Goal: Task Accomplishment & Management: Use online tool/utility

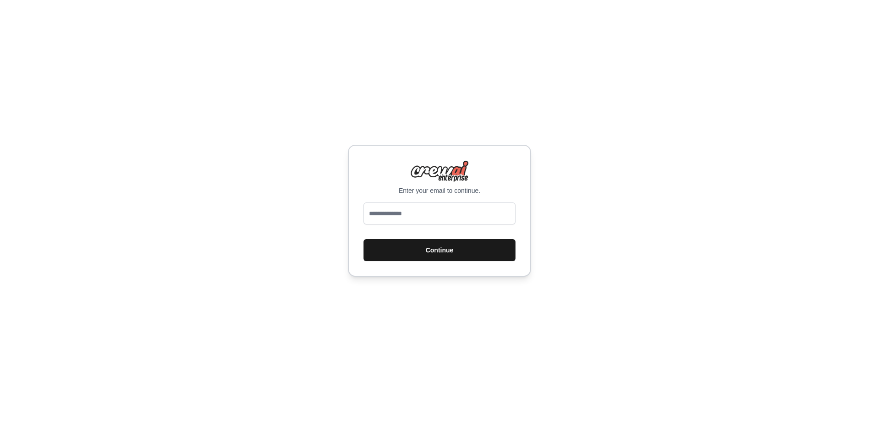
click at [448, 240] on button "Continue" at bounding box center [439, 250] width 152 height 22
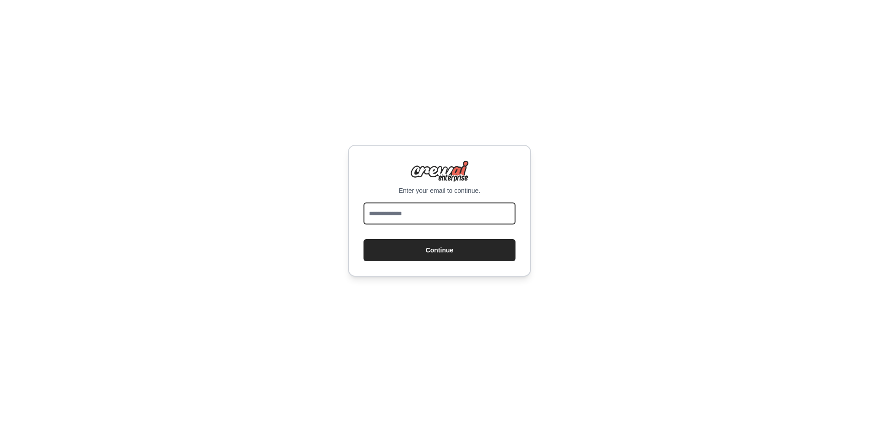
click at [449, 214] on input "email" at bounding box center [439, 213] width 152 height 22
type input "**********"
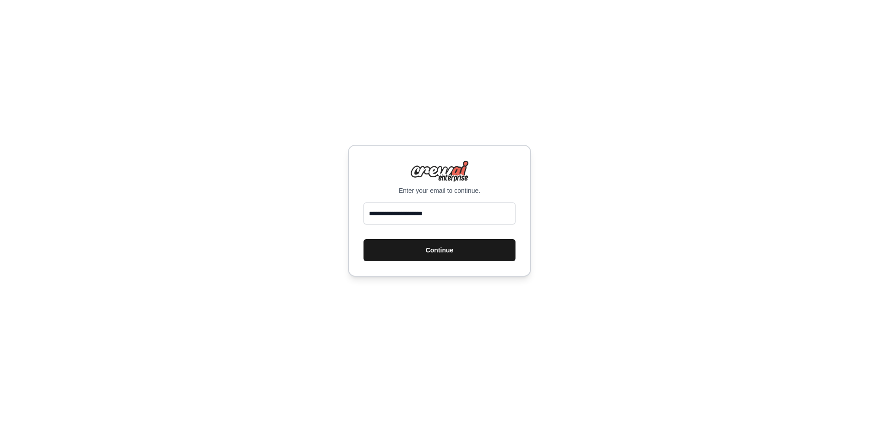
click at [446, 249] on button "Continue" at bounding box center [439, 250] width 152 height 22
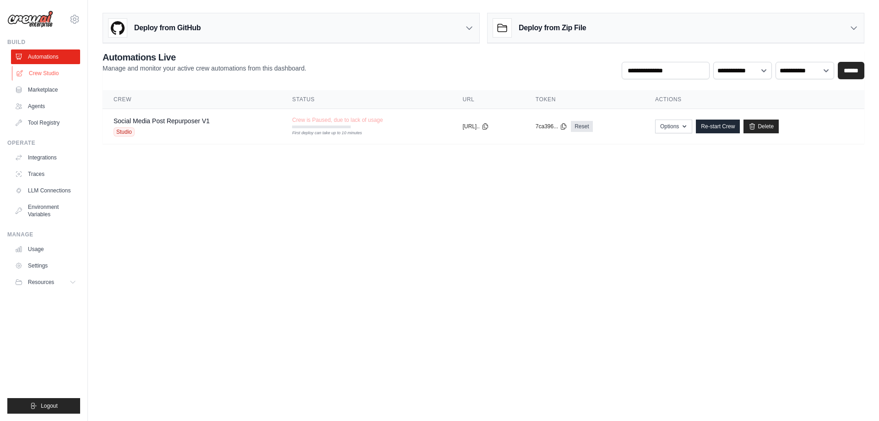
click at [61, 68] on link "Crew Studio" at bounding box center [46, 73] width 69 height 15
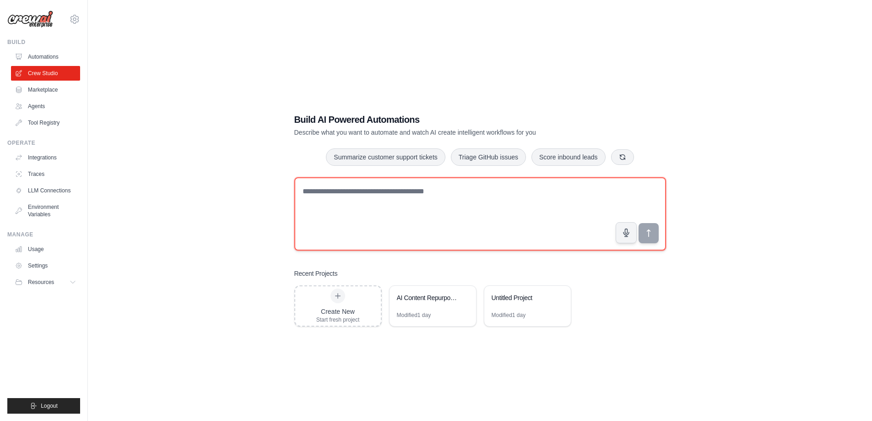
click at [381, 188] on textarea at bounding box center [480, 213] width 372 height 73
paste textarea "**********"
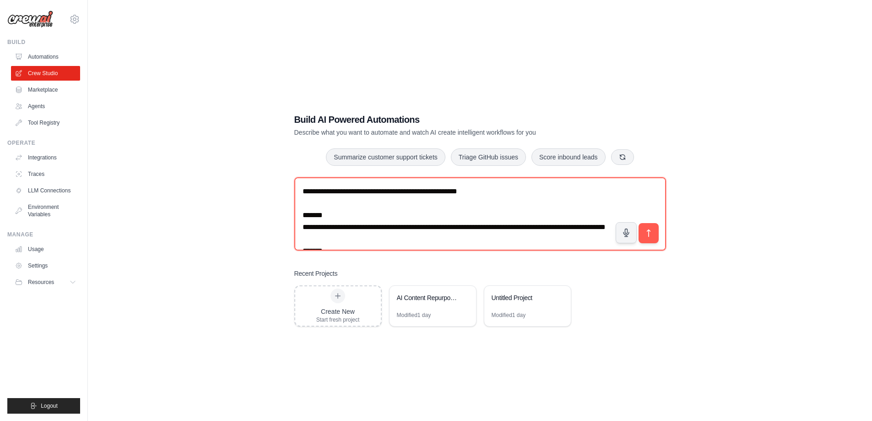
drag, startPoint x: 461, startPoint y: 185, endPoint x: 287, endPoint y: 195, distance: 174.2
click at [287, 195] on div "Build AI Powered Automations Describe what you want to automate and watch AI cr…" at bounding box center [480, 219] width 394 height 243
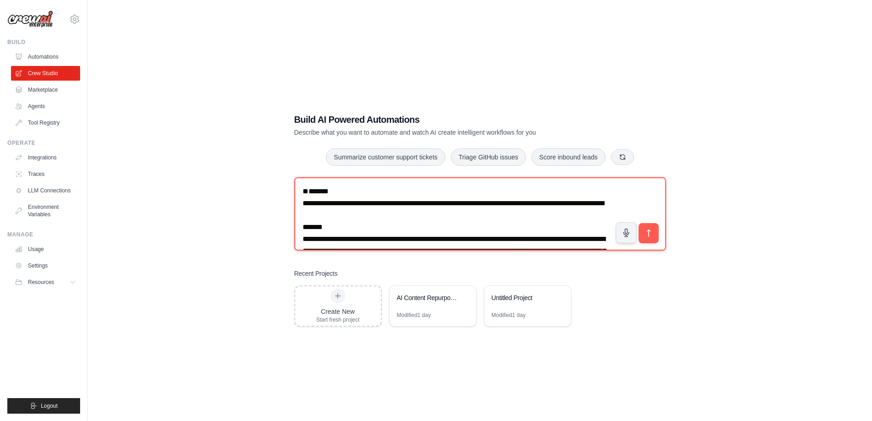
click at [301, 216] on textarea at bounding box center [480, 213] width 372 height 73
type textarea "**********"
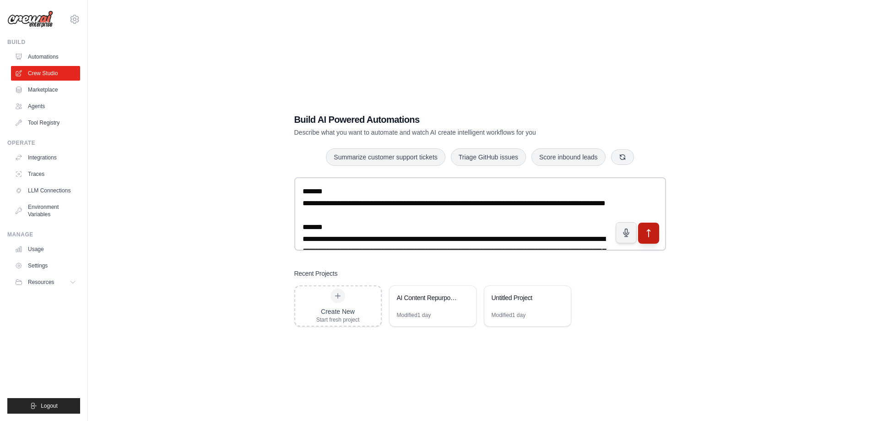
click at [651, 239] on button "submit" at bounding box center [648, 232] width 21 height 21
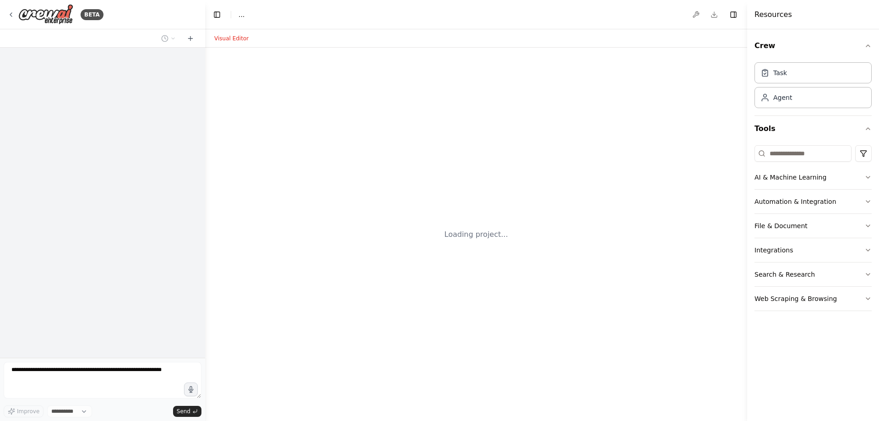
select select "****"
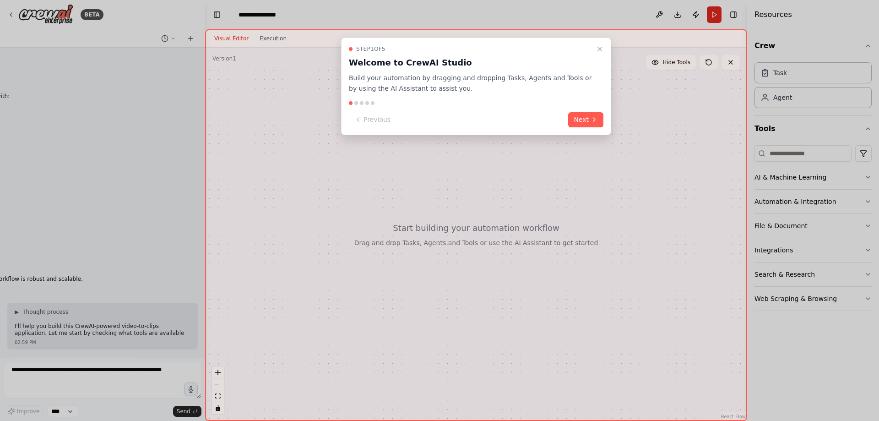
click at [598, 123] on button "Next" at bounding box center [585, 119] width 35 height 15
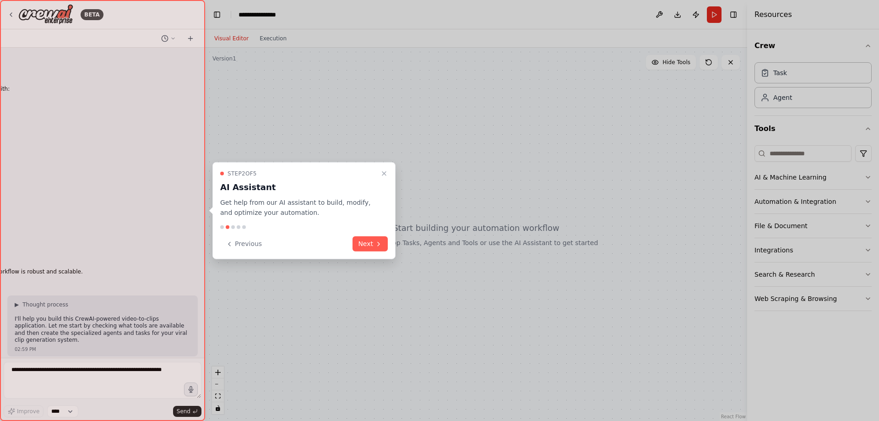
click at [598, 123] on div at bounding box center [439, 210] width 879 height 421
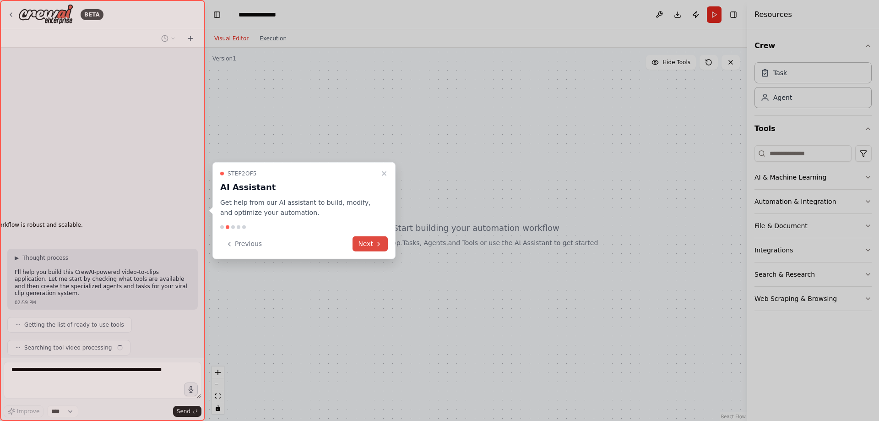
click at [373, 246] on button "Next" at bounding box center [369, 243] width 35 height 15
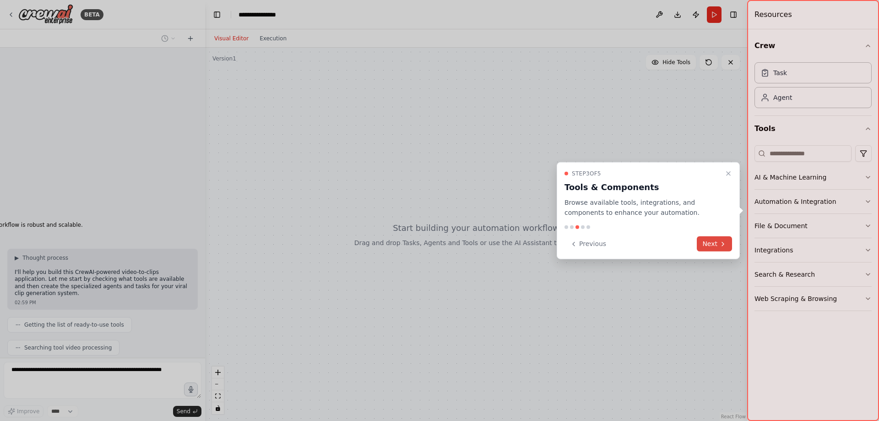
click at [715, 244] on button "Next" at bounding box center [714, 243] width 35 height 15
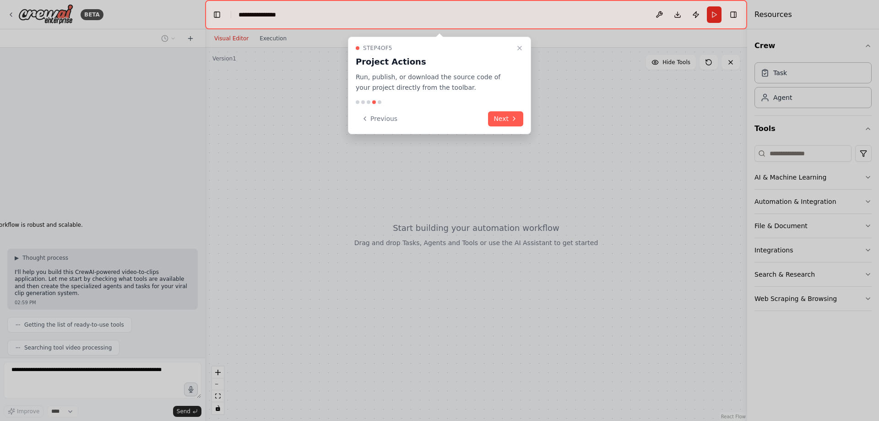
scroll to position [1184, 0]
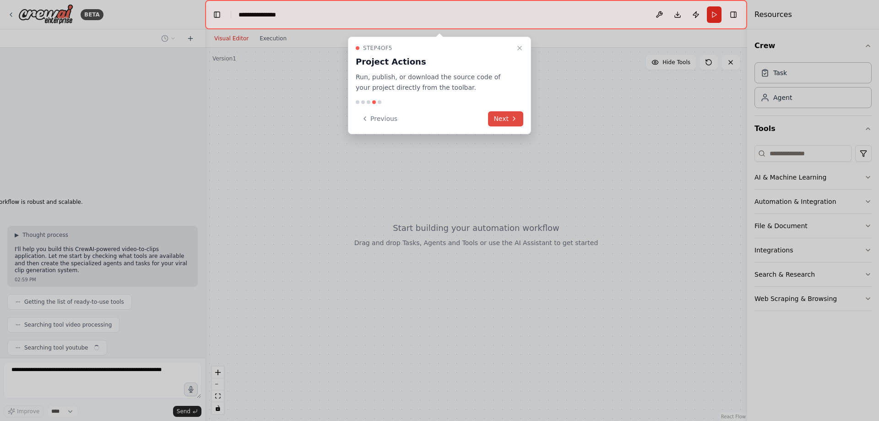
click at [511, 120] on icon at bounding box center [513, 118] width 7 height 7
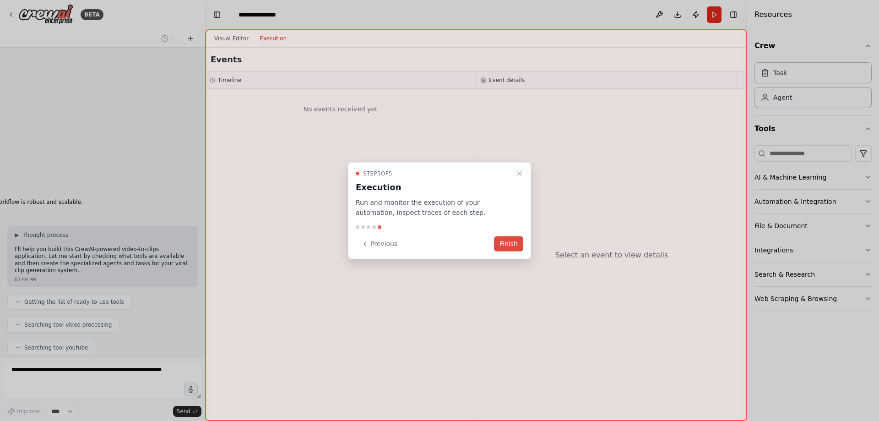
click at [517, 242] on button "Finish" at bounding box center [508, 243] width 29 height 15
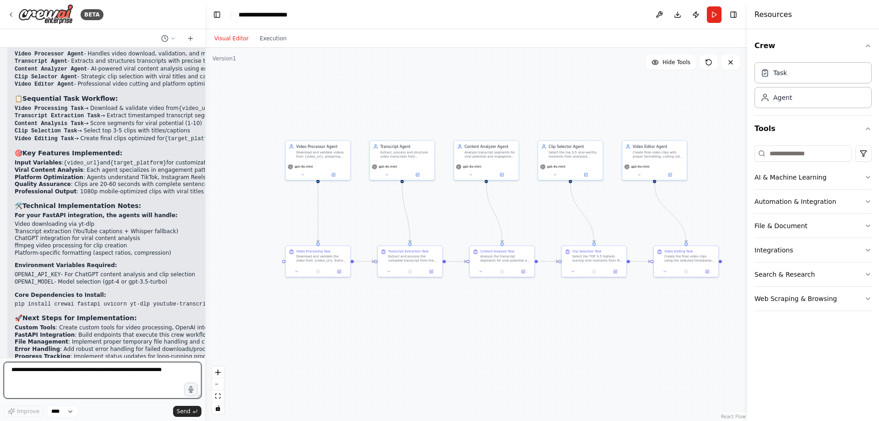
scroll to position [2320, 0]
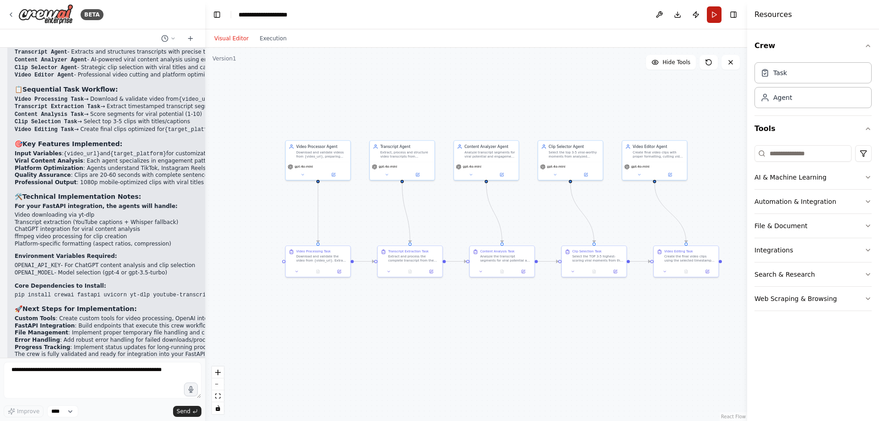
click at [715, 12] on button "Run" at bounding box center [714, 14] width 15 height 16
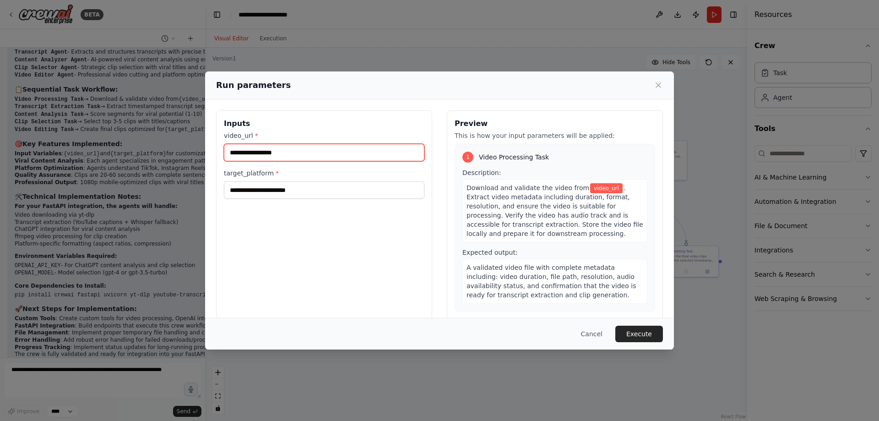
click at [393, 146] on input "video_url *" at bounding box center [324, 152] width 200 height 17
paste input "**********"
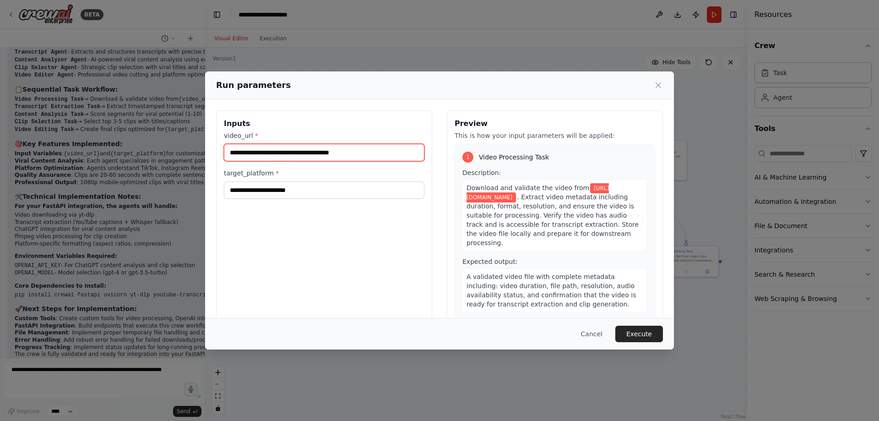
type input "**********"
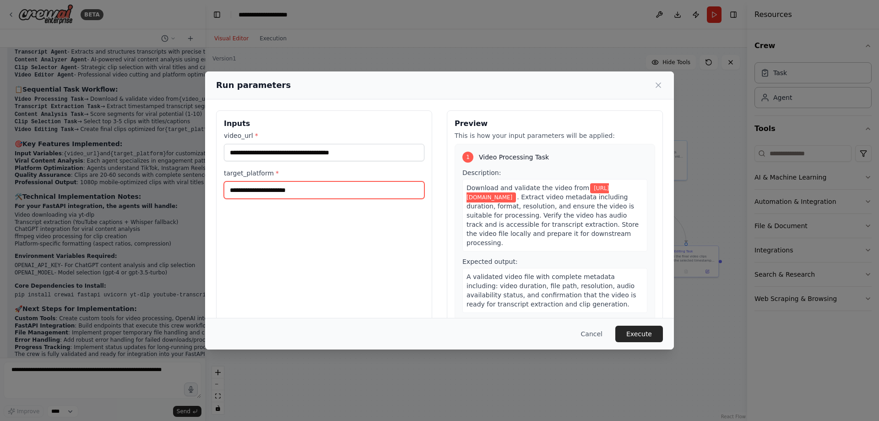
click at [293, 196] on input "target_platform *" at bounding box center [324, 189] width 200 height 17
type input "**********"
click at [639, 326] on button "Execute" at bounding box center [639, 333] width 48 height 16
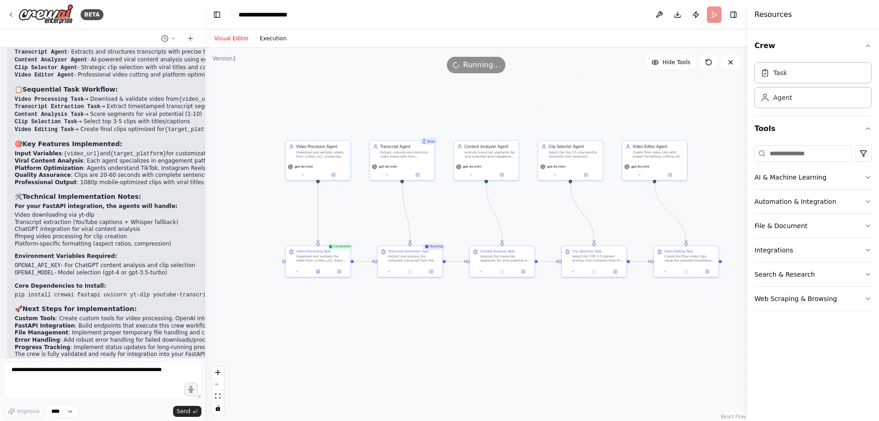
click at [272, 42] on button "Execution" at bounding box center [273, 38] width 38 height 11
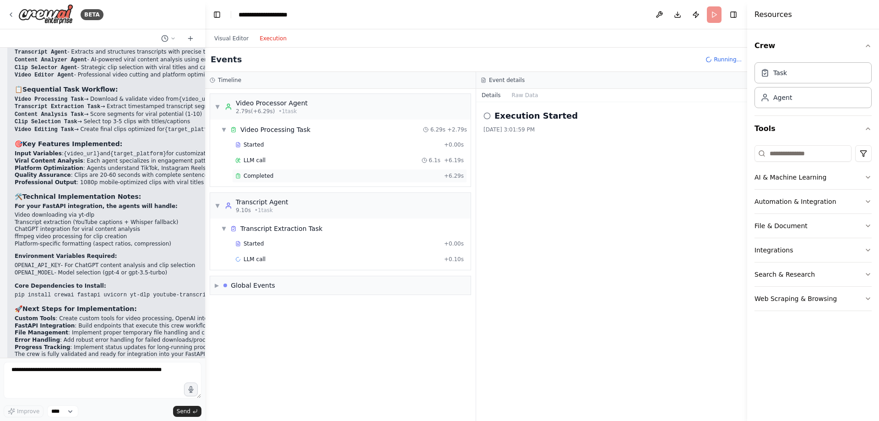
click at [286, 176] on div "Completed" at bounding box center [337, 175] width 205 height 7
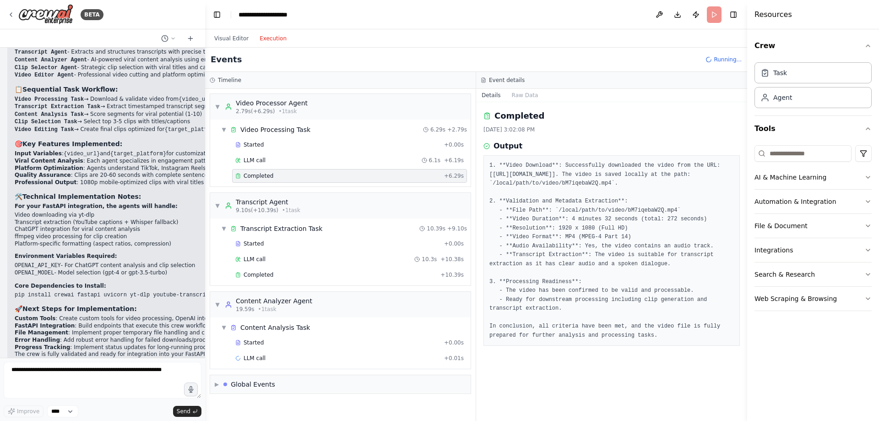
click at [235, 44] on div "Visual Editor Execution" at bounding box center [250, 38] width 83 height 18
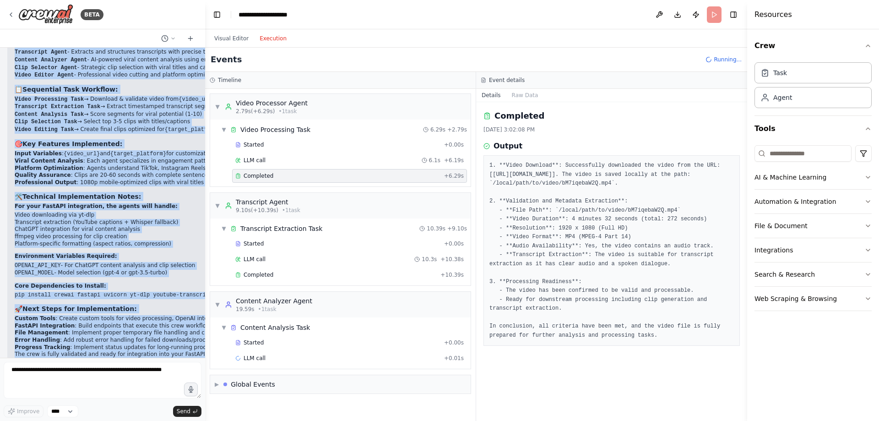
drag, startPoint x: 17, startPoint y: 113, endPoint x: 195, endPoint y: 334, distance: 283.9
click at [195, 334] on div "✅ Viral Clip Creator AI - Complete CrewAI System Built! I've successfully creat…" at bounding box center [198, 192] width 366 height 378
copy div "✅ Viral Clip Creator AI - Complete CrewAI System Built! I've successfully creat…"
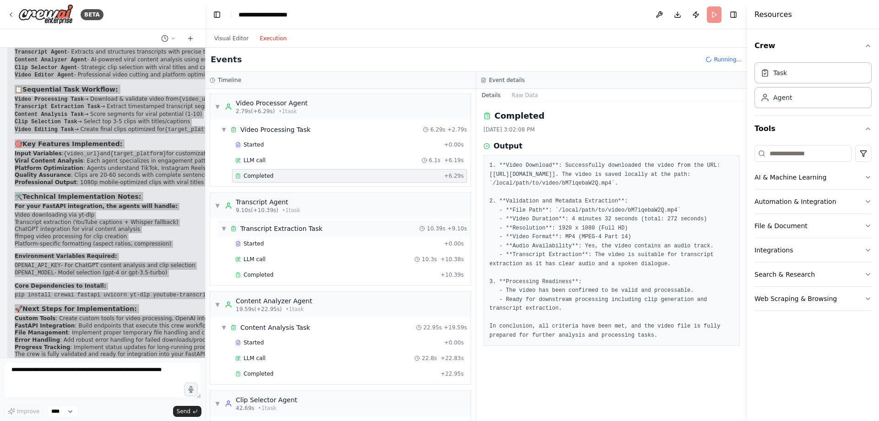
scroll to position [82, 0]
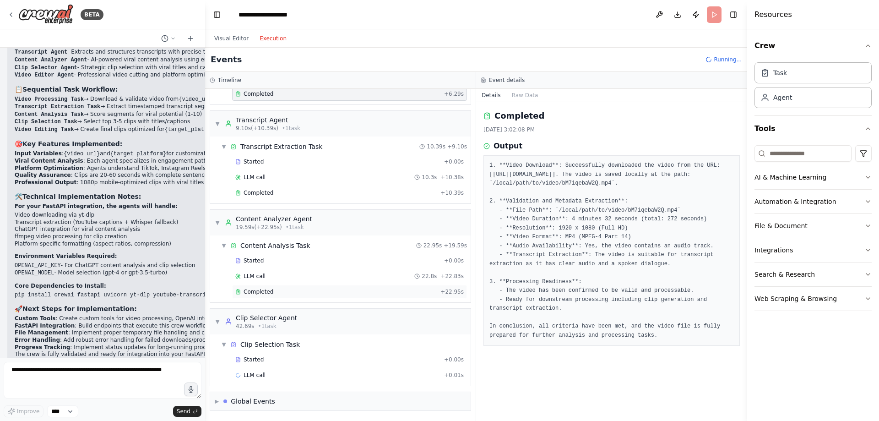
click at [272, 287] on div "Completed + 22.95s" at bounding box center [349, 292] width 235 height 14
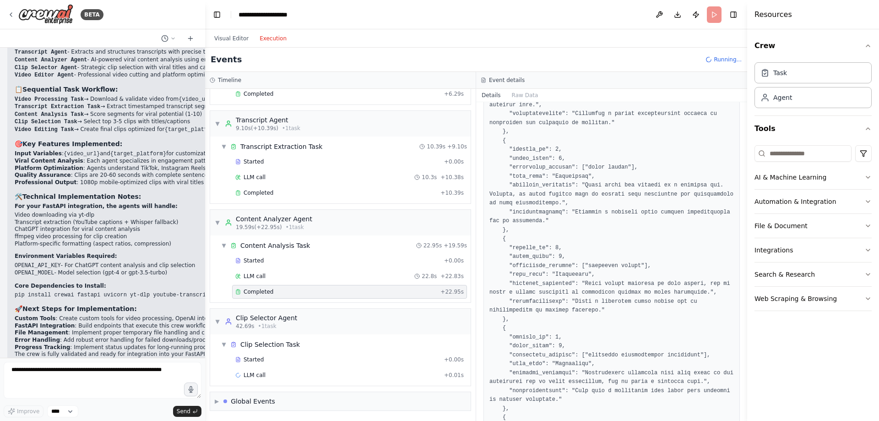
scroll to position [859, 0]
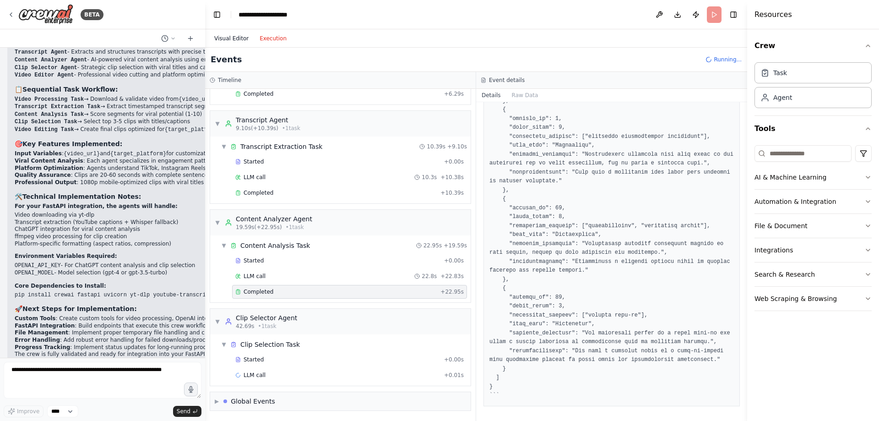
click at [226, 37] on button "Visual Editor" at bounding box center [231, 38] width 45 height 11
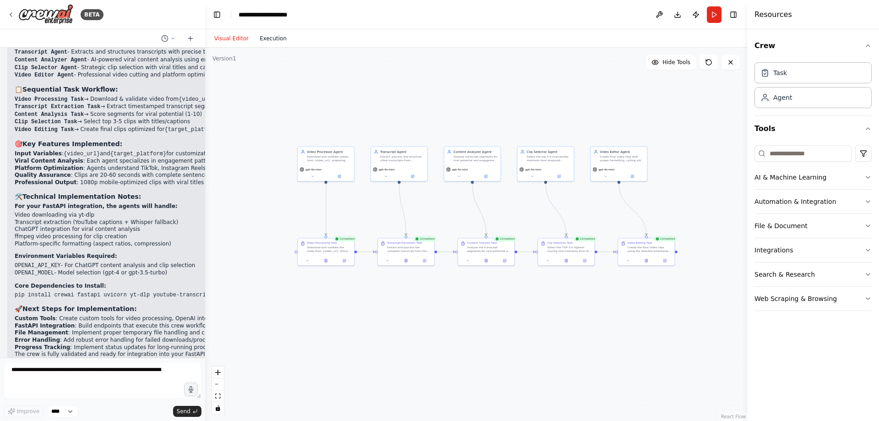
click at [280, 42] on button "Execution" at bounding box center [273, 38] width 38 height 11
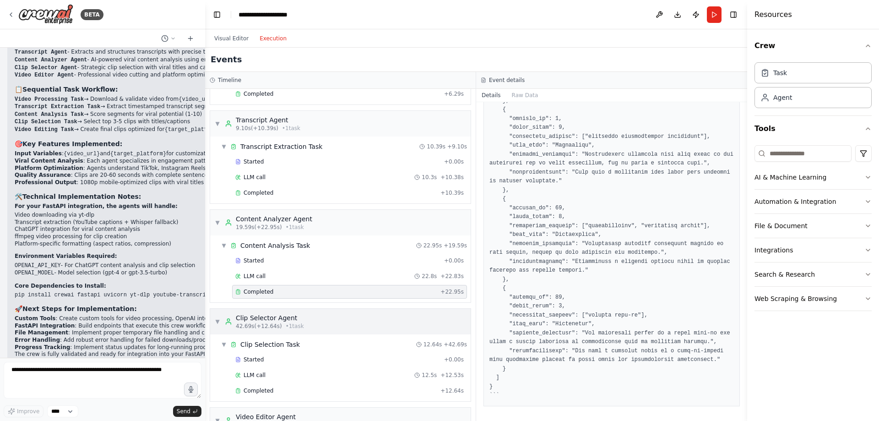
scroll to position [196, 0]
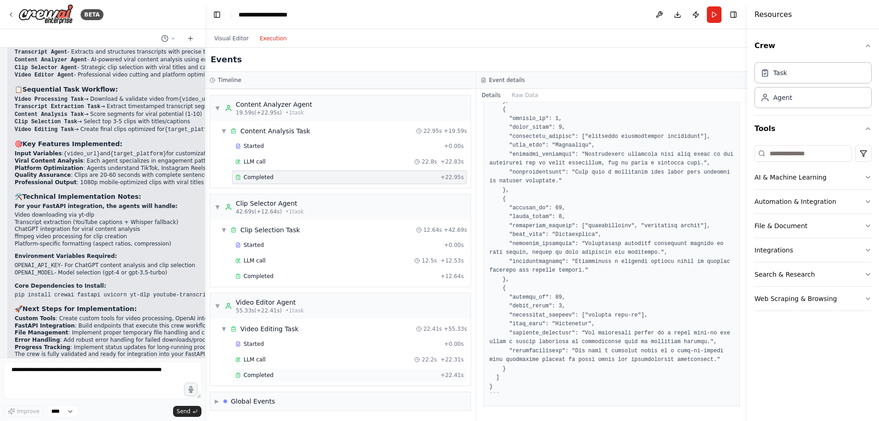
click at [301, 374] on div "Completed" at bounding box center [335, 374] width 201 height 7
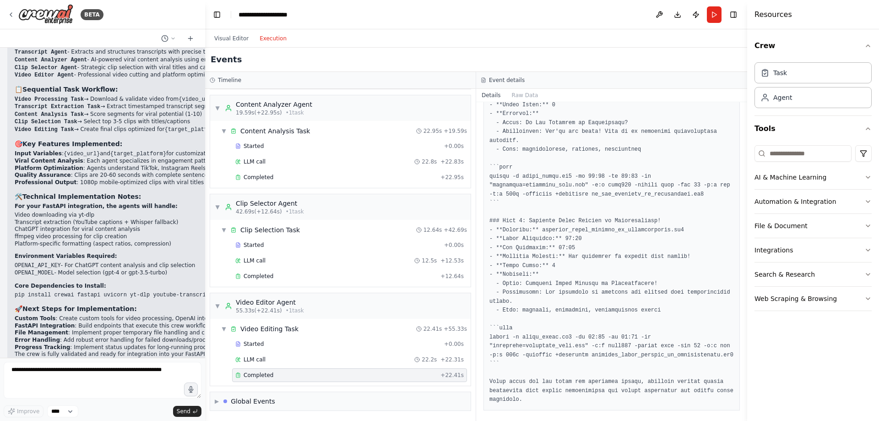
scroll to position [645, 0]
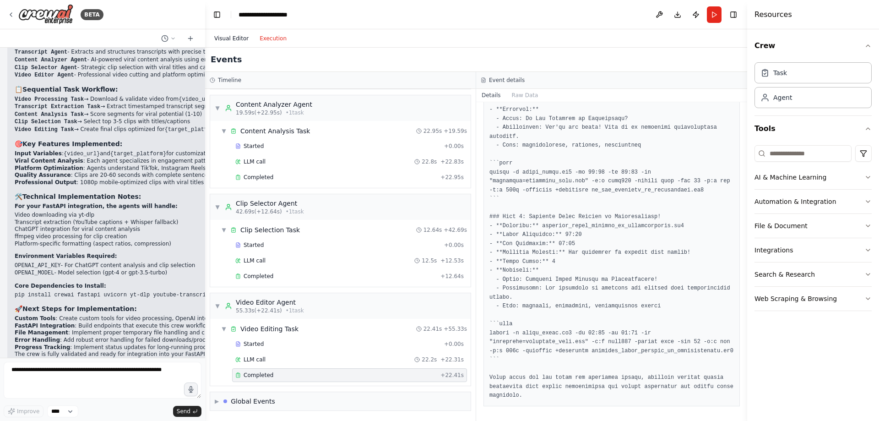
click at [218, 41] on button "Visual Editor" at bounding box center [231, 38] width 45 height 11
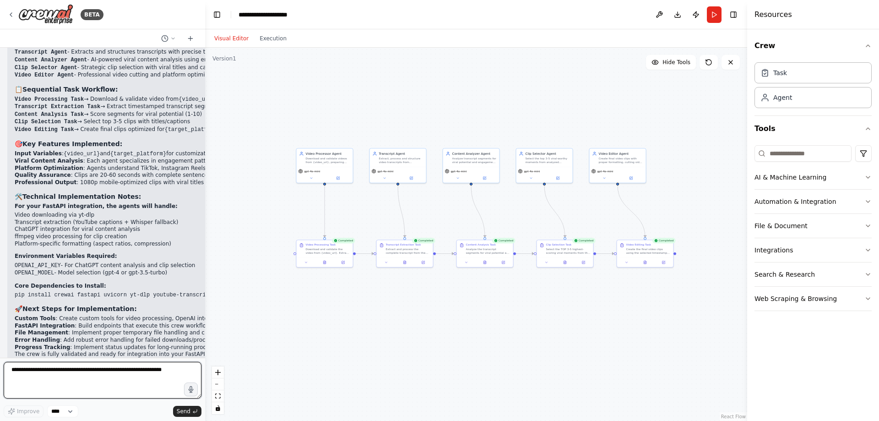
click at [118, 371] on textarea at bounding box center [103, 380] width 198 height 37
paste textarea "**********"
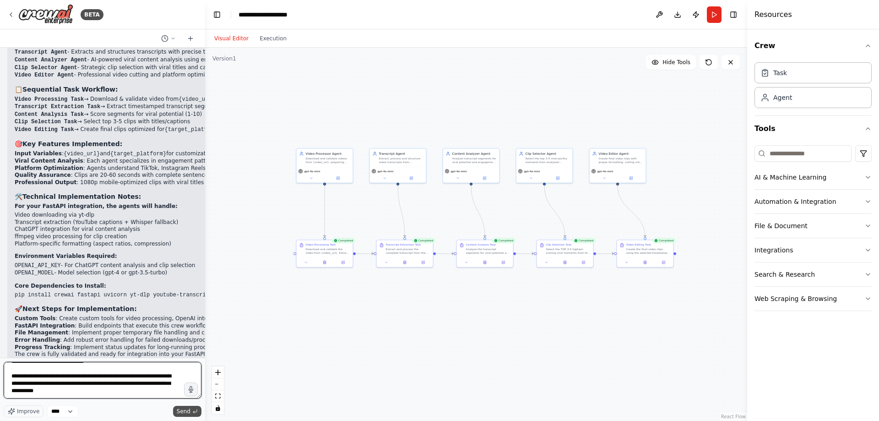
type textarea "**********"
click at [181, 411] on span "Send" at bounding box center [184, 410] width 14 height 7
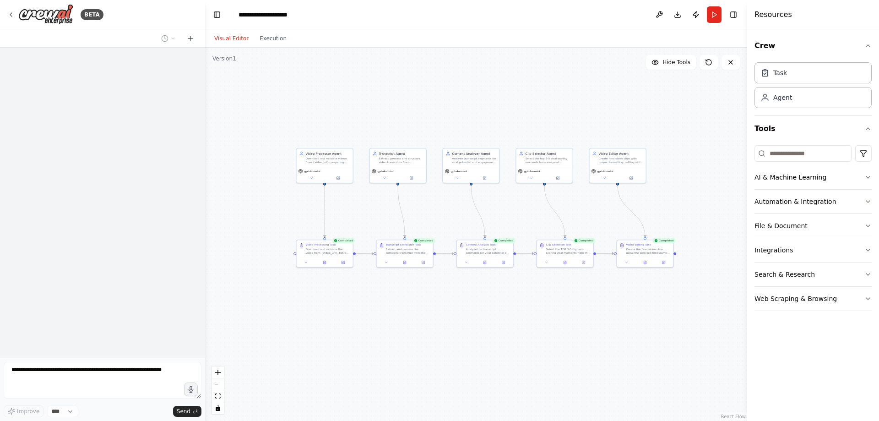
scroll to position [4486, 0]
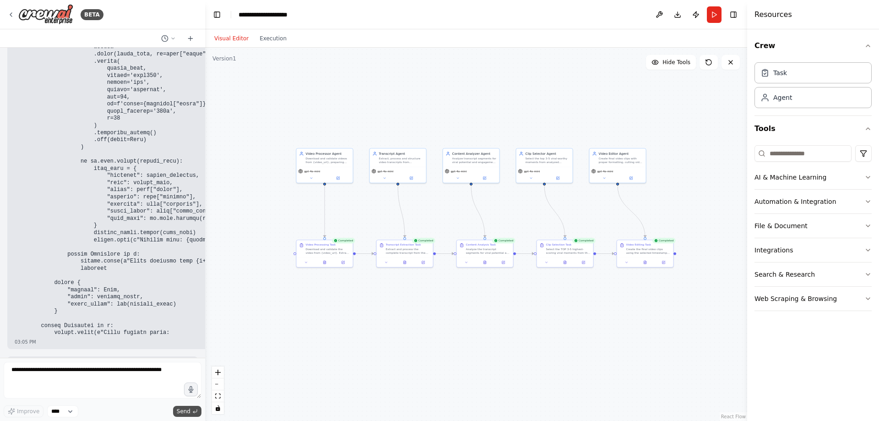
click at [194, 412] on polyline "submit" at bounding box center [193, 412] width 1 height 2
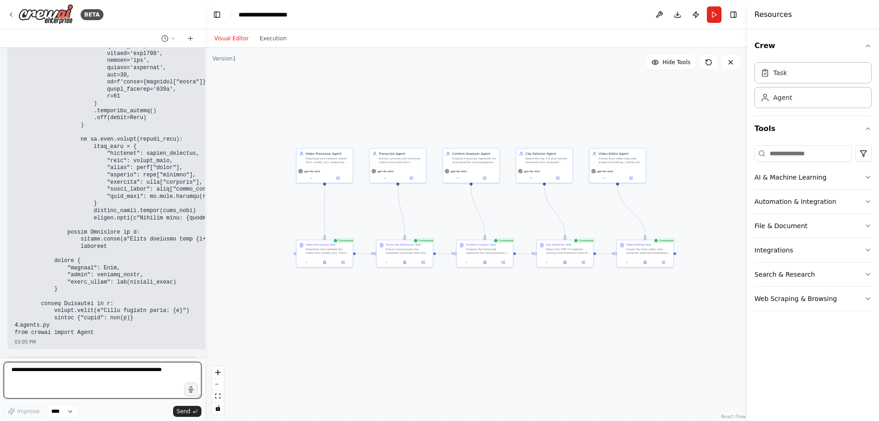
click at [163, 379] on textarea at bounding box center [103, 380] width 198 height 37
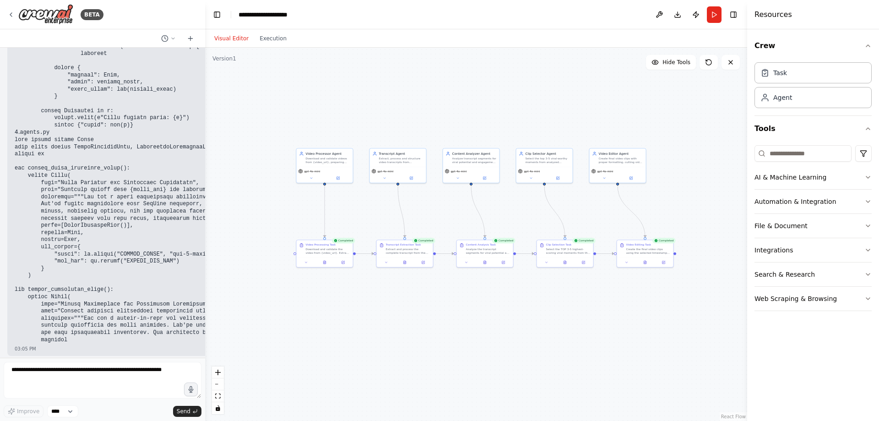
scroll to position [7912, 0]
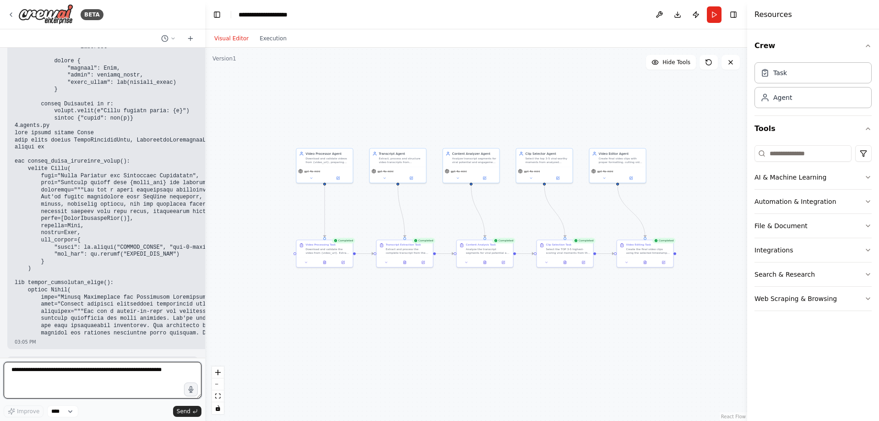
paste textarea "**********"
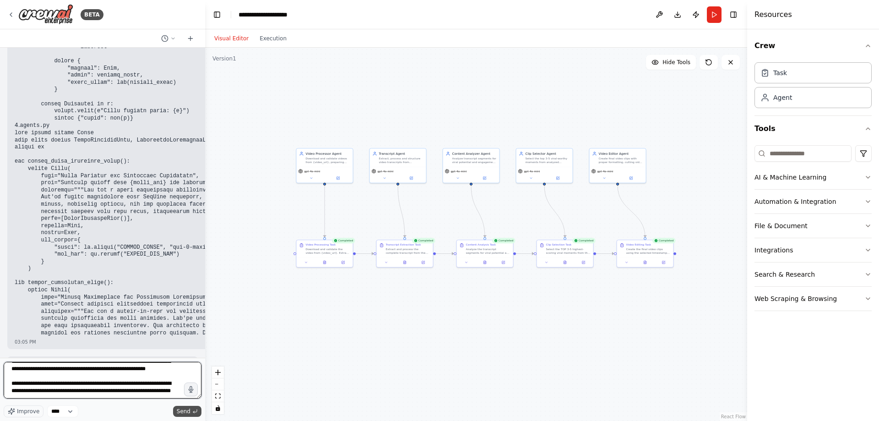
type textarea "**********"
click at [198, 411] on button "Send" at bounding box center [187, 411] width 28 height 11
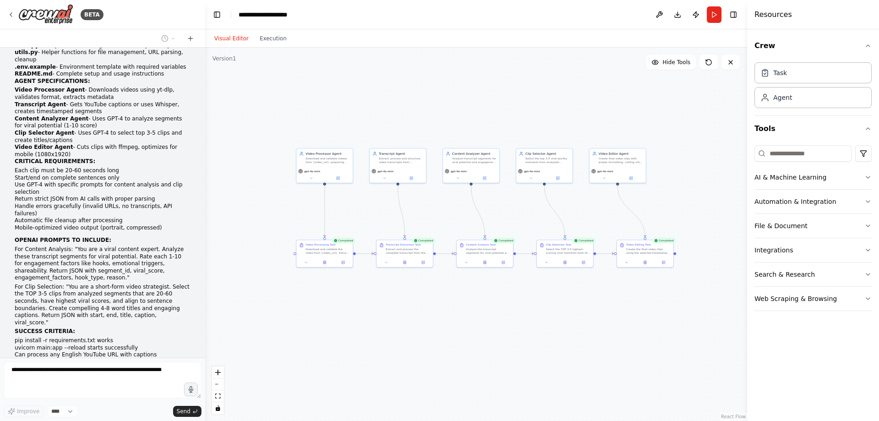
scroll to position [8471, 0]
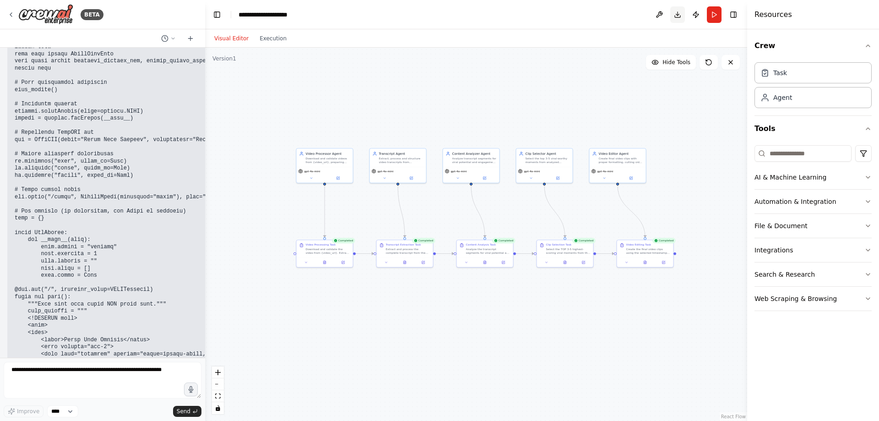
click at [676, 15] on button "Download" at bounding box center [677, 14] width 15 height 16
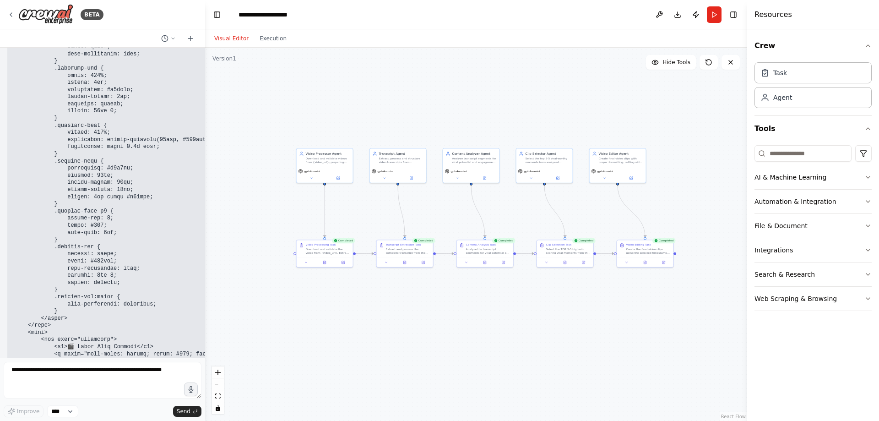
scroll to position [10269, 0]
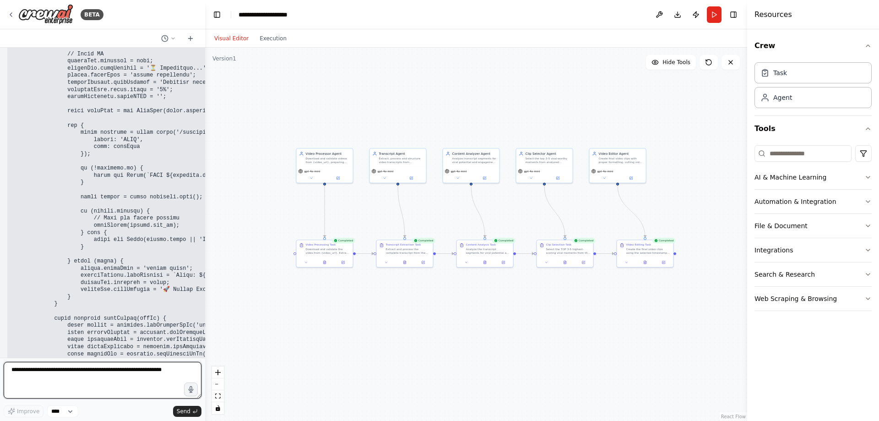
click at [154, 372] on textarea at bounding box center [103, 380] width 198 height 37
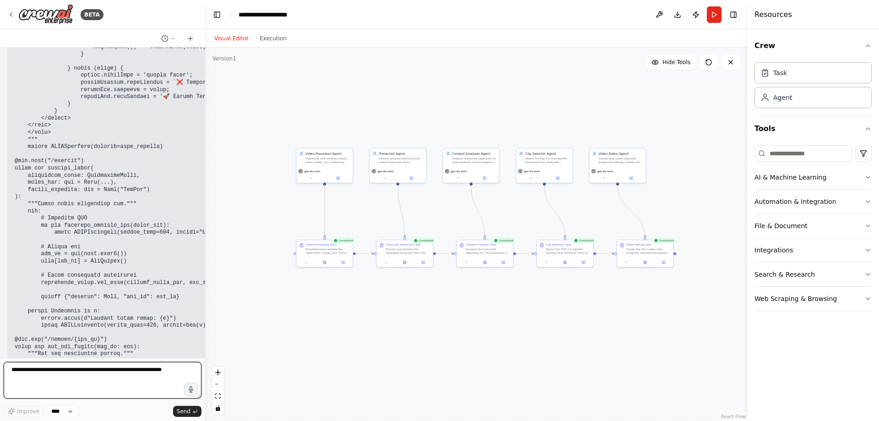
click at [152, 366] on textarea at bounding box center [103, 380] width 198 height 37
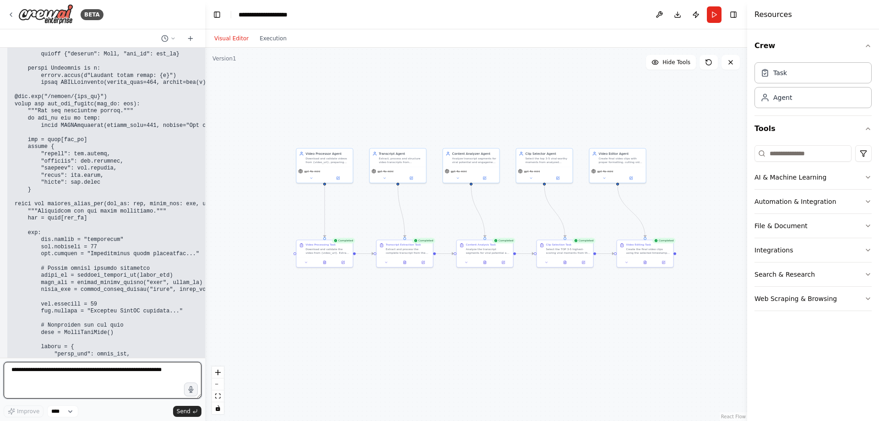
scroll to position [11867, 0]
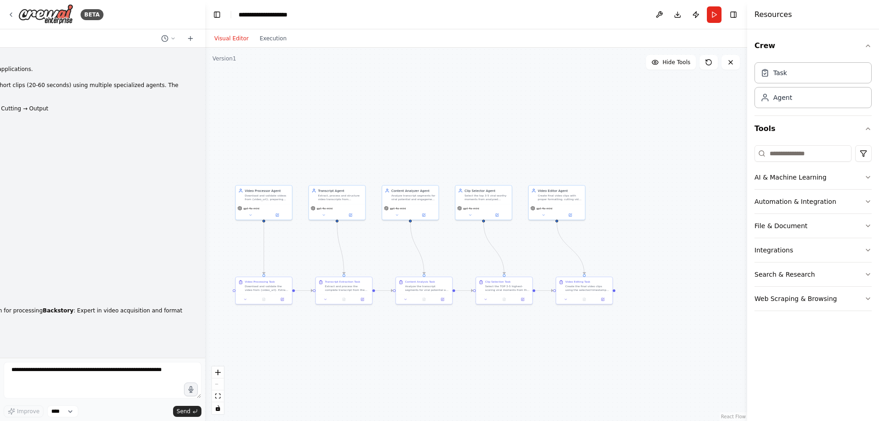
scroll to position [12346, 0]
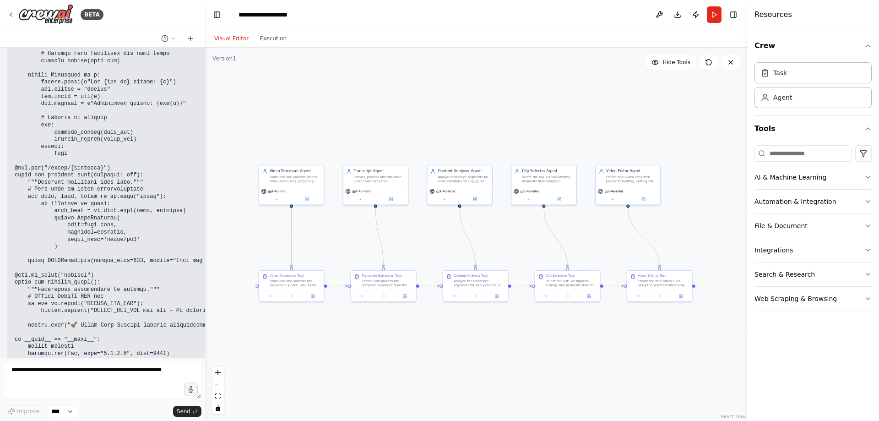
drag, startPoint x: 290, startPoint y: 255, endPoint x: 320, endPoint y: 245, distance: 32.4
click at [320, 245] on div ".deletable-edge-delete-btn { width: 20px; height: 20px; border: 0px solid #ffff…" at bounding box center [476, 234] width 542 height 373
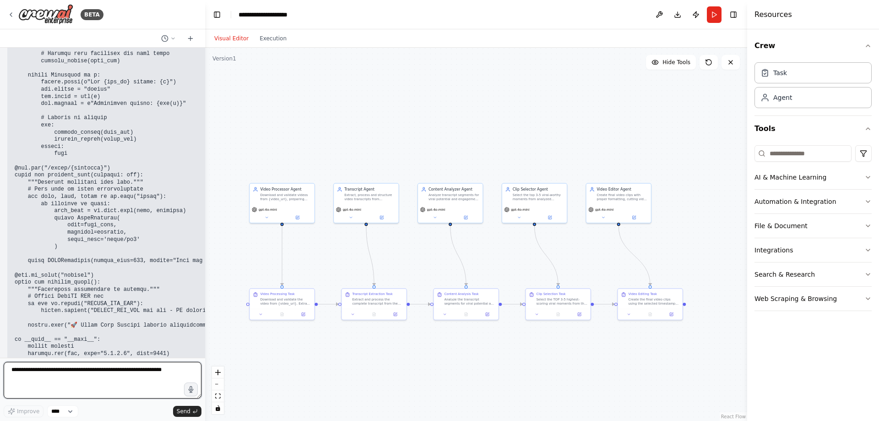
drag, startPoint x: 174, startPoint y: 368, endPoint x: -34, endPoint y: 359, distance: 208.0
click at [0, 359] on html "BETA Role You are a senior Python engineer specializing in CrewAI multi-agent s…" at bounding box center [439, 210] width 879 height 421
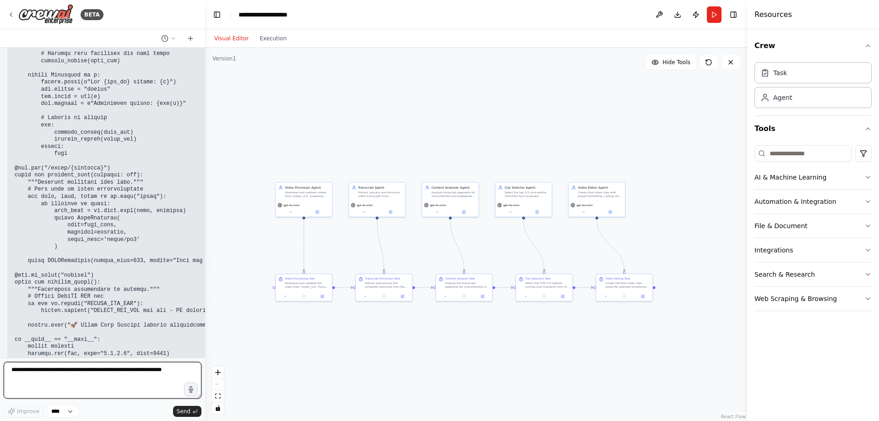
click at [153, 371] on textarea at bounding box center [103, 380] width 198 height 37
type textarea "**********"
drag, startPoint x: 144, startPoint y: 367, endPoint x: -29, endPoint y: 354, distance: 173.9
click at [0, 354] on html "BETA Role You are a senior Python engineer specializing in CrewAI multi-agent s…" at bounding box center [439, 210] width 879 height 421
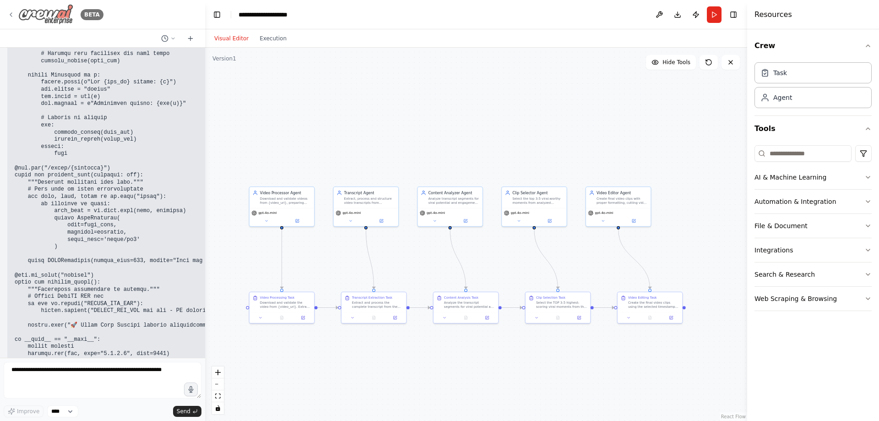
click at [66, 16] on img at bounding box center [45, 14] width 55 height 21
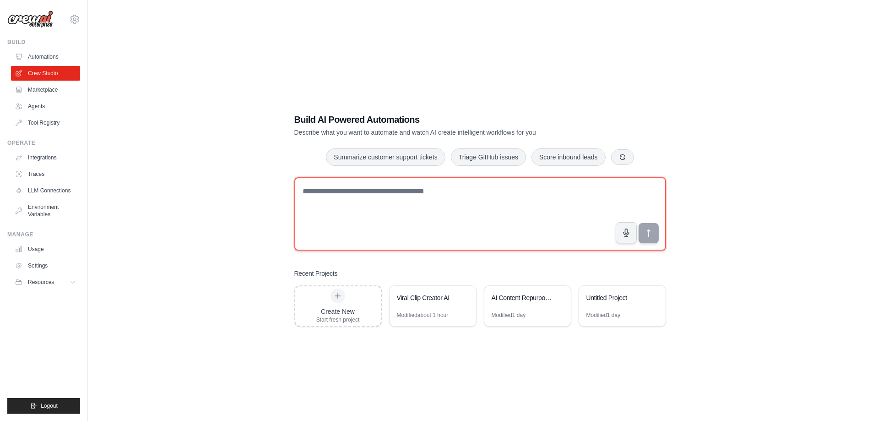
click at [407, 199] on textarea at bounding box center [480, 213] width 372 height 73
paste textarea "**********"
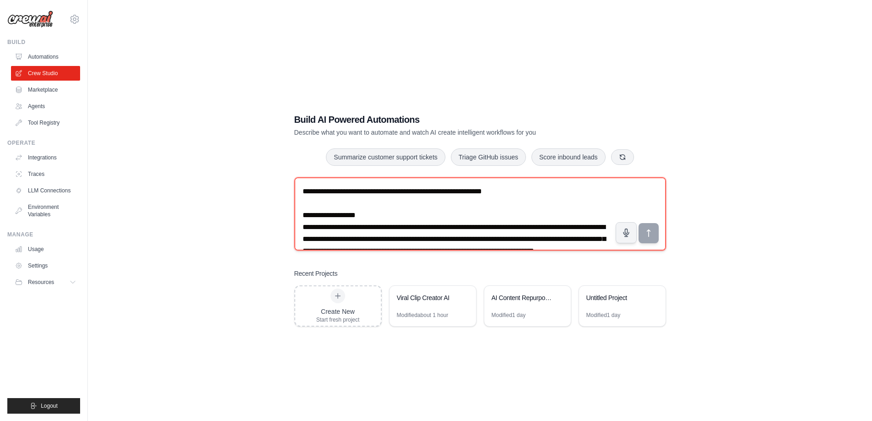
scroll to position [2421, 0]
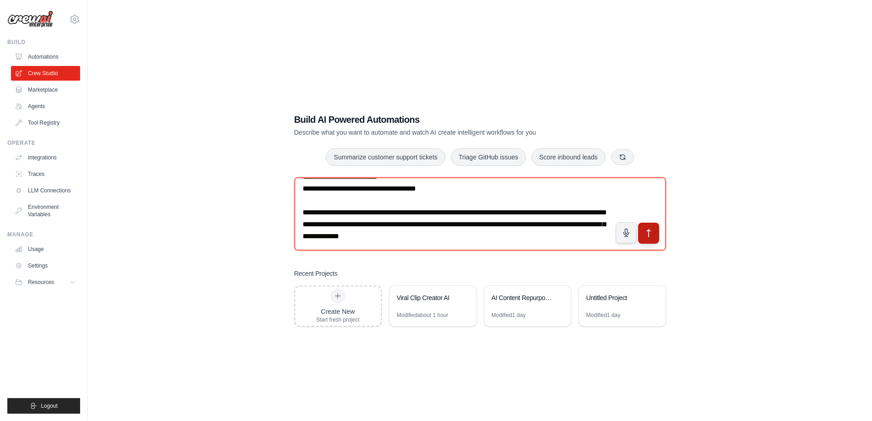
type textarea "**********"
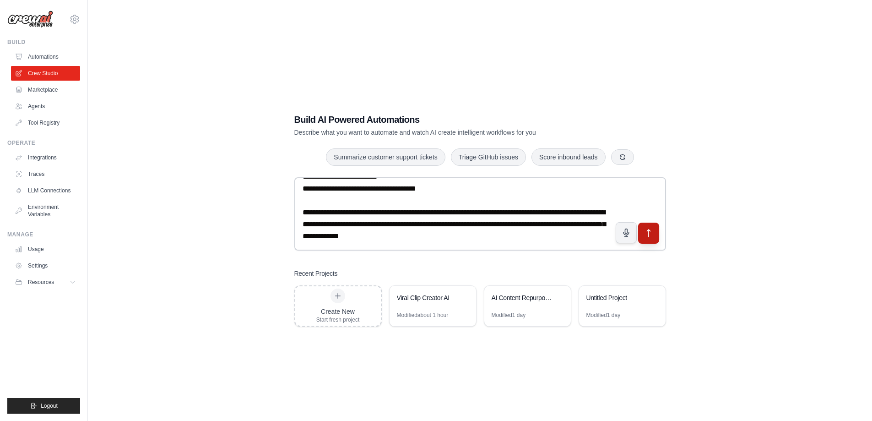
click at [647, 225] on button "submit" at bounding box center [648, 232] width 21 height 21
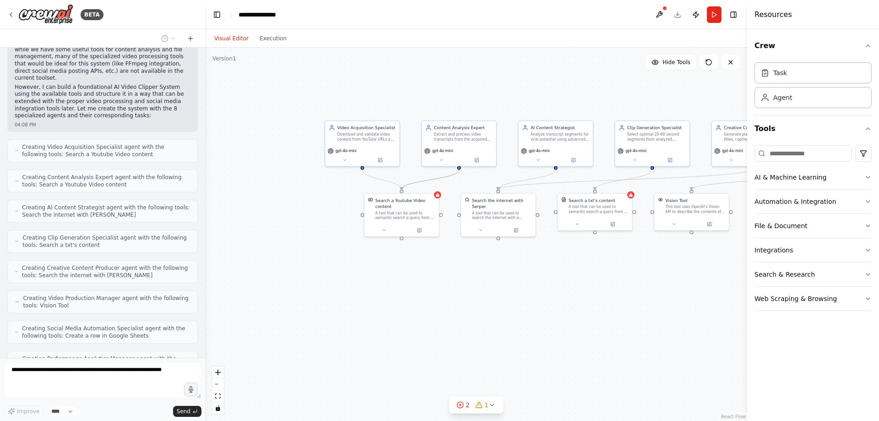
scroll to position [2022, 0]
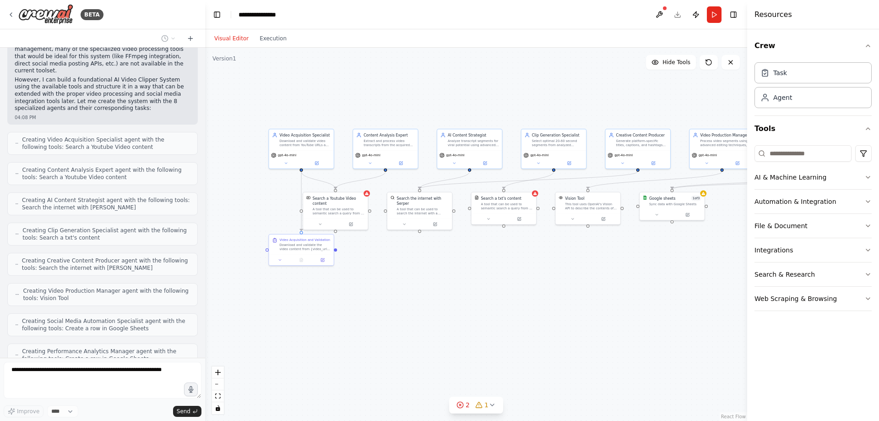
drag, startPoint x: 593, startPoint y: 246, endPoint x: 519, endPoint y: 247, distance: 73.7
click at [519, 247] on div ".deletable-edge-delete-btn { width: 20px; height: 20px; border: 0px solid #ffff…" at bounding box center [476, 234] width 542 height 373
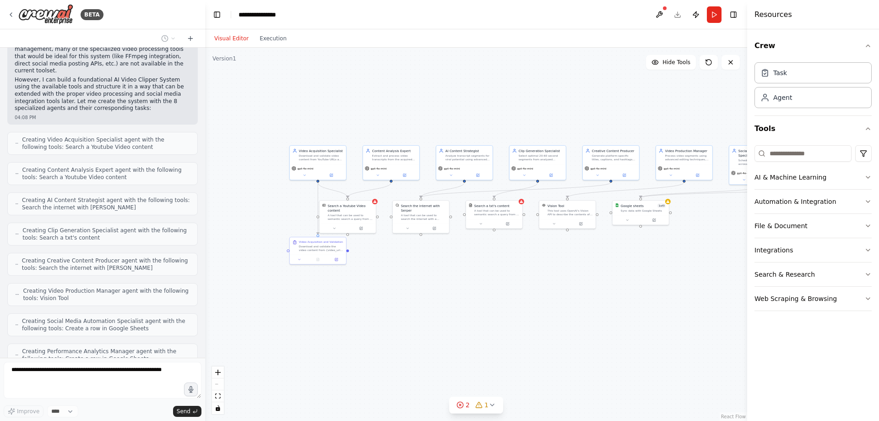
drag, startPoint x: 653, startPoint y: 269, endPoint x: 594, endPoint y: 260, distance: 59.3
click at [594, 260] on div ".deletable-edge-delete-btn { width: 20px; height: 20px; border: 0px solid #ffff…" at bounding box center [476, 234] width 542 height 373
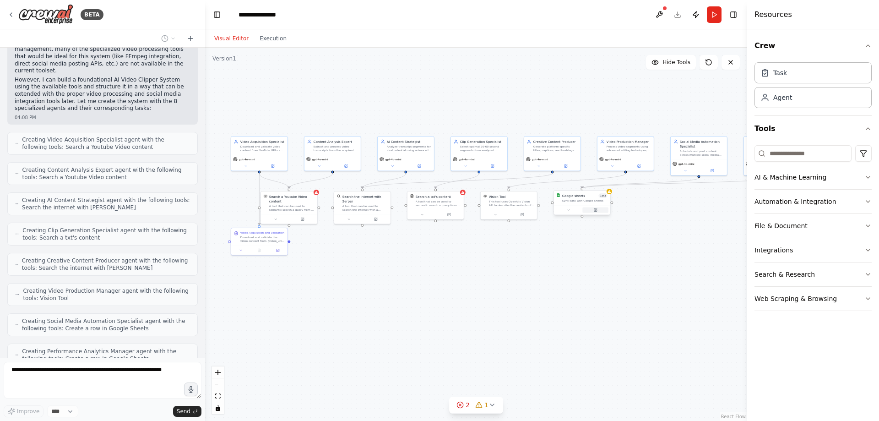
click at [586, 209] on button at bounding box center [595, 209] width 26 height 5
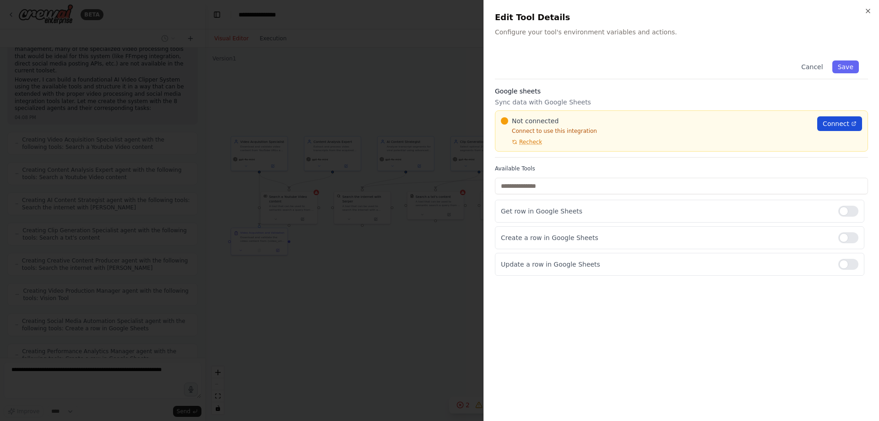
click at [827, 123] on span "Connect" at bounding box center [836, 123] width 27 height 9
click at [403, 107] on div at bounding box center [439, 210] width 879 height 421
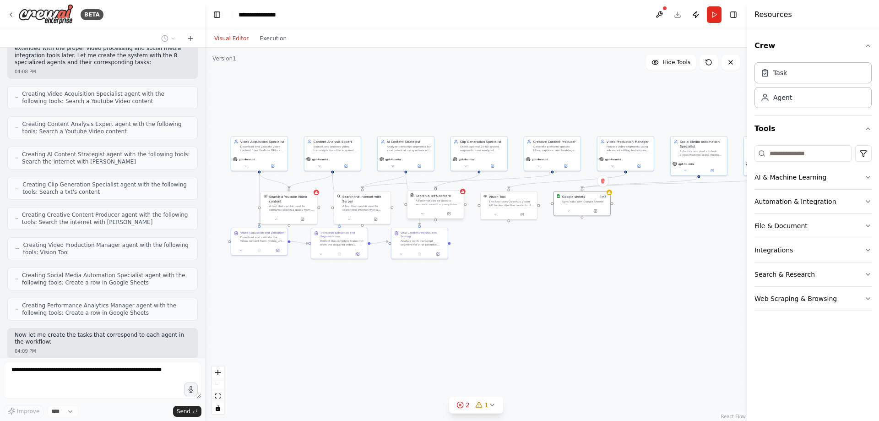
click at [448, 203] on div "A tool that can be used to semantic search a query from a txt's content." at bounding box center [438, 202] width 45 height 7
click at [449, 203] on div "A tool that can be used to semantic search a query from a txt's content." at bounding box center [438, 202] width 45 height 7
click at [457, 204] on div "A tool that can be used to semantic search a query from a txt's content." at bounding box center [438, 202] width 45 height 7
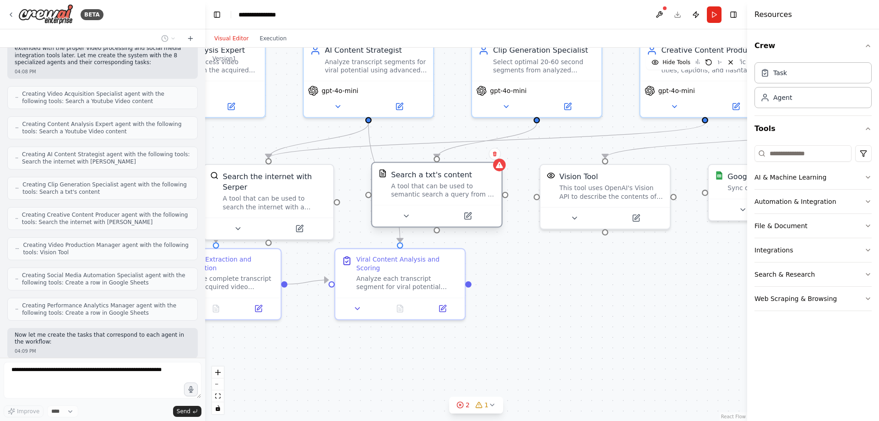
click at [443, 195] on div "A tool that can be used to semantic search a query from a txt's content." at bounding box center [443, 190] width 104 height 17
click at [443, 195] on div "A tool that can be used to semantic search a query from a txt's content." at bounding box center [448, 190] width 104 height 17
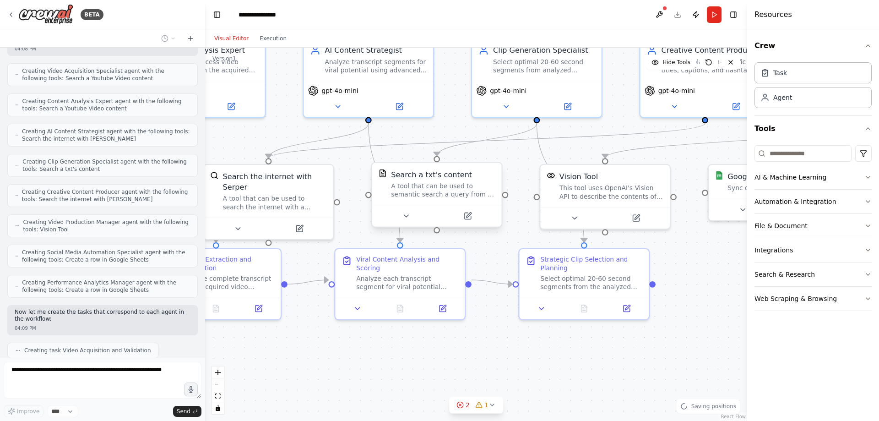
click at [501, 170] on div "Search a txt's content A tool that can be used to semantic search a query from …" at bounding box center [437, 184] width 130 height 42
click at [508, 172] on div ".deletable-edge-delete-btn { width: 20px; height: 20px; border: 0px solid #ffff…" at bounding box center [476, 234] width 542 height 373
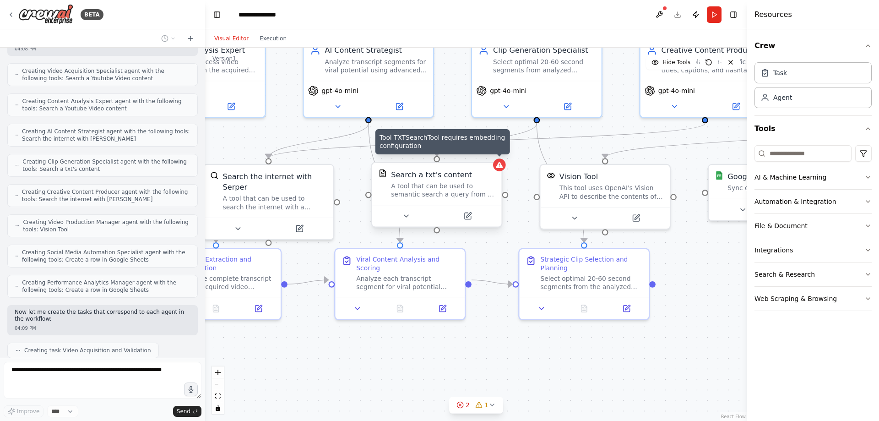
click at [500, 170] on div at bounding box center [499, 164] width 13 height 13
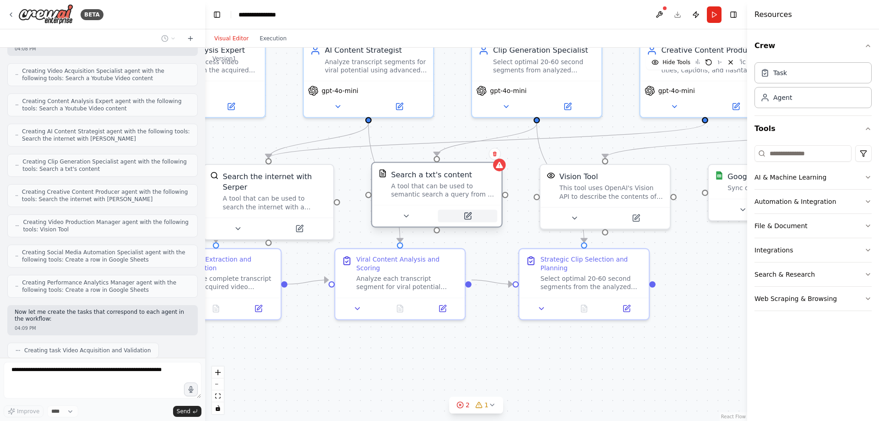
click at [470, 213] on icon at bounding box center [467, 215] width 8 height 8
click at [471, 214] on icon at bounding box center [473, 216] width 6 height 6
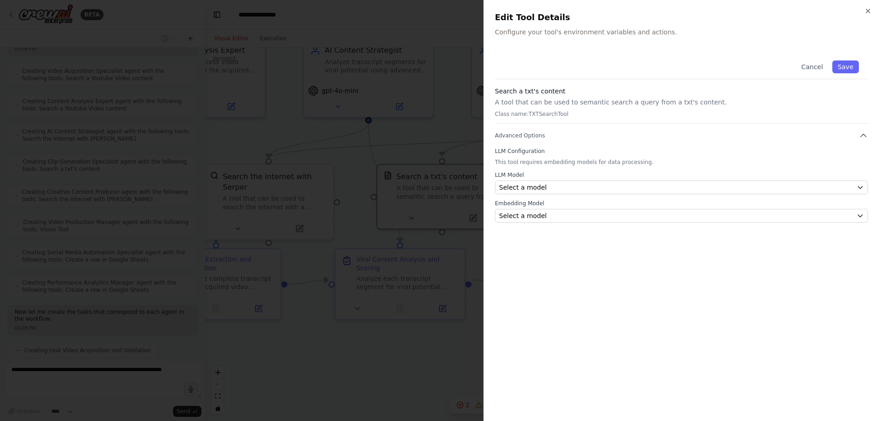
scroll to position [2114, 0]
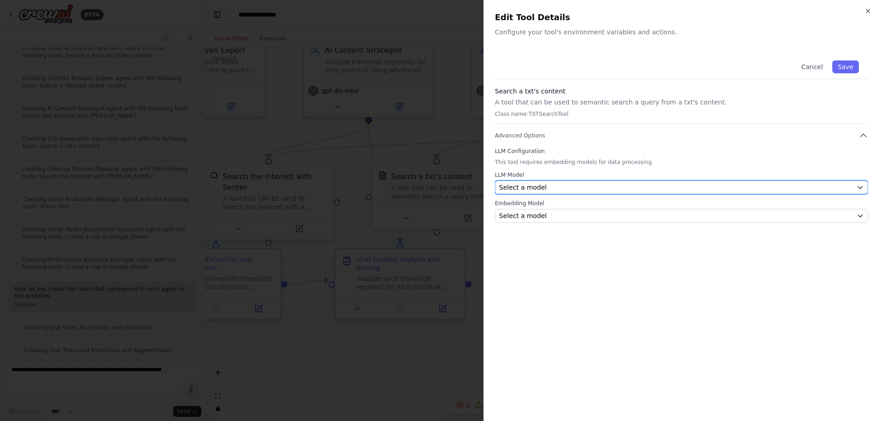
click at [593, 181] on button "Select a model" at bounding box center [681, 187] width 373 height 14
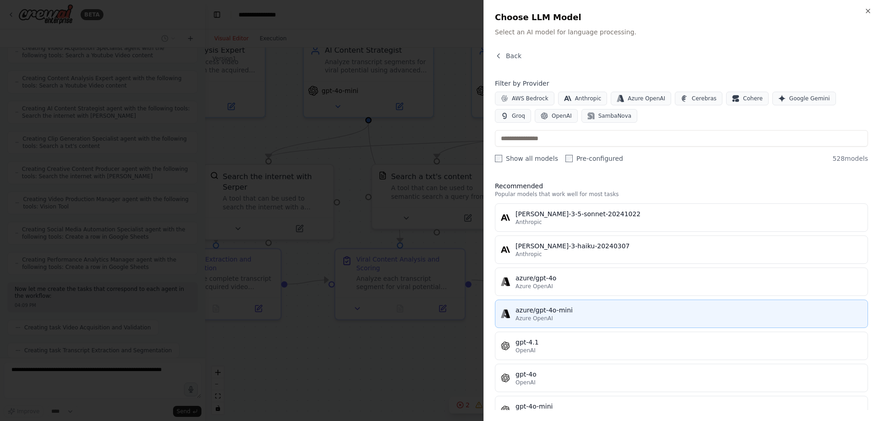
scroll to position [46, 0]
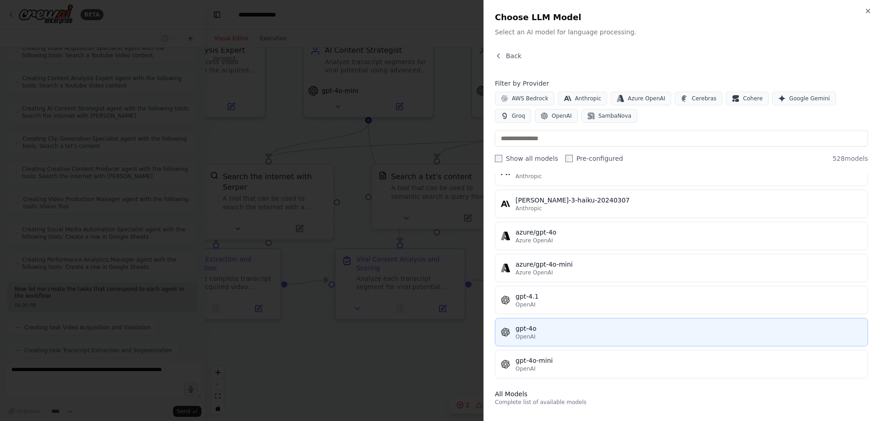
click at [563, 340] on div "OpenAI" at bounding box center [688, 336] width 346 height 7
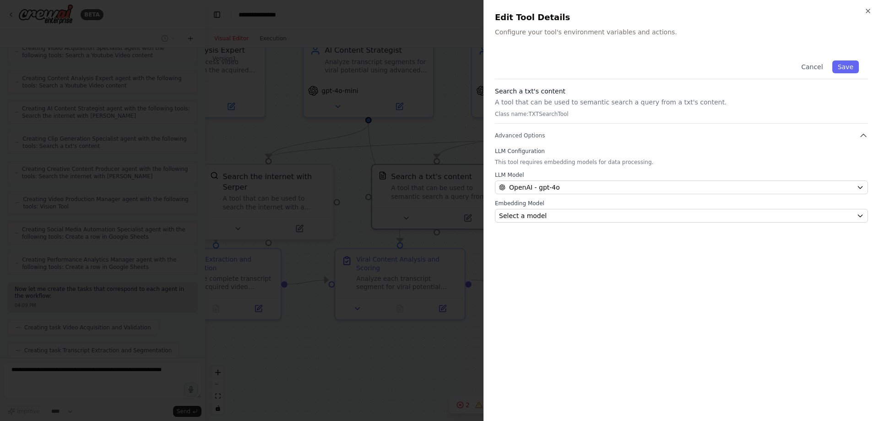
scroll to position [2137, 0]
click at [518, 222] on button "Select a model" at bounding box center [681, 216] width 373 height 14
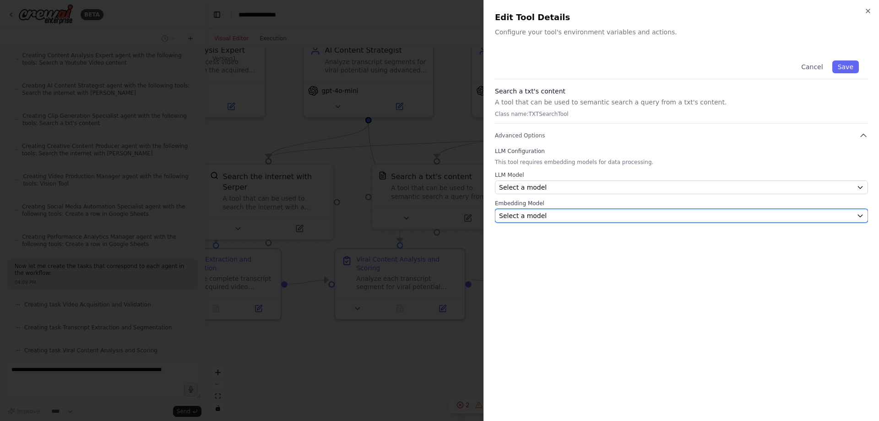
click at [530, 218] on span "Select a model" at bounding box center [523, 215] width 48 height 9
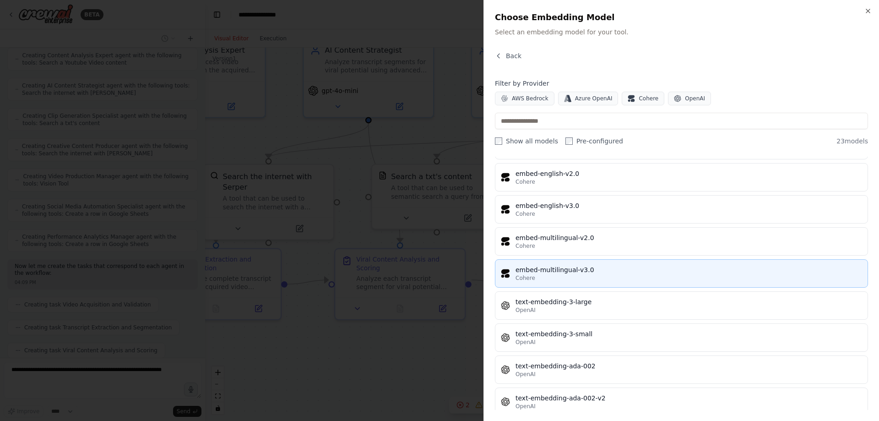
scroll to position [517, 0]
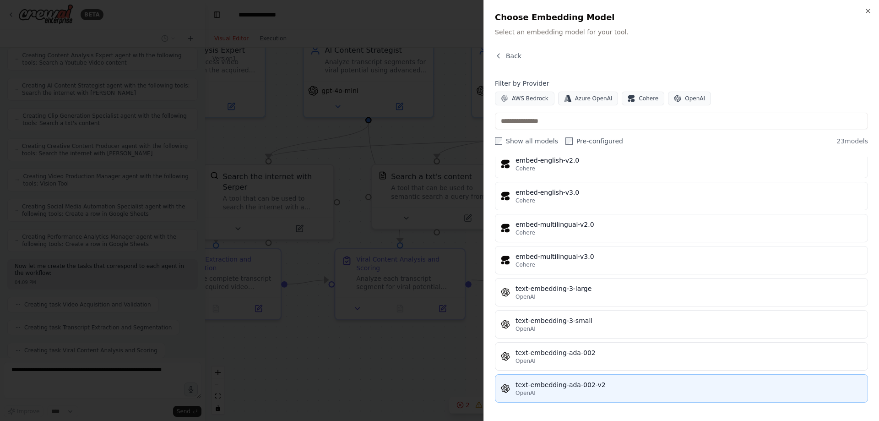
click at [552, 384] on div "text-embedding-ada-002-v2" at bounding box center [688, 384] width 346 height 9
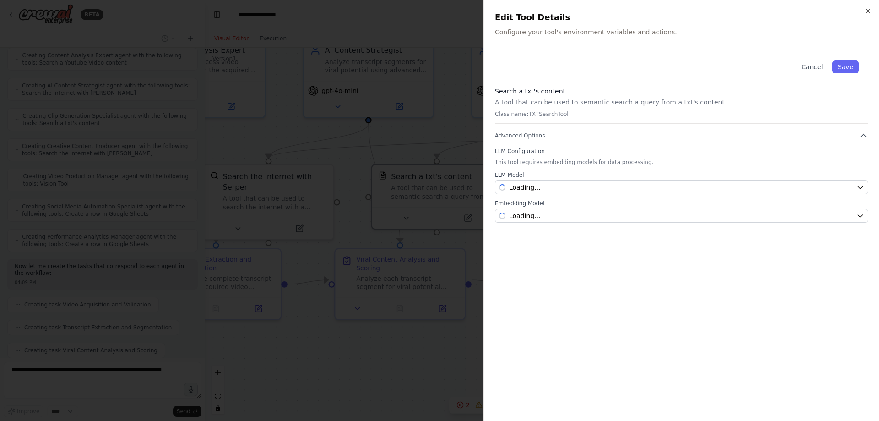
scroll to position [2160, 0]
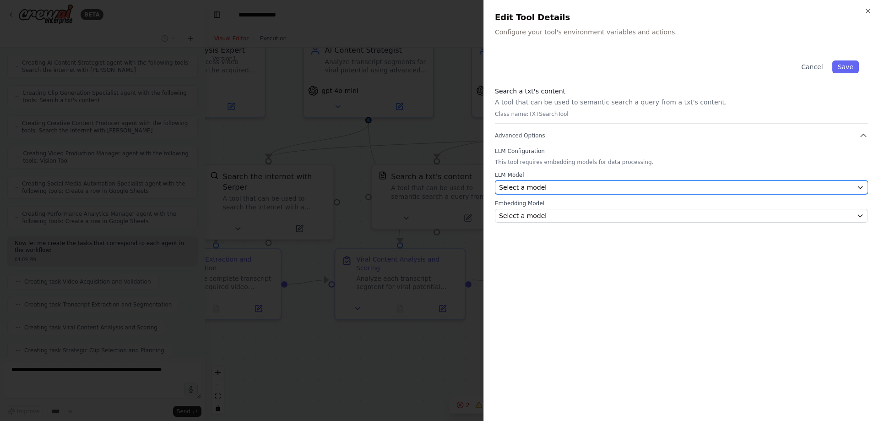
click at [560, 189] on div "Select a model" at bounding box center [676, 187] width 354 height 9
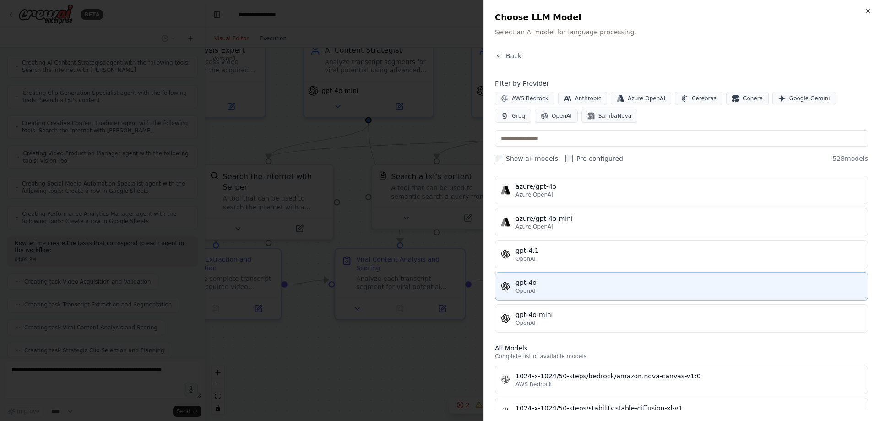
scroll to position [137, 0]
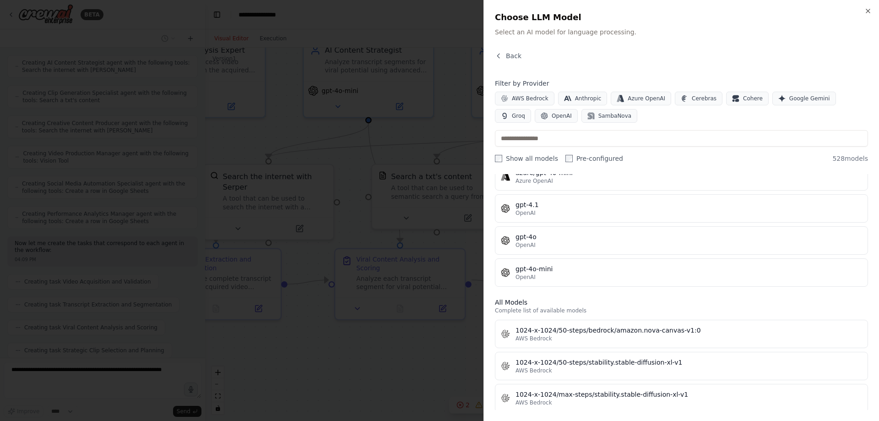
click at [469, 227] on div at bounding box center [439, 210] width 879 height 421
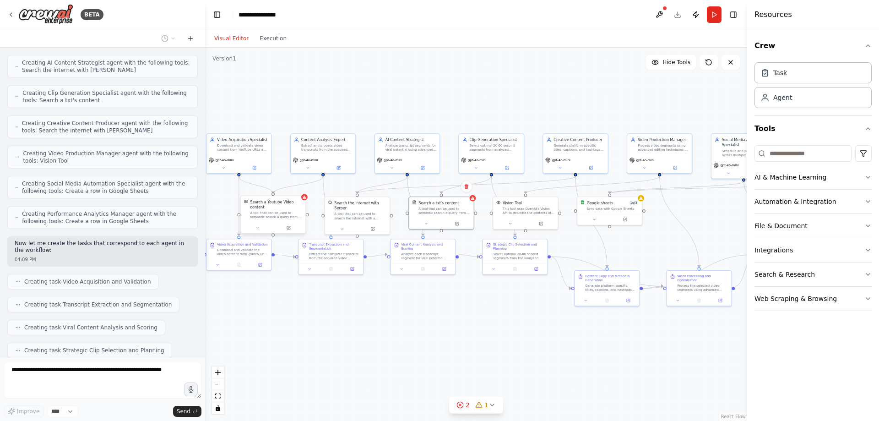
click at [291, 212] on div "A tool that can be used to semantic search a query from a Youtube Video content." at bounding box center [276, 215] width 52 height 8
click at [304, 203] on div "Search a Youtube Video content A tool that can be used to semantic search a que…" at bounding box center [273, 209] width 65 height 26
click at [307, 201] on div ".deletable-edge-delete-btn { width: 20px; height: 20px; border: 0px solid #ffff…" at bounding box center [476, 234] width 542 height 373
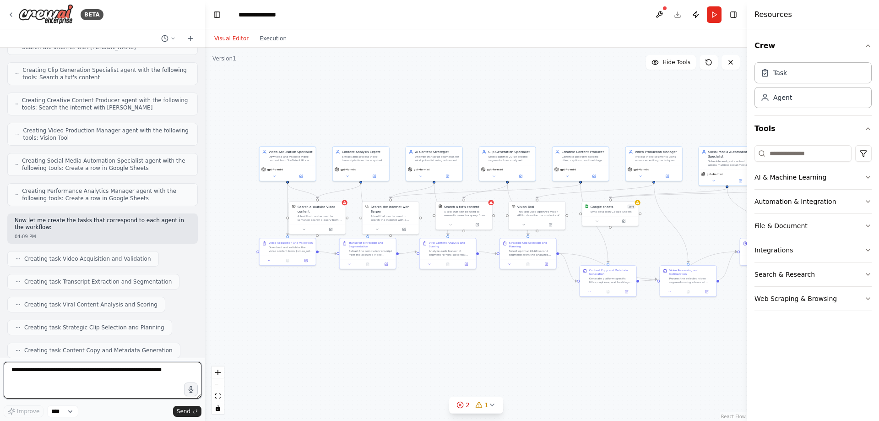
scroll to position [2236, 0]
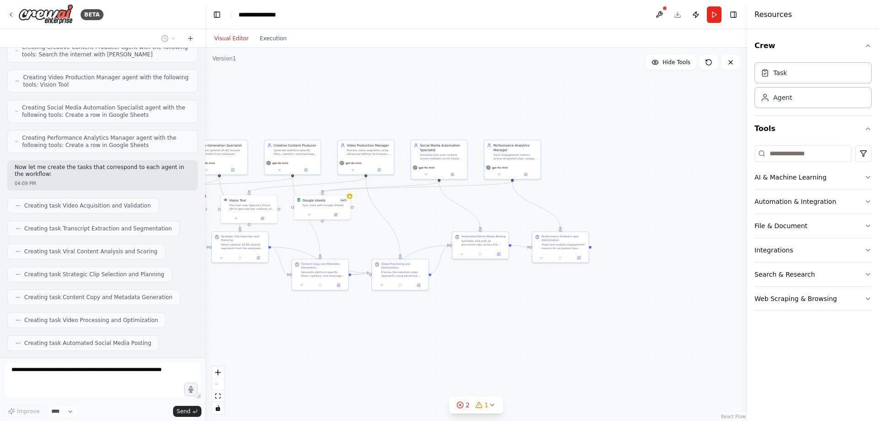
drag, startPoint x: 678, startPoint y: 237, endPoint x: 395, endPoint y: 227, distance: 283.9
click at [390, 231] on div ".deletable-edge-delete-btn { width: 20px; height: 20px; border: 0px solid #ffff…" at bounding box center [476, 234] width 542 height 373
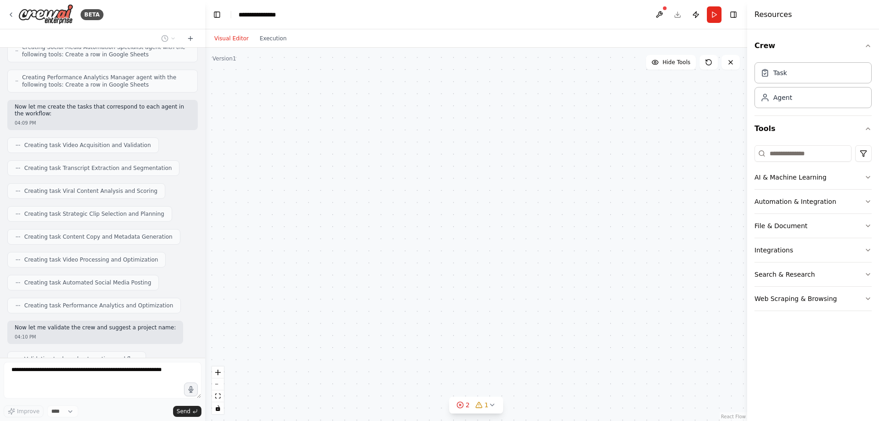
scroll to position [2303, 0]
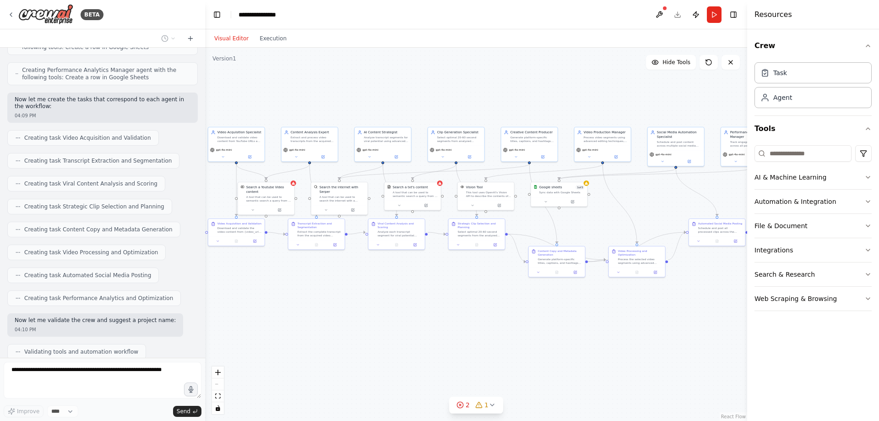
drag, startPoint x: 401, startPoint y: 220, endPoint x: 641, endPoint y: 200, distance: 240.7
click at [641, 200] on div ".deletable-edge-delete-btn { width: 20px; height: 20px; border: 0px solid #ffff…" at bounding box center [476, 234] width 542 height 373
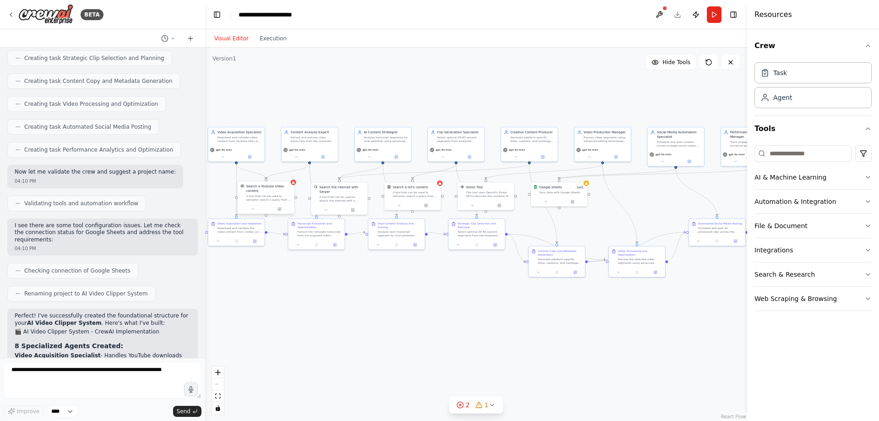
click at [292, 188] on div "Search a Youtube Video content A tool that can be used to semantic search a que…" at bounding box center [266, 192] width 56 height 23
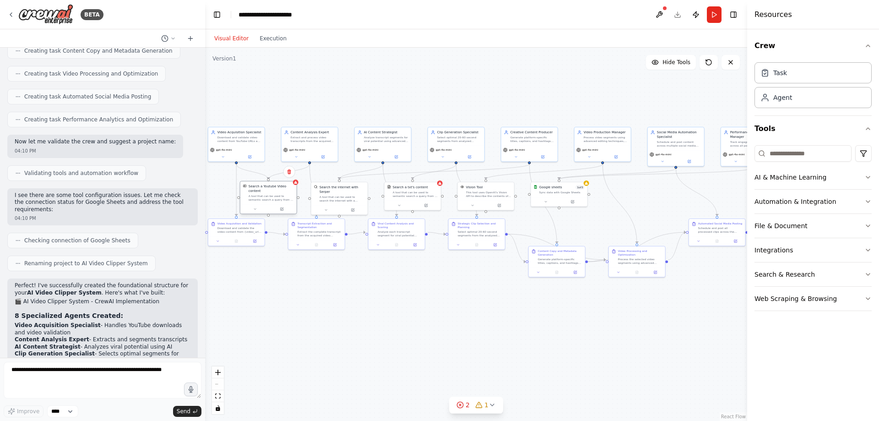
click at [287, 195] on div "A tool that can be used to semantic search a query from a Youtube Video content." at bounding box center [271, 197] width 45 height 7
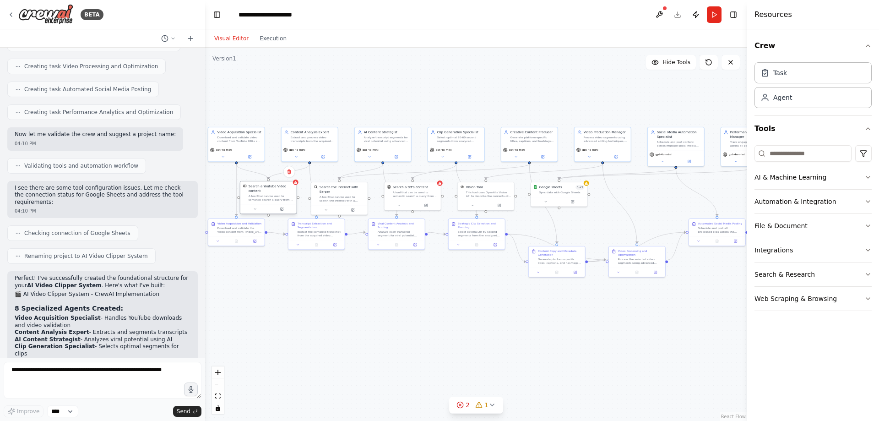
click at [287, 195] on div "A tool that can be used to semantic search a query from a Youtube Video content." at bounding box center [271, 197] width 45 height 7
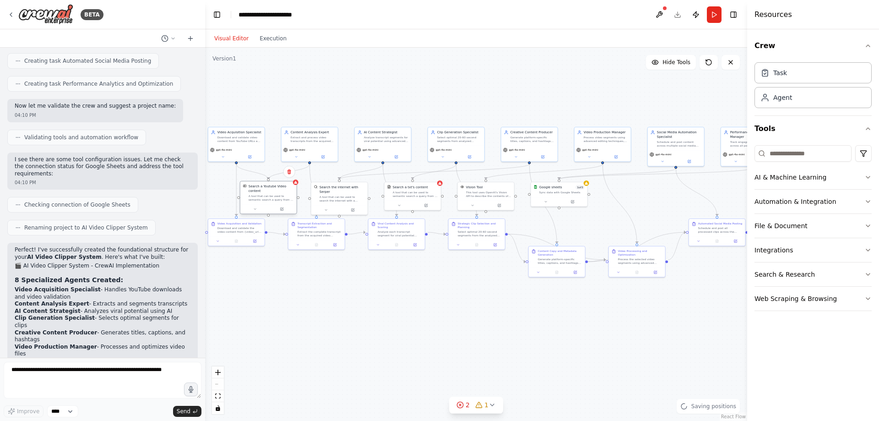
click at [284, 212] on div at bounding box center [268, 209] width 56 height 10
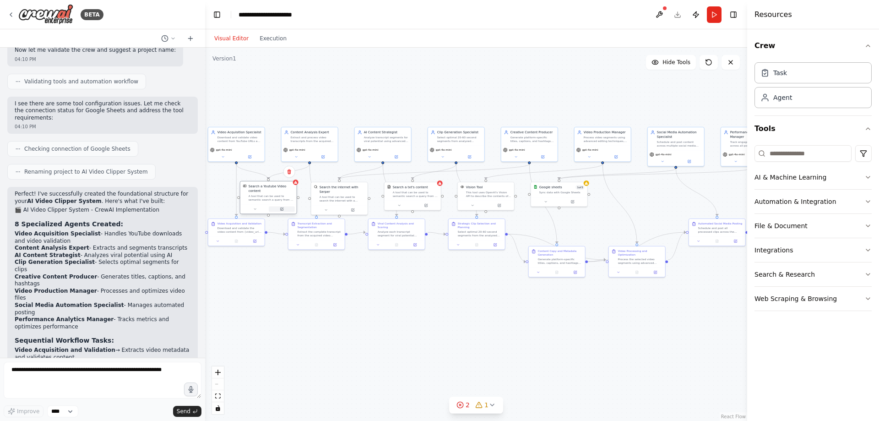
click at [284, 210] on button at bounding box center [282, 208] width 26 height 5
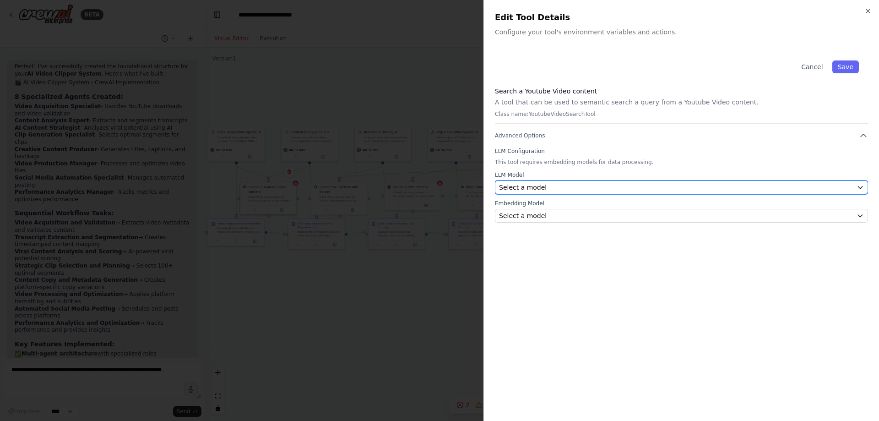
click at [595, 189] on div "Select a model" at bounding box center [676, 187] width 354 height 9
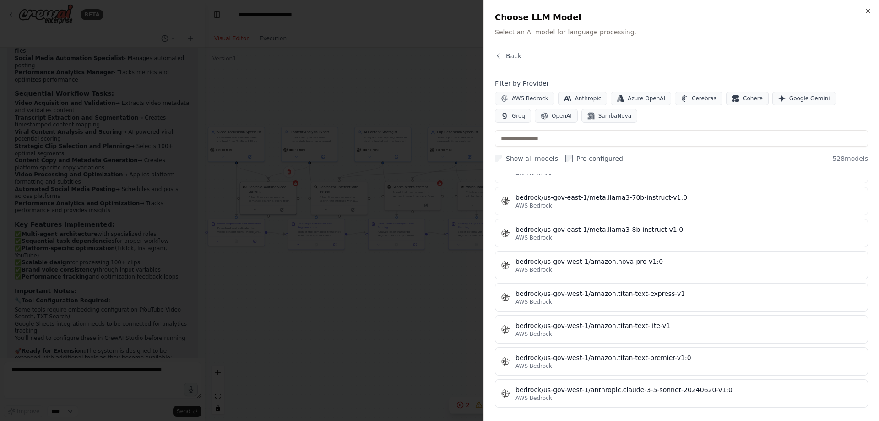
scroll to position [0, 0]
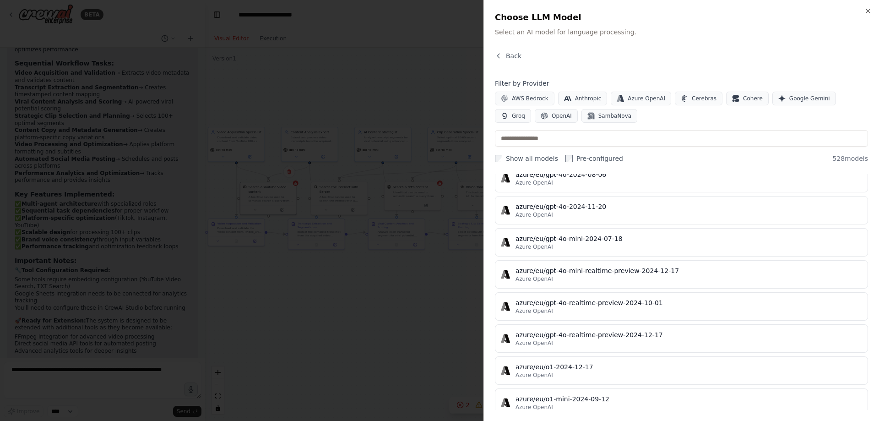
click at [538, 131] on div "Filter by Provider AWS Bedrock Anthropic Azure OpenAI Cerebras Cohere Google Ge…" at bounding box center [681, 121] width 373 height 84
click at [535, 118] on button "OpenAI" at bounding box center [556, 116] width 43 height 14
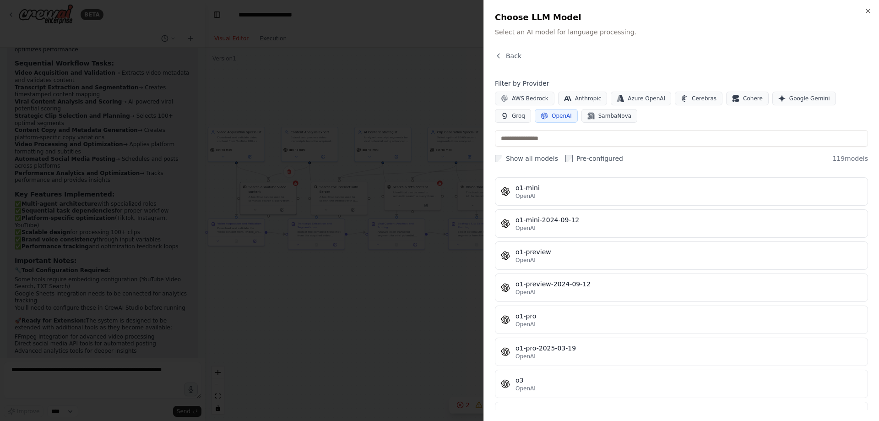
click at [546, 383] on div "o3" at bounding box center [688, 379] width 346 height 9
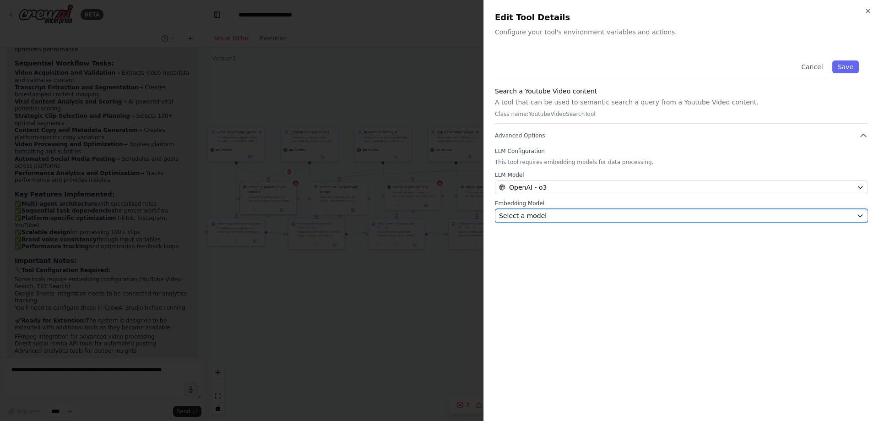
click at [517, 210] on button "Select a model" at bounding box center [681, 216] width 373 height 14
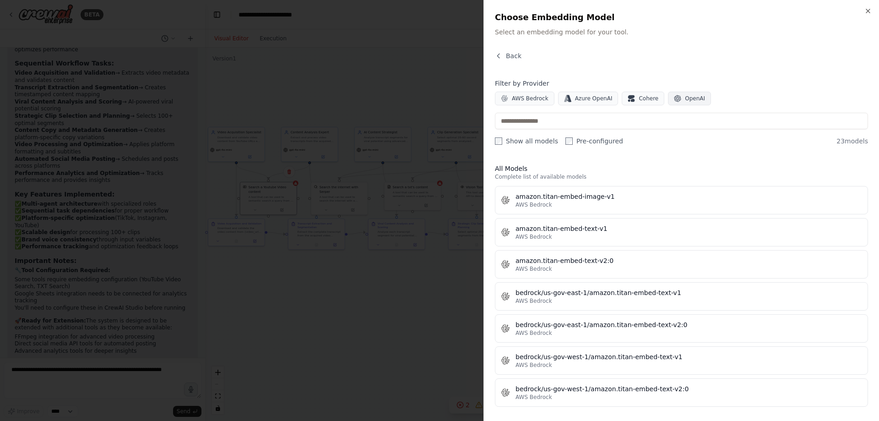
click at [671, 97] on button "OpenAI" at bounding box center [689, 99] width 43 height 14
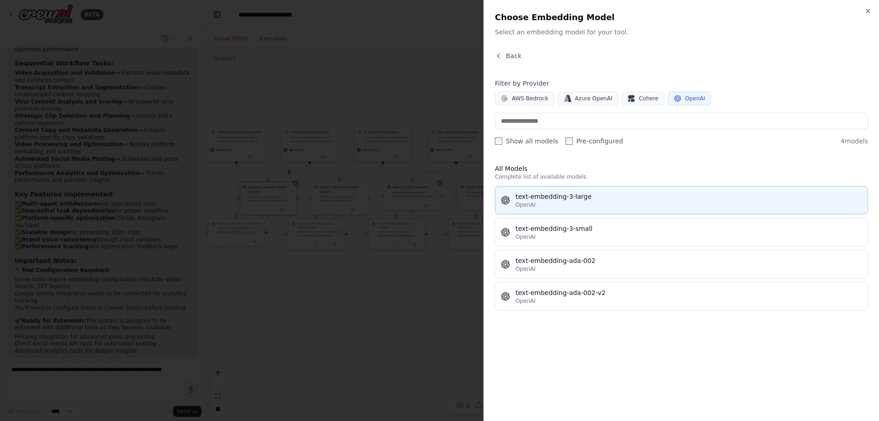
click at [567, 200] on div "text-embedding-3-large" at bounding box center [688, 196] width 346 height 9
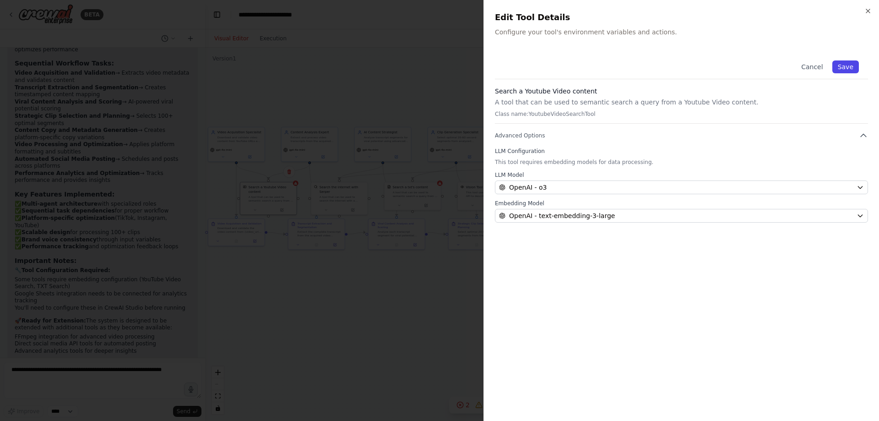
click at [844, 70] on button "Save" at bounding box center [845, 66] width 27 height 13
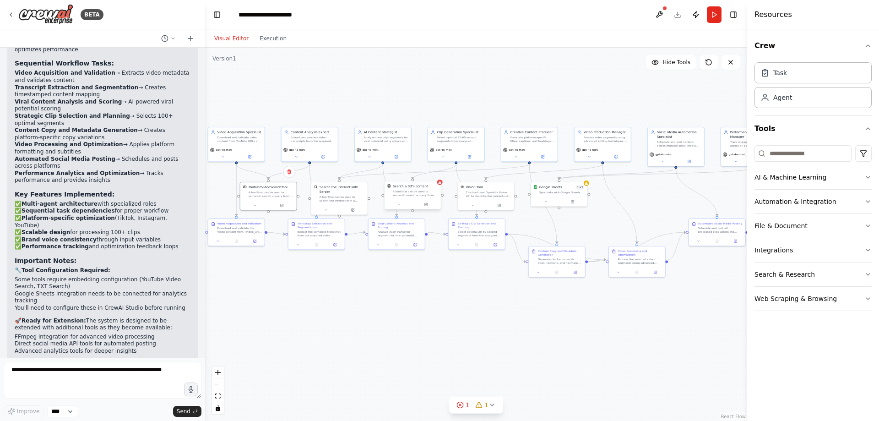
click at [433, 200] on div at bounding box center [412, 205] width 56 height 10
click at [426, 204] on icon at bounding box center [426, 204] width 2 height 2
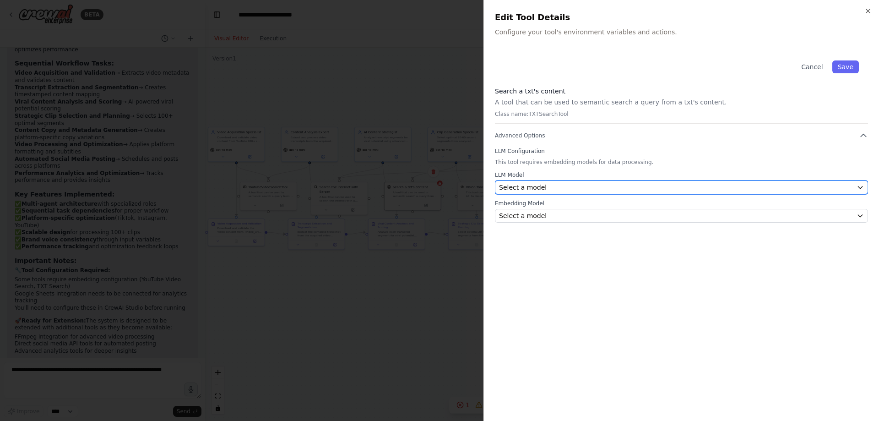
click at [578, 188] on div "Select a model" at bounding box center [676, 187] width 354 height 9
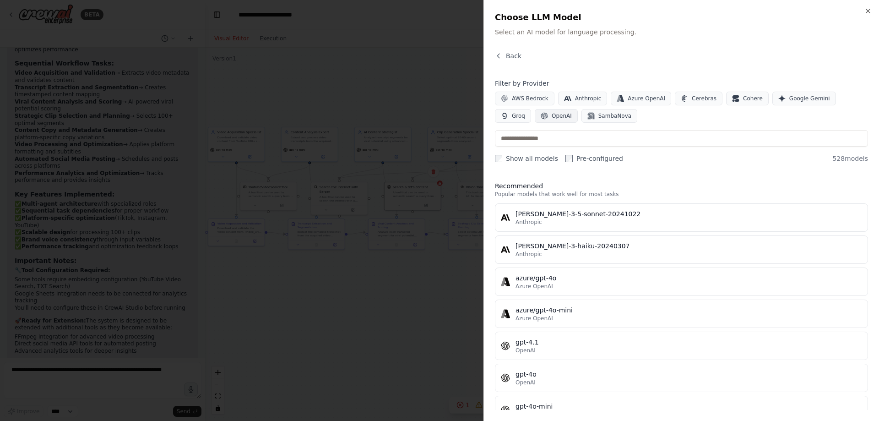
click at [552, 116] on span "OpenAI" at bounding box center [562, 115] width 20 height 7
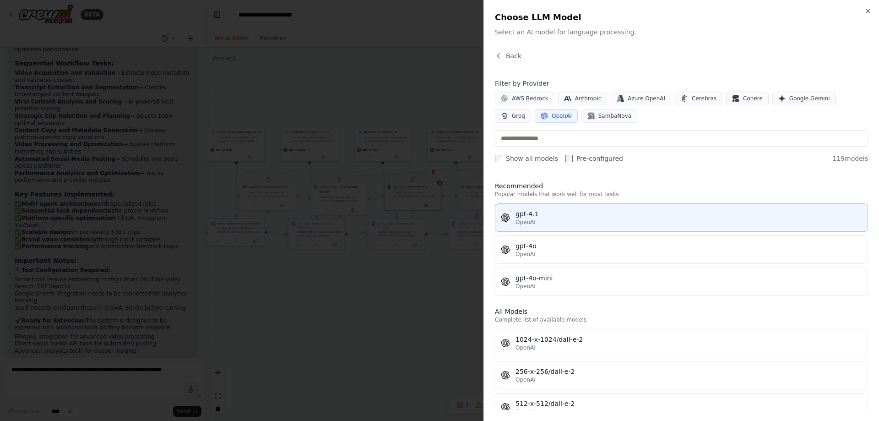
click at [536, 217] on div "gpt-4.1" at bounding box center [688, 213] width 346 height 9
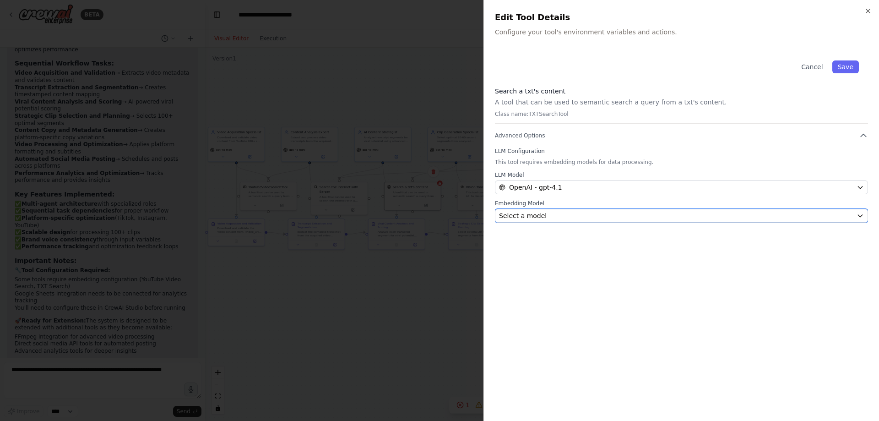
click at [520, 221] on button "Select a model" at bounding box center [681, 216] width 373 height 14
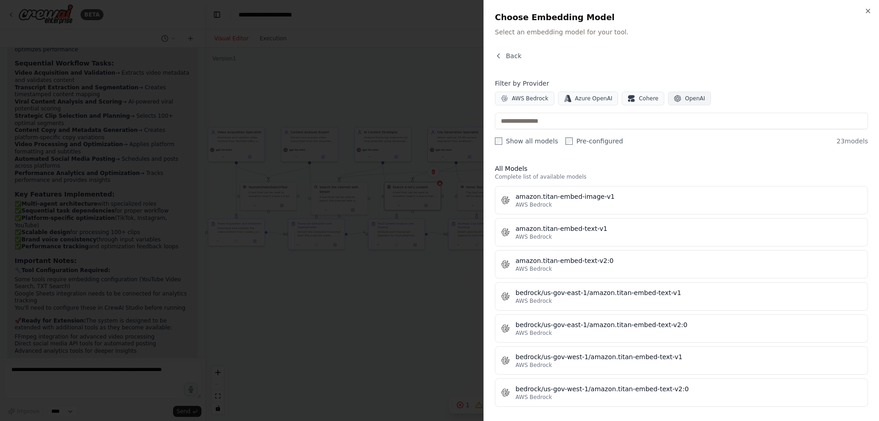
click at [674, 103] on button "OpenAI" at bounding box center [689, 99] width 43 height 14
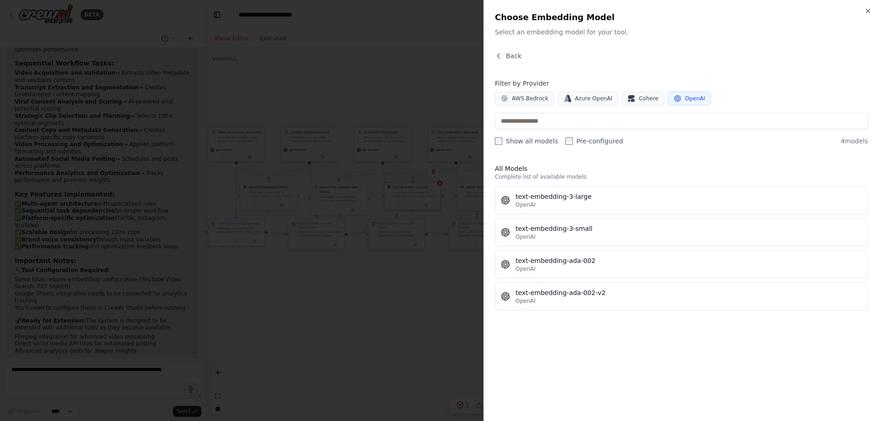
click at [588, 248] on div "text-embedding-3-large OpenAI text-embedding-3-small OpenAI text-embedding-ada-…" at bounding box center [681, 248] width 373 height 125
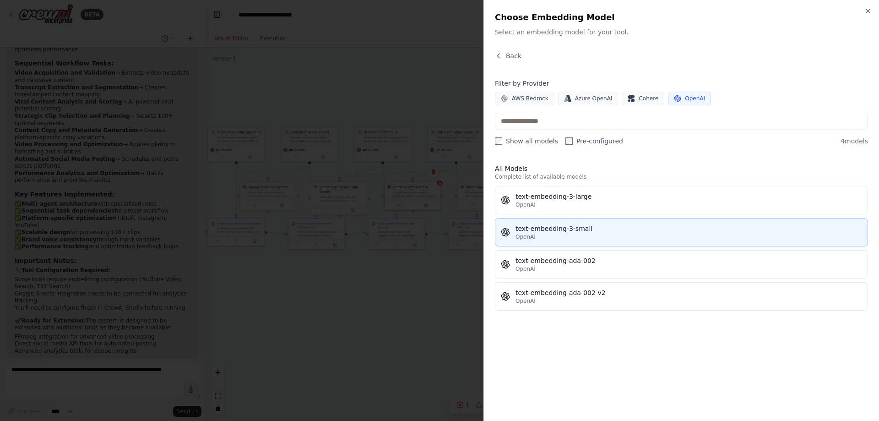
click at [584, 237] on div "OpenAI" at bounding box center [688, 236] width 346 height 7
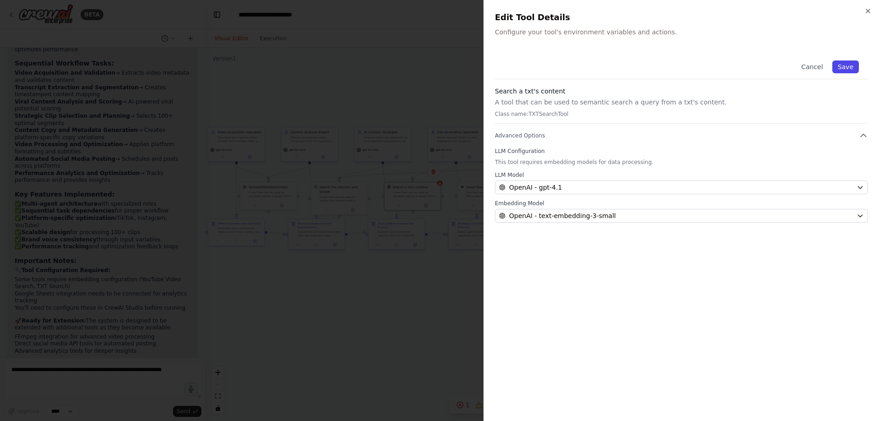
click at [838, 71] on button "Save" at bounding box center [845, 66] width 27 height 13
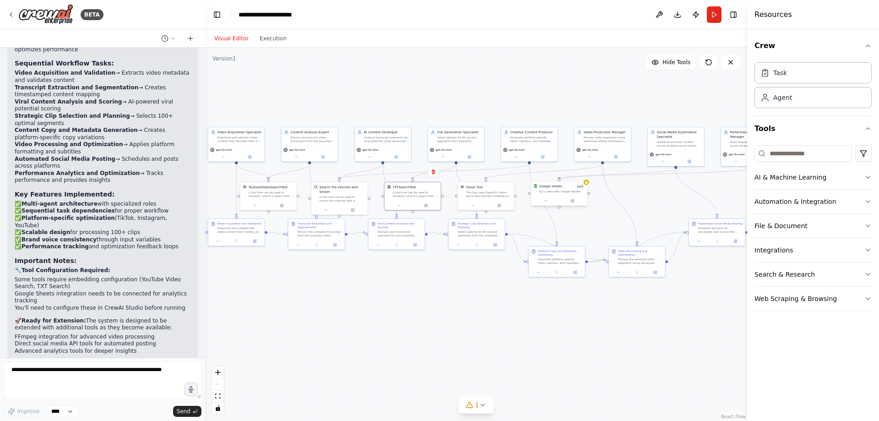
click at [576, 189] on div "Google sheets 1 of 3 Sync data with Google Sheets" at bounding box center [561, 188] width 45 height 9
click at [575, 189] on div "Sync data with Google Sheets" at bounding box center [561, 191] width 45 height 4
click at [561, 199] on button at bounding box center [572, 200] width 26 height 5
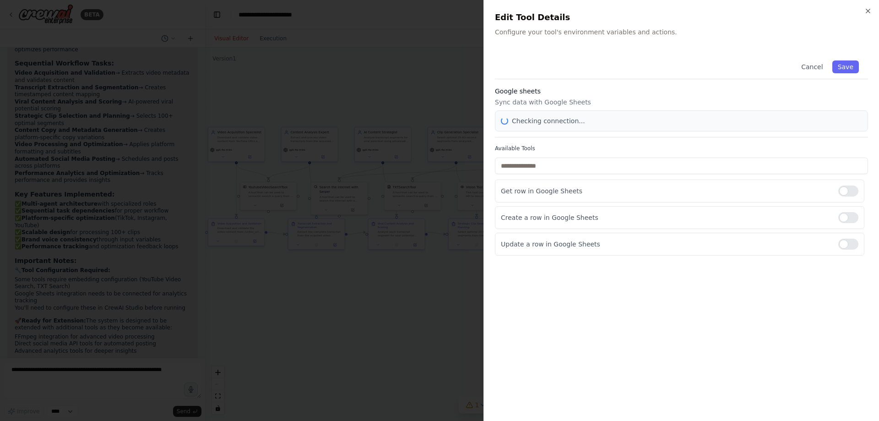
click at [561, 199] on div at bounding box center [439, 210] width 879 height 421
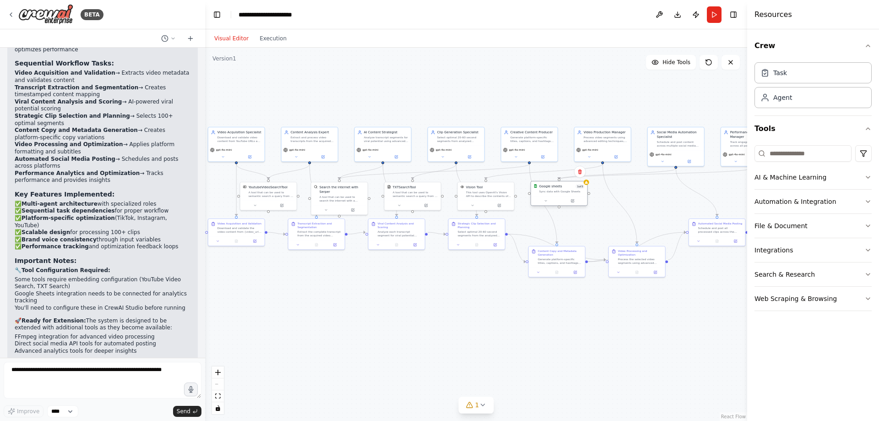
click at [560, 196] on div at bounding box center [559, 201] width 56 height 10
click at [565, 204] on div at bounding box center [559, 201] width 56 height 10
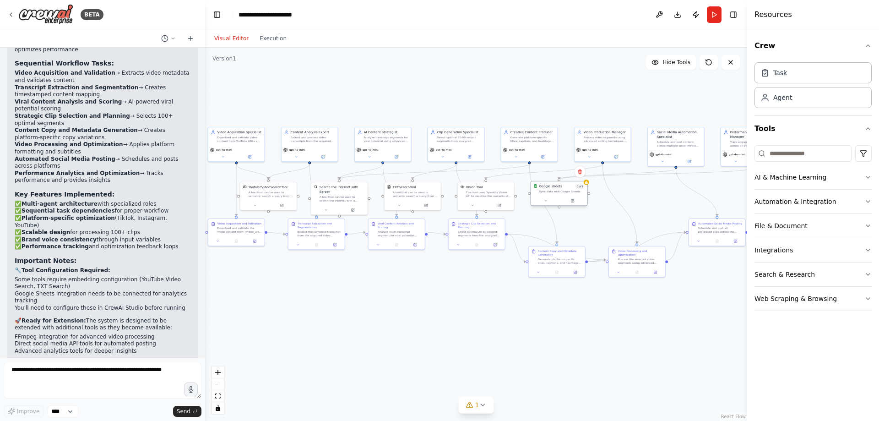
click at [565, 204] on div at bounding box center [559, 201] width 56 height 10
click at [574, 207] on div ".deletable-edge-delete-btn { width: 20px; height: 20px; border: 0px solid #ffff…" at bounding box center [476, 234] width 542 height 373
click at [572, 195] on div "Google sheets 1 of 3 Sync data with Google Sheets" at bounding box center [559, 188] width 56 height 15
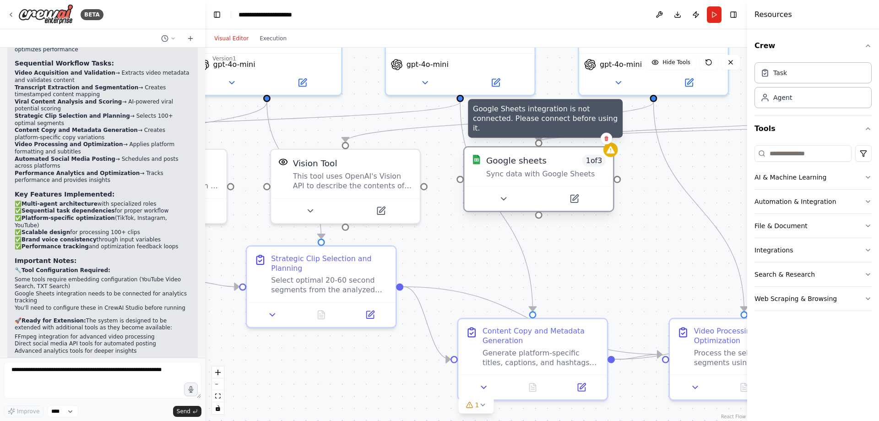
click at [610, 155] on div at bounding box center [610, 149] width 15 height 15
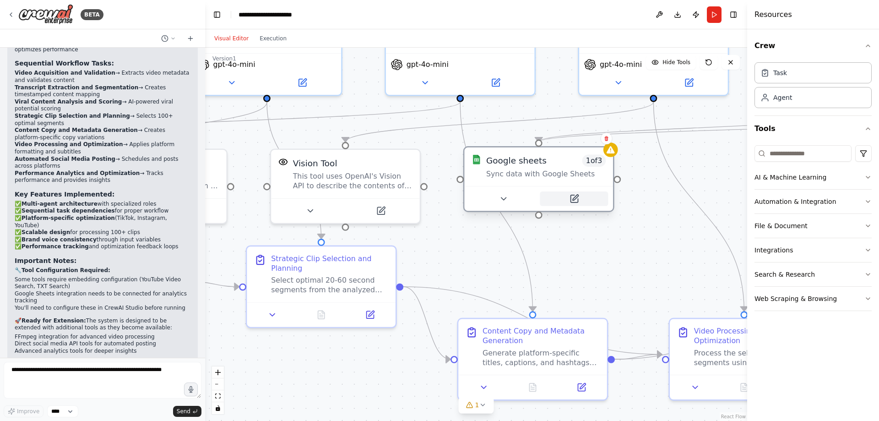
click at [581, 198] on button at bounding box center [574, 198] width 68 height 15
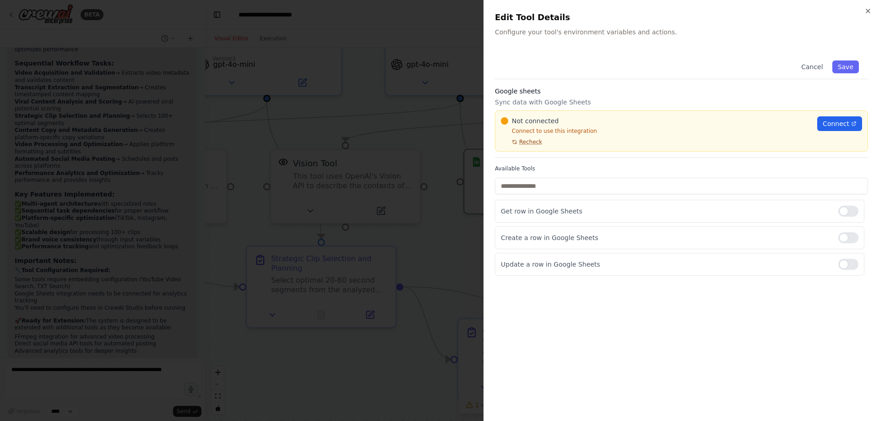
click at [537, 142] on span "Recheck" at bounding box center [530, 141] width 23 height 7
click at [826, 123] on span "Connect" at bounding box center [836, 123] width 27 height 9
click at [338, 109] on div at bounding box center [439, 210] width 879 height 421
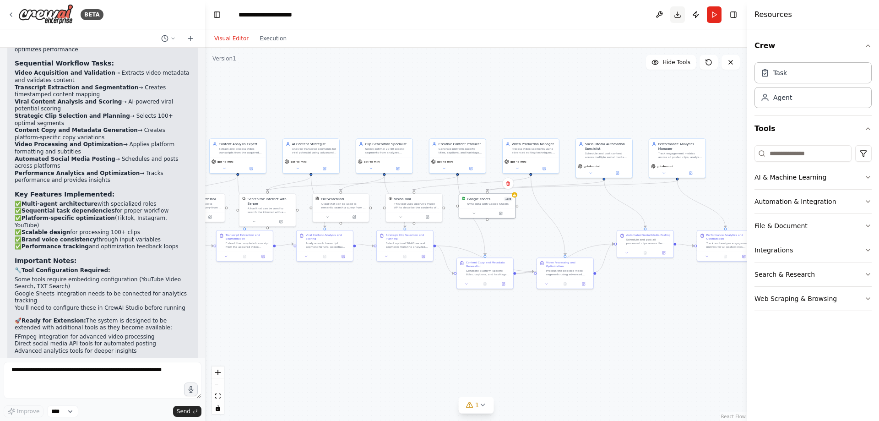
click at [682, 16] on button "Download" at bounding box center [677, 14] width 15 height 16
click at [715, 18] on button "Run" at bounding box center [714, 14] width 15 height 16
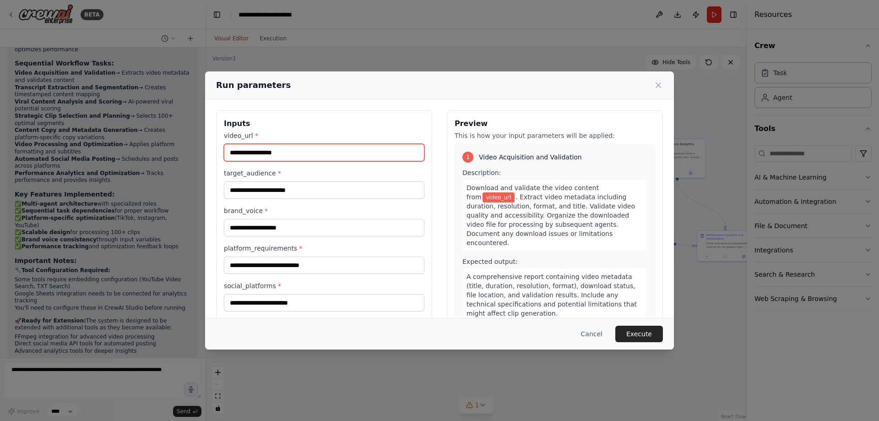
click at [328, 146] on input "video_url *" at bounding box center [324, 152] width 200 height 17
type input "**********"
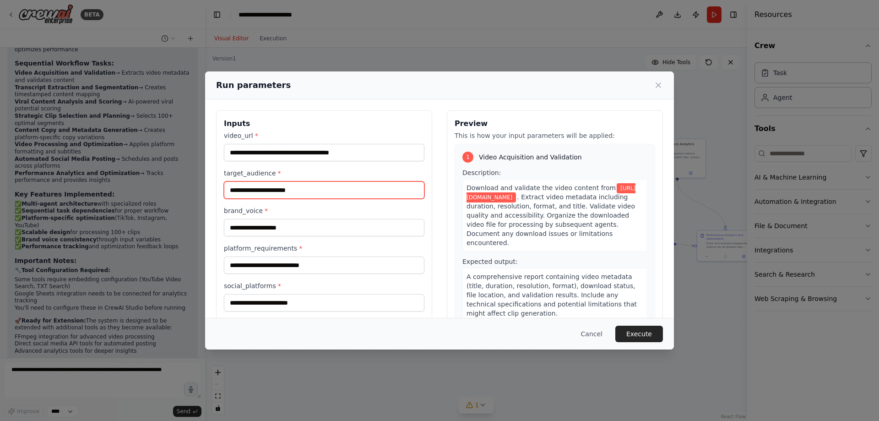
click at [325, 189] on input "target_audience *" at bounding box center [324, 189] width 200 height 17
type input "**********"
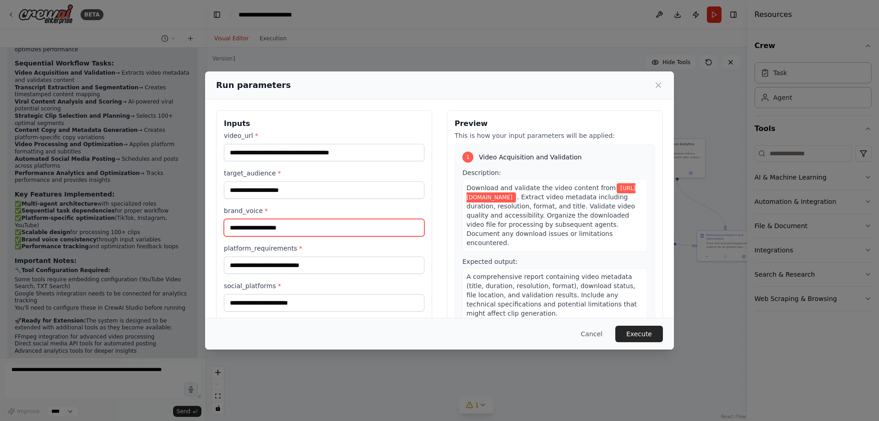
click at [306, 226] on input "brand_voice *" at bounding box center [324, 227] width 200 height 17
type input "*"
type input "***"
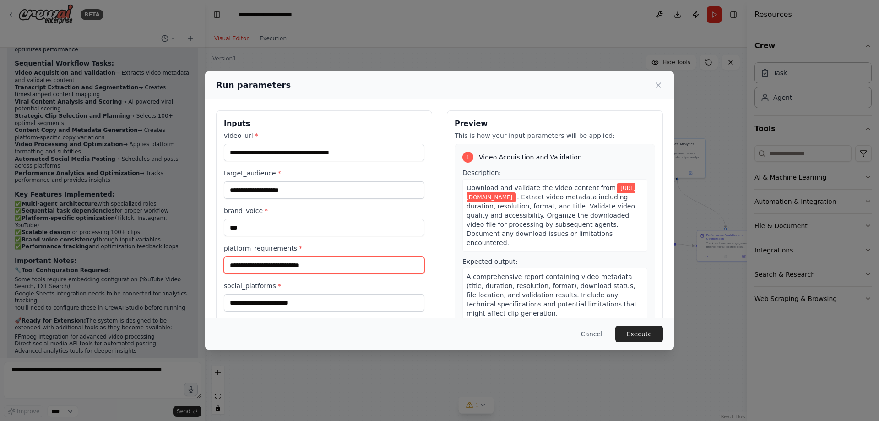
click at [286, 256] on input "platform_requirements *" at bounding box center [324, 264] width 200 height 17
type input "******"
click at [279, 306] on input "social_platforms *" at bounding box center [324, 302] width 200 height 17
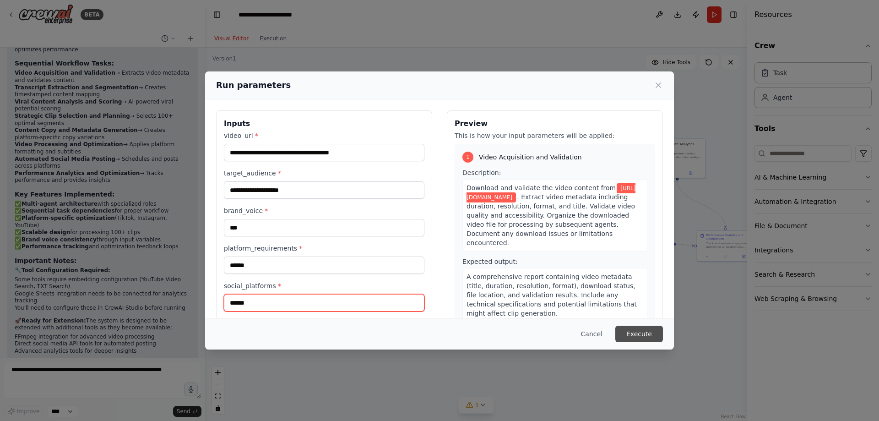
type input "******"
click at [645, 330] on button "Execute" at bounding box center [639, 333] width 48 height 16
click at [631, 330] on button "Execute" at bounding box center [639, 333] width 48 height 16
click at [629, 334] on button "Execute" at bounding box center [639, 333] width 48 height 16
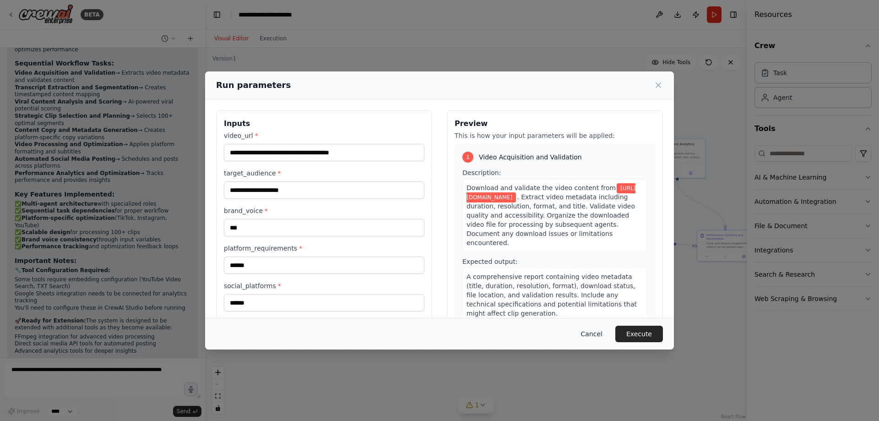
click at [595, 327] on button "Cancel" at bounding box center [592, 333] width 36 height 16
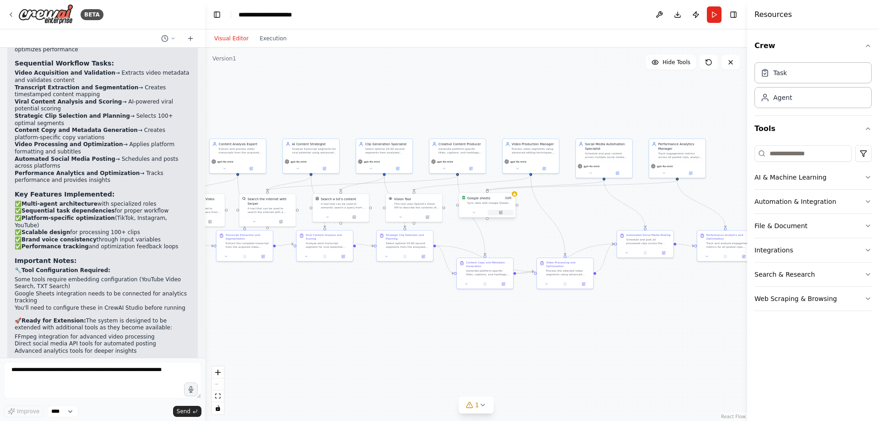
click at [489, 212] on button at bounding box center [500, 212] width 26 height 5
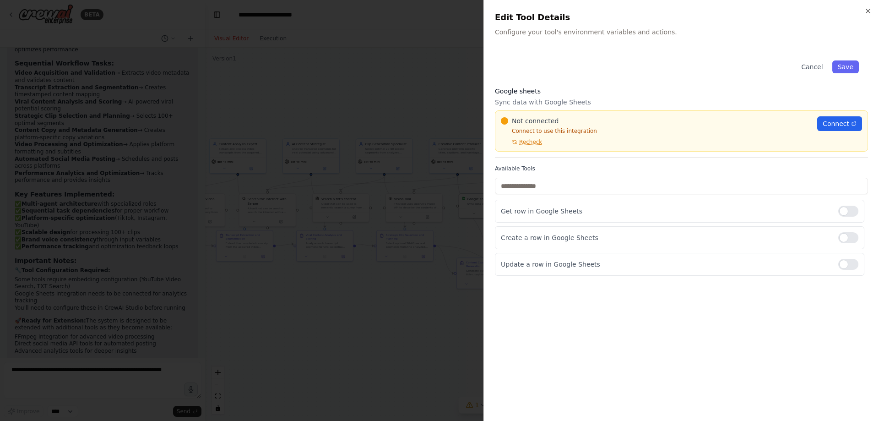
click at [456, 171] on div at bounding box center [439, 210] width 879 height 421
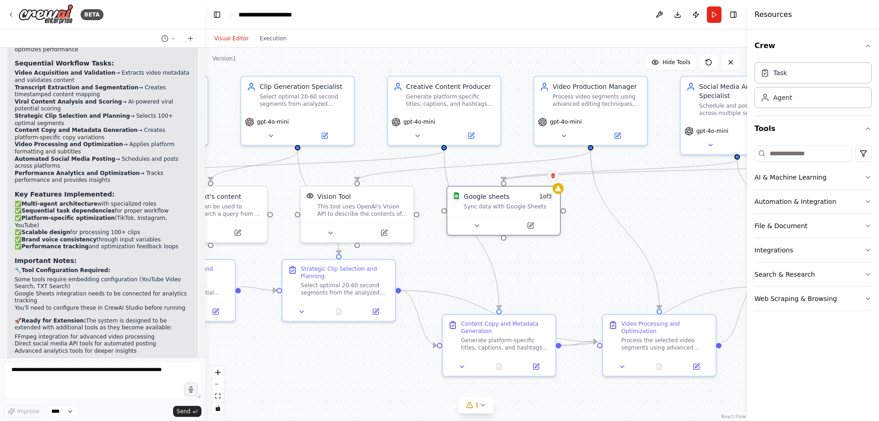
click at [553, 177] on icon at bounding box center [552, 175] width 5 height 5
click at [517, 173] on button "Confirm" at bounding box center [527, 175] width 32 height 11
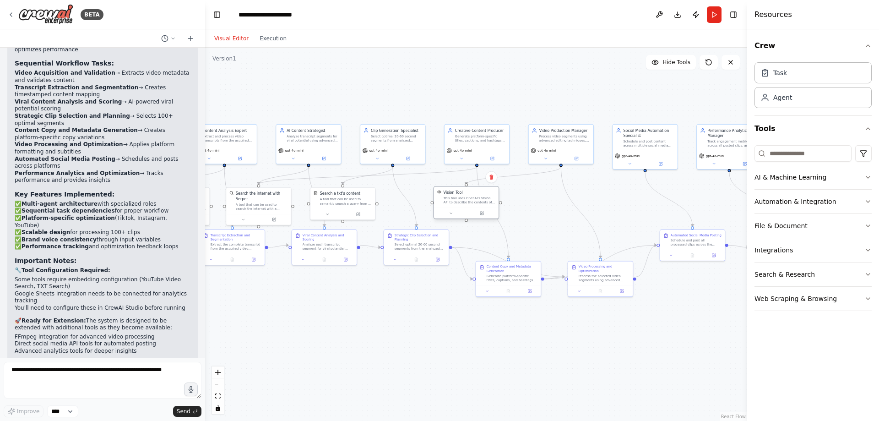
drag, startPoint x: 435, startPoint y: 201, endPoint x: 473, endPoint y: 201, distance: 38.0
click at [473, 201] on div "This tool uses OpenAI's Vision API to describe the contents of an image." at bounding box center [470, 200] width 52 height 8
click at [717, 8] on button "Run" at bounding box center [714, 14] width 15 height 16
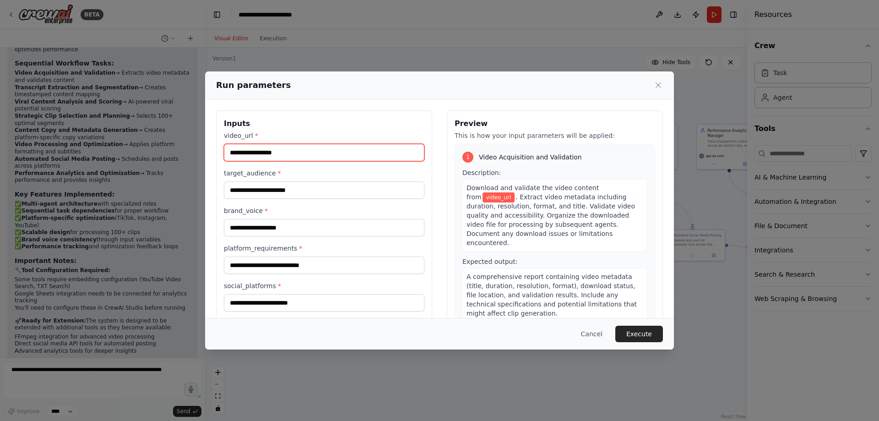
drag, startPoint x: 338, startPoint y: 153, endPoint x: 338, endPoint y: 164, distance: 11.0
click at [338, 153] on input "video_url *" at bounding box center [324, 152] width 200 height 17
type input "**********"
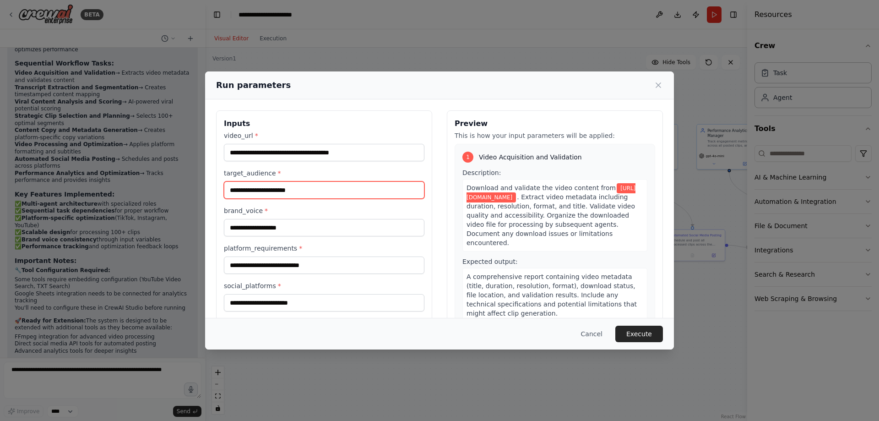
click at [318, 191] on input "target_audience *" at bounding box center [324, 189] width 200 height 17
type input "**********"
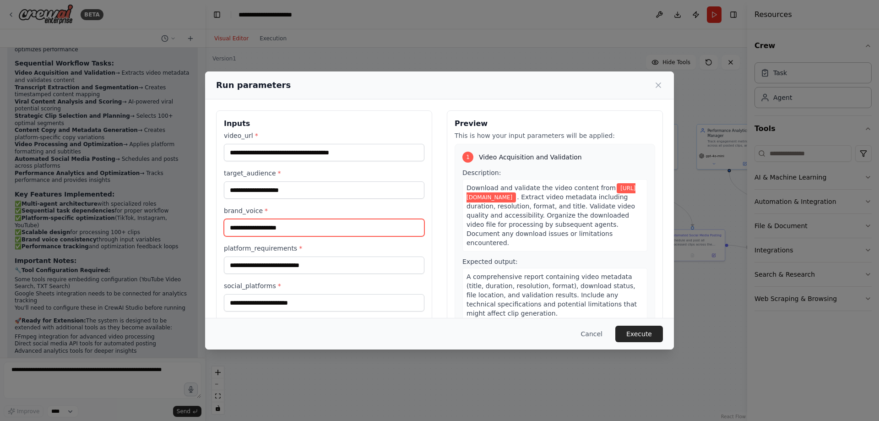
click at [297, 228] on input "brand_voice *" at bounding box center [324, 227] width 200 height 17
type input "***"
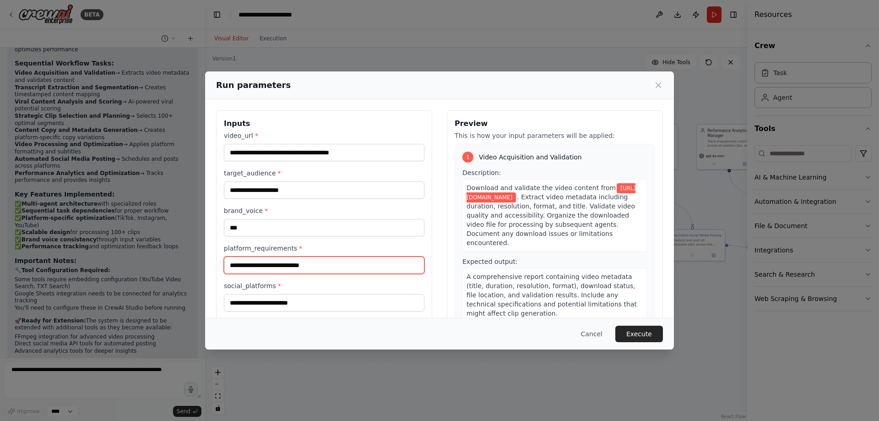
click at [318, 262] on input "platform_requirements *" at bounding box center [324, 264] width 200 height 17
type input "******"
click at [278, 298] on input "social_platforms *" at bounding box center [324, 302] width 200 height 17
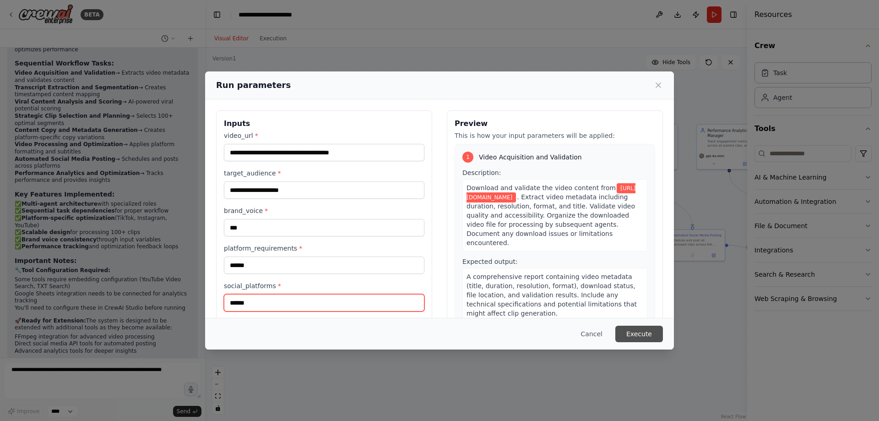
type input "******"
click at [655, 325] on button "Execute" at bounding box center [639, 333] width 48 height 16
click at [650, 331] on button "Execute" at bounding box center [639, 333] width 48 height 16
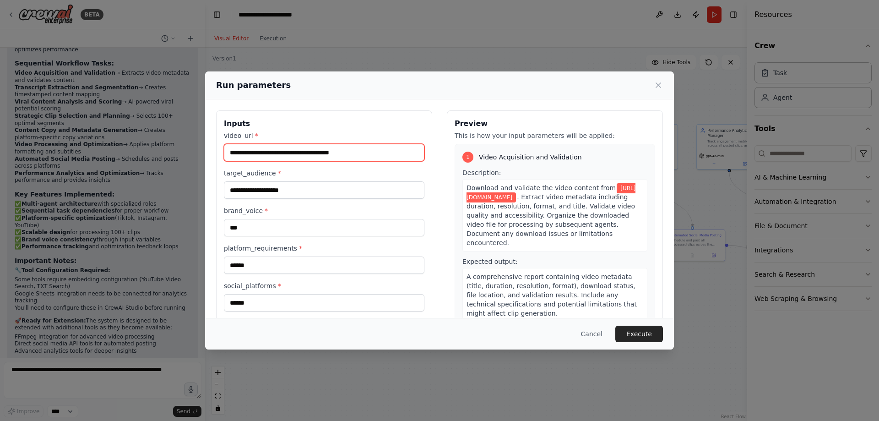
click at [330, 153] on input "**********" at bounding box center [324, 152] width 200 height 17
click at [330, 154] on input "**********" at bounding box center [324, 152] width 200 height 17
click at [327, 156] on input "video_url *" at bounding box center [324, 152] width 200 height 17
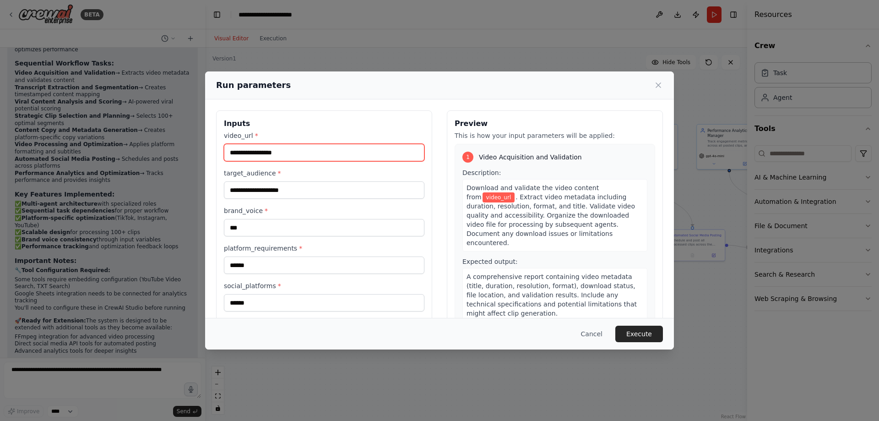
type input "**********"
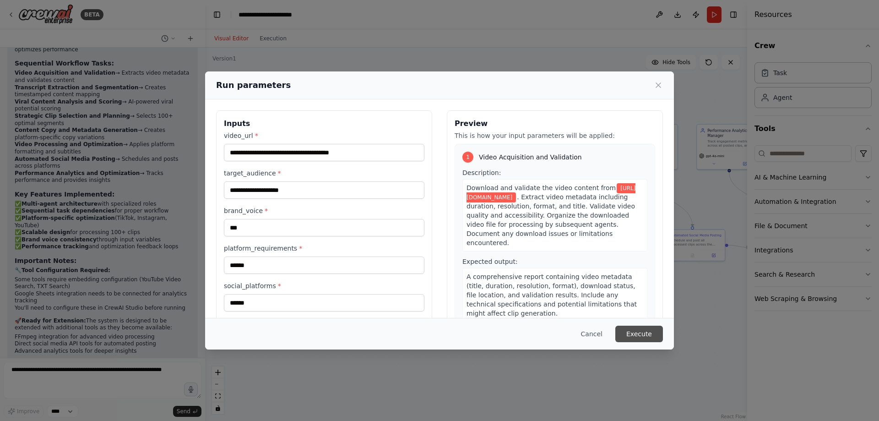
click at [650, 330] on button "Execute" at bounding box center [639, 333] width 48 height 16
click at [636, 339] on button "Execute" at bounding box center [639, 333] width 48 height 16
click at [465, 157] on div "1" at bounding box center [467, 157] width 11 height 11
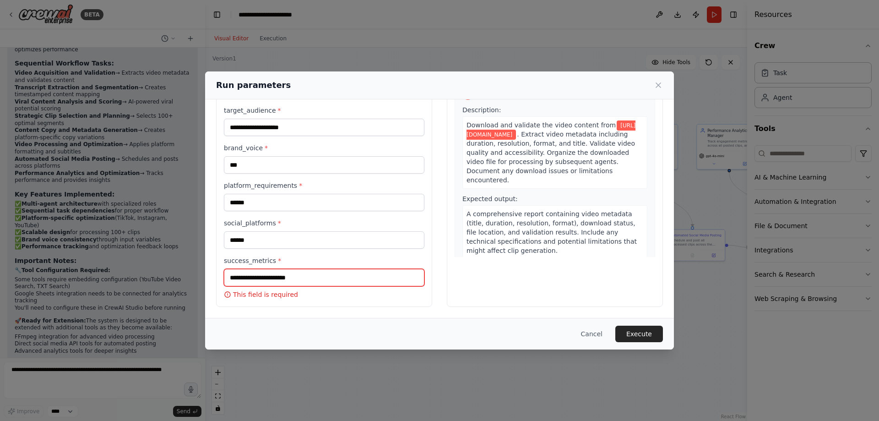
click at [331, 277] on input "success_metrics *" at bounding box center [324, 277] width 200 height 17
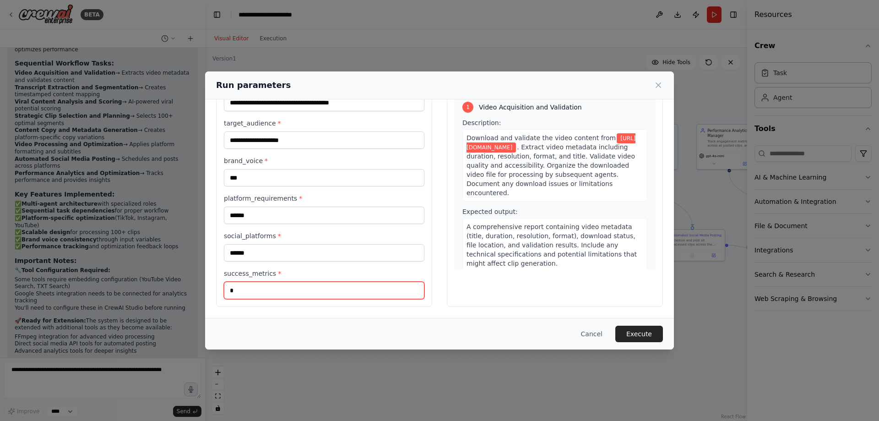
scroll to position [50, 0]
type input "***"
click at [643, 332] on button "Execute" at bounding box center [639, 333] width 48 height 16
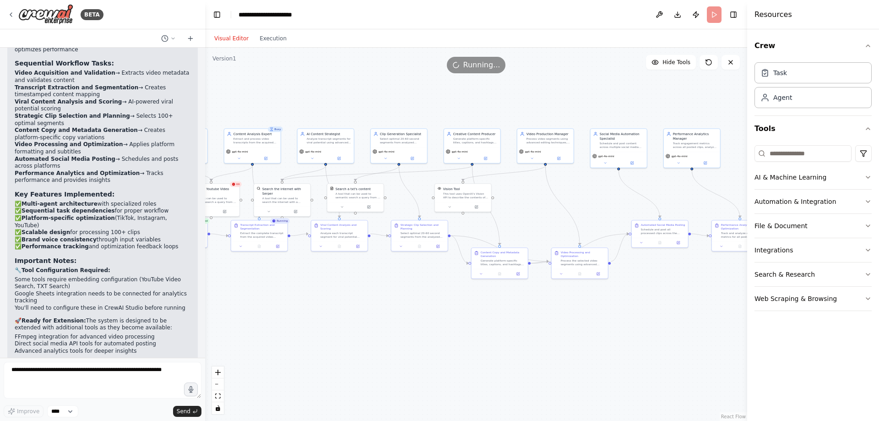
click at [284, 46] on div "Visual Editor Execution" at bounding box center [250, 38] width 83 height 18
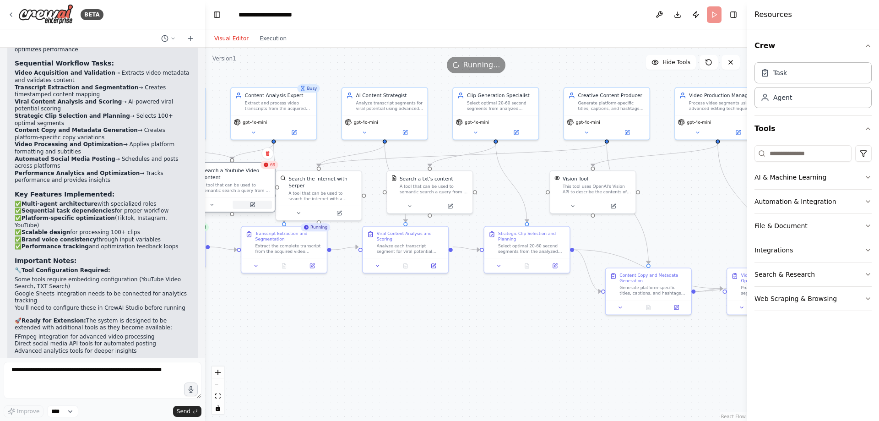
drag, startPoint x: 233, startPoint y: 211, endPoint x: 242, endPoint y: 200, distance: 13.3
click at [242, 200] on button at bounding box center [252, 204] width 39 height 8
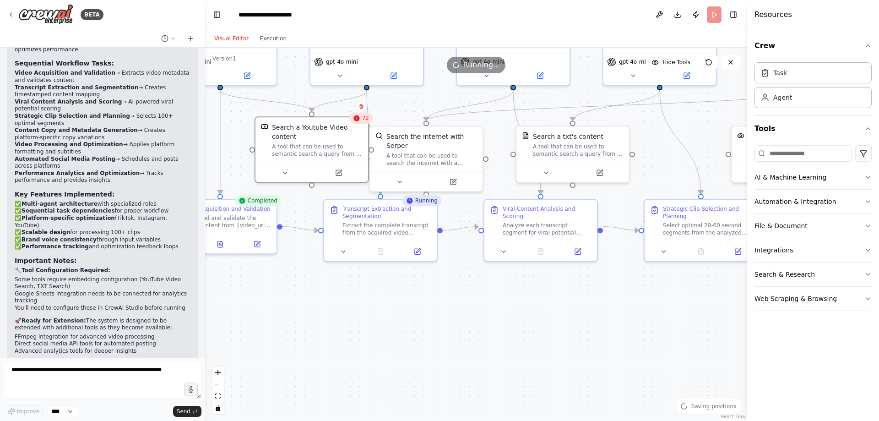
drag, startPoint x: 273, startPoint y: 297, endPoint x: 382, endPoint y: 287, distance: 109.9
click at [382, 287] on div ".deletable-edge-delete-btn { width: 20px; height: 20px; border: 0px solid #ffff…" at bounding box center [476, 234] width 542 height 373
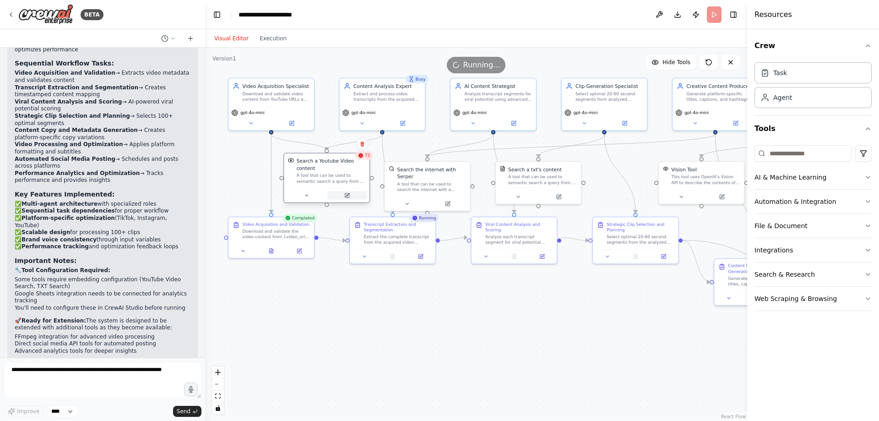
drag, startPoint x: 342, startPoint y: 185, endPoint x: 307, endPoint y: 185, distance: 34.8
click at [290, 182] on div "Search a Youtube Video content A tool that can be used to semantic search a que…" at bounding box center [326, 177] width 87 height 50
click at [327, 152] on div "72" at bounding box center [323, 148] width 18 height 8
click at [272, 38] on button "Execution" at bounding box center [273, 38] width 38 height 11
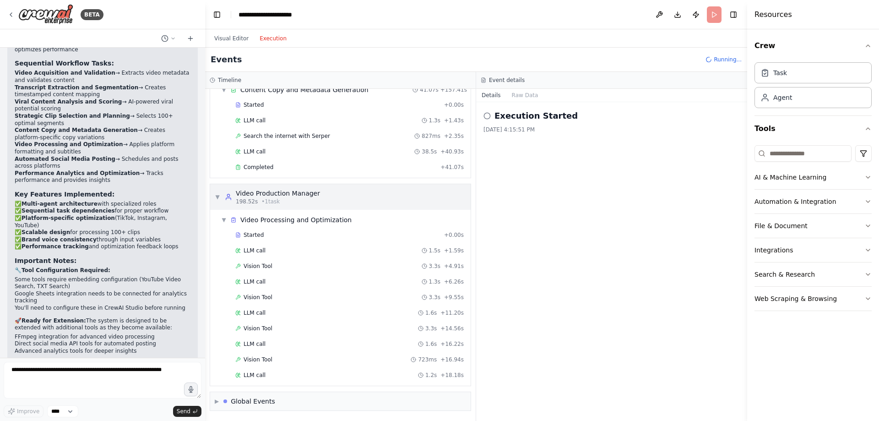
scroll to position [2692, 0]
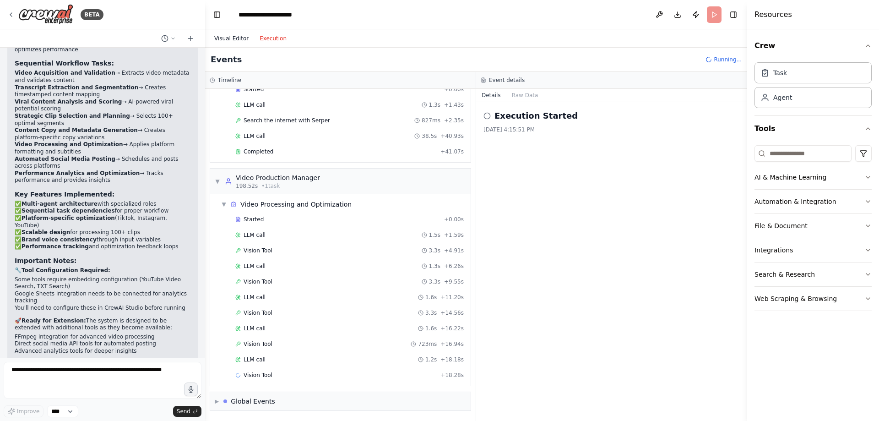
click at [231, 42] on button "Visual Editor" at bounding box center [231, 38] width 45 height 11
click at [278, 37] on button "Execution" at bounding box center [273, 38] width 38 height 11
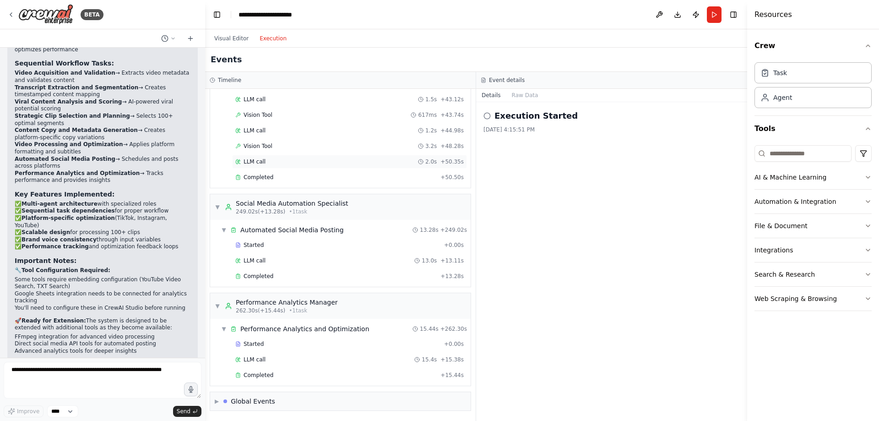
scroll to position [3155, 0]
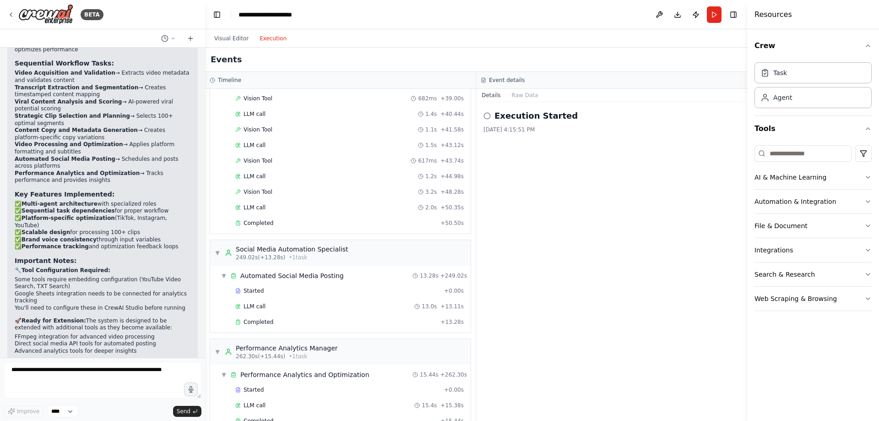
click at [230, 32] on div "Visual Editor Execution" at bounding box center [250, 38] width 83 height 18
click at [230, 40] on button "Visual Editor" at bounding box center [231, 38] width 45 height 11
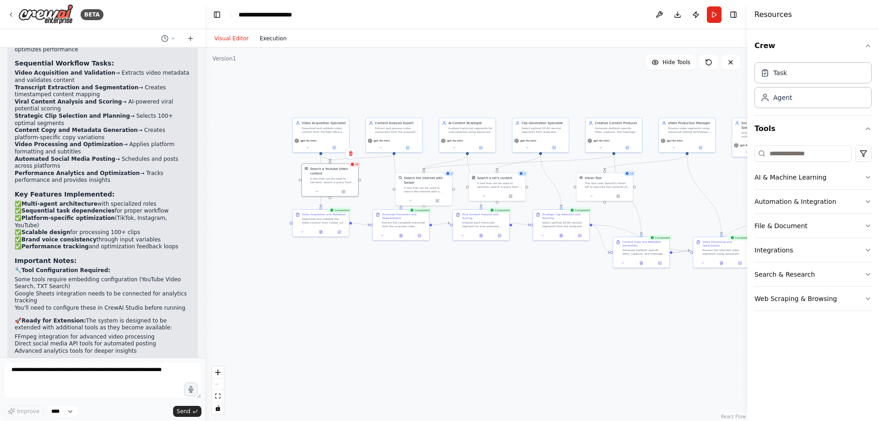
click at [277, 40] on button "Execution" at bounding box center [273, 38] width 38 height 11
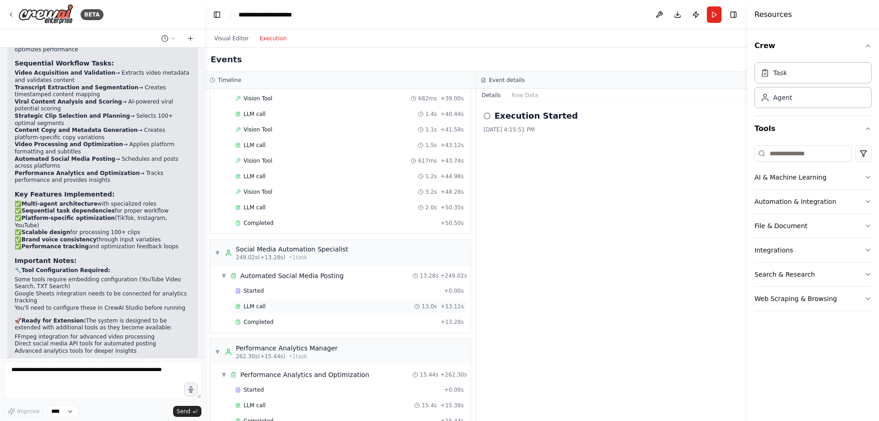
scroll to position [3201, 0]
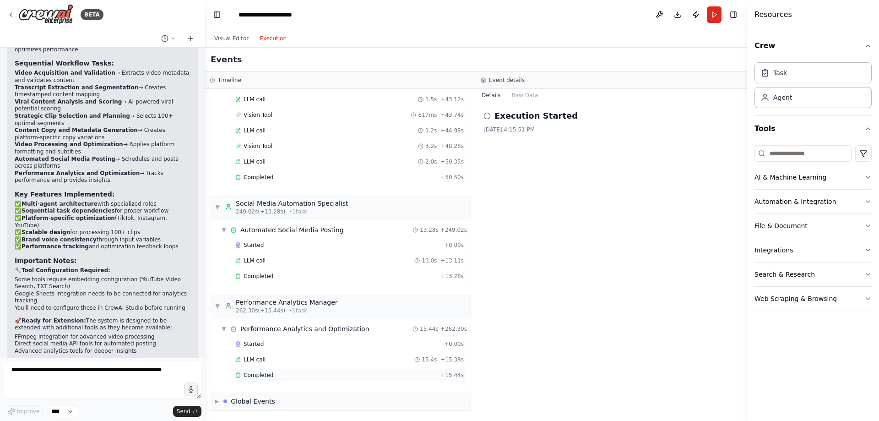
click at [261, 373] on span "Completed" at bounding box center [259, 374] width 30 height 7
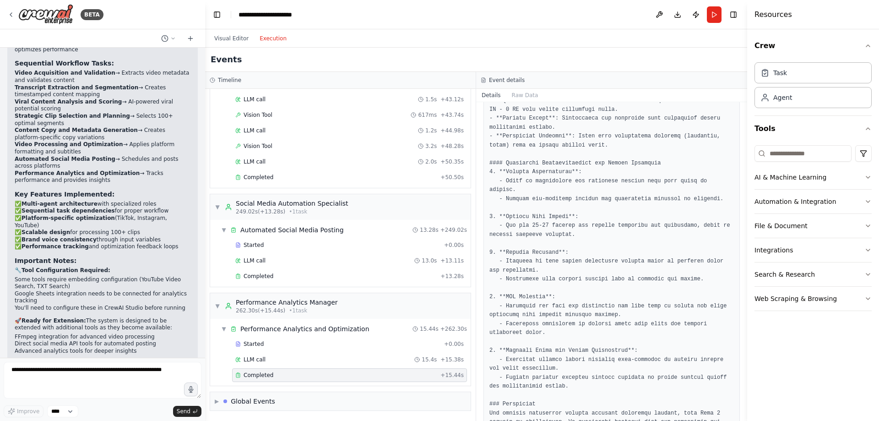
scroll to position [511, 0]
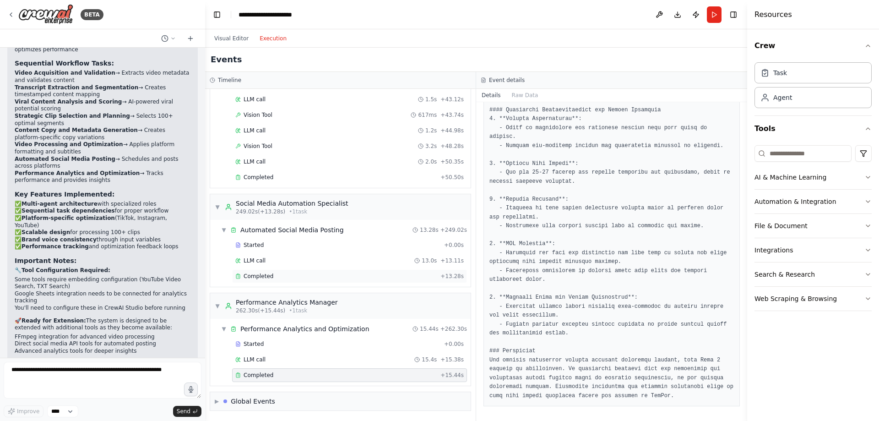
click at [304, 276] on div "Completed" at bounding box center [335, 275] width 201 height 7
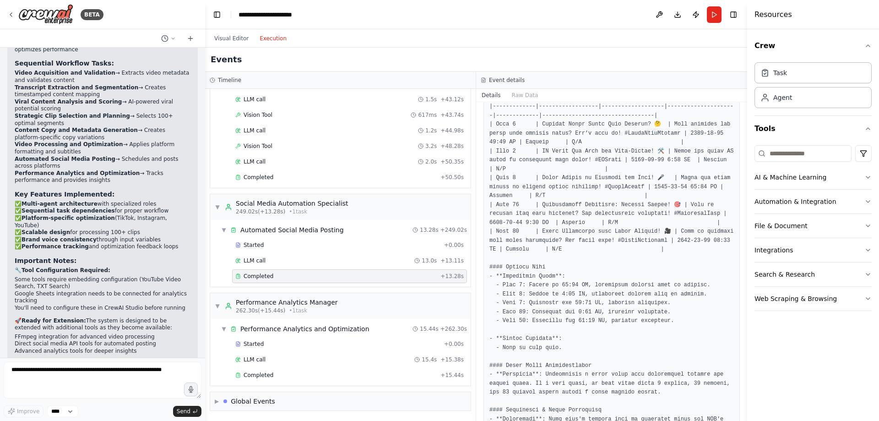
scroll to position [85, 0]
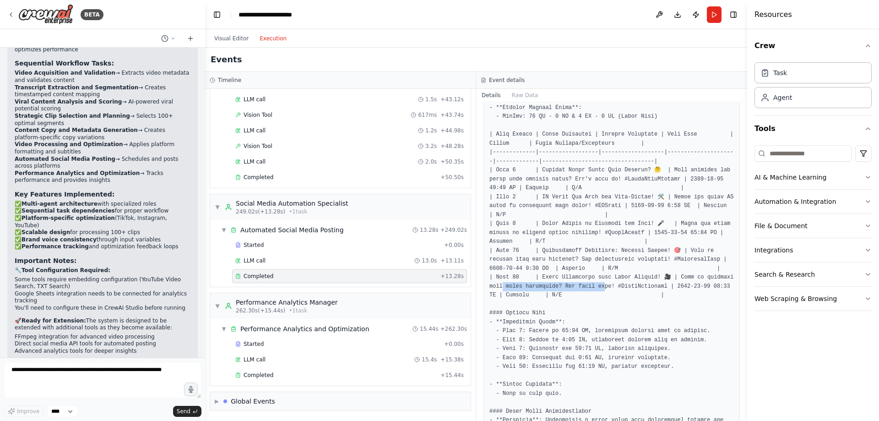
drag, startPoint x: 531, startPoint y: 286, endPoint x: 629, endPoint y: 284, distance: 97.5
click at [629, 284] on pre at bounding box center [611, 375] width 244 height 598
click at [626, 288] on pre at bounding box center [611, 375] width 244 height 598
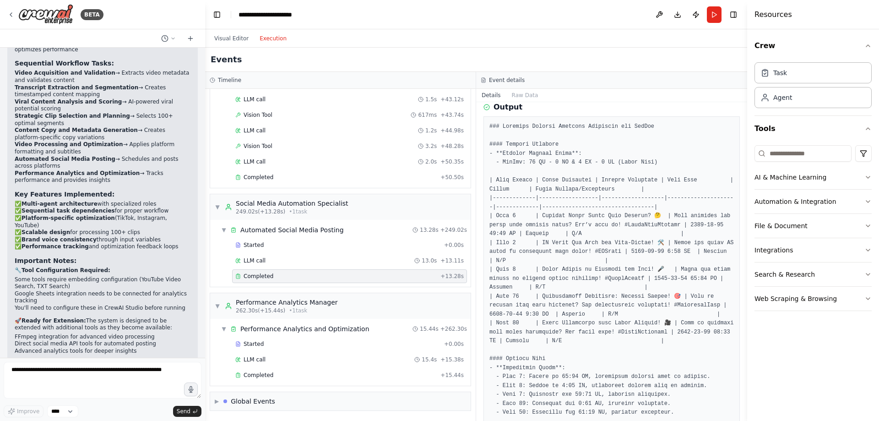
click at [621, 310] on pre at bounding box center [611, 421] width 244 height 598
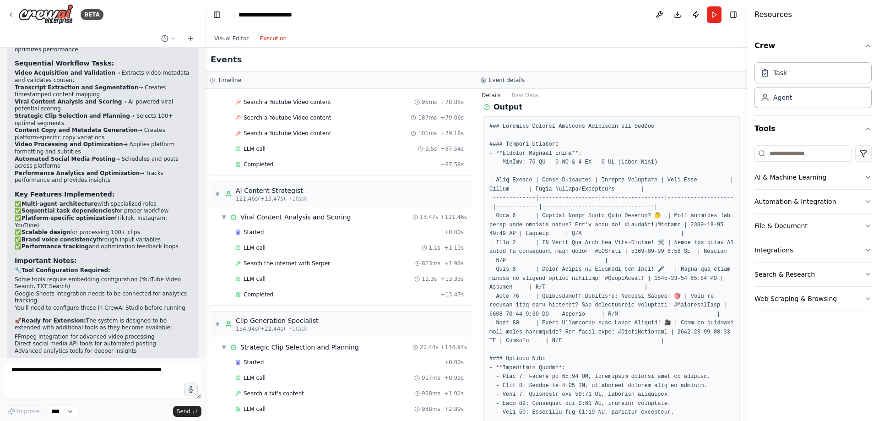
scroll to position [1919, 0]
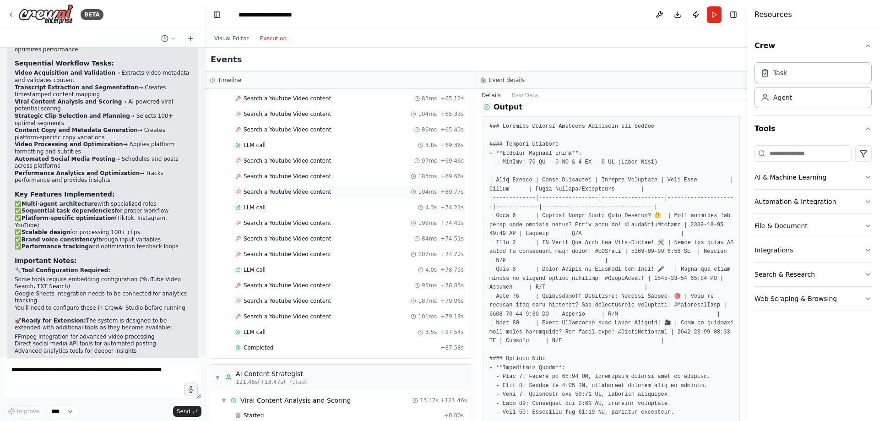
click at [309, 190] on span "Search a Youtube Video content" at bounding box center [287, 191] width 87 height 7
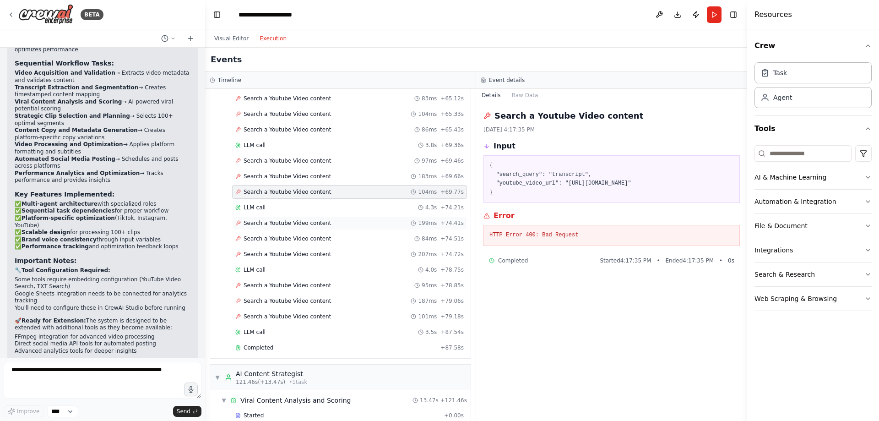
click at [318, 219] on span "Search a Youtube Video content" at bounding box center [287, 222] width 87 height 7
click at [317, 238] on span "Search a Youtube Video content" at bounding box center [287, 238] width 87 height 7
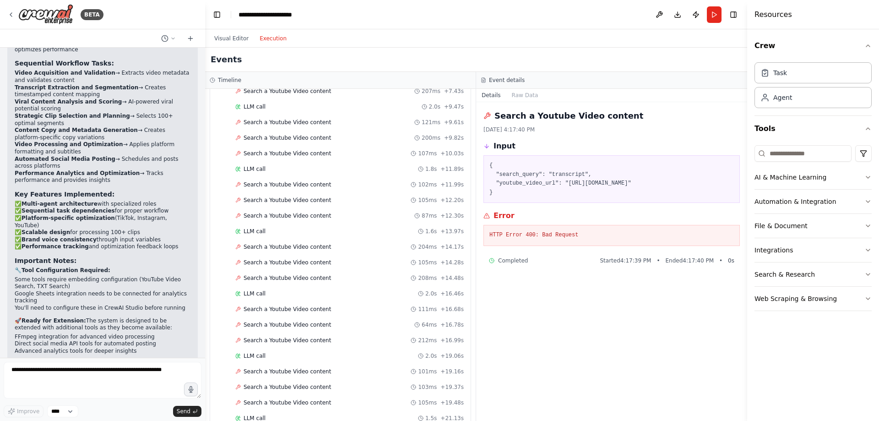
scroll to position [729, 0]
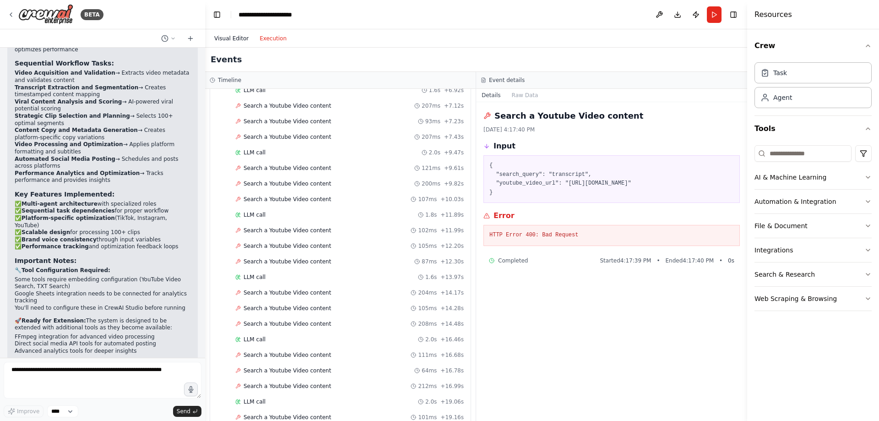
click at [228, 39] on button "Visual Editor" at bounding box center [231, 38] width 45 height 11
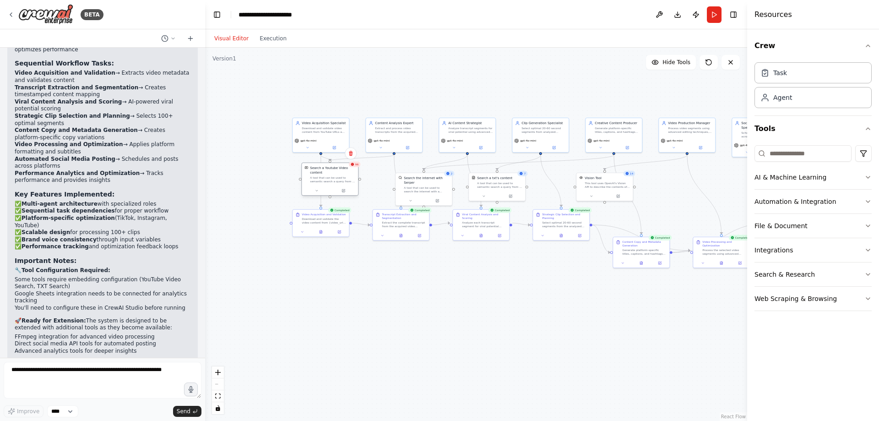
click at [336, 183] on div "A tool that can be used to semantic search a query from a Youtube Video content." at bounding box center [332, 179] width 45 height 7
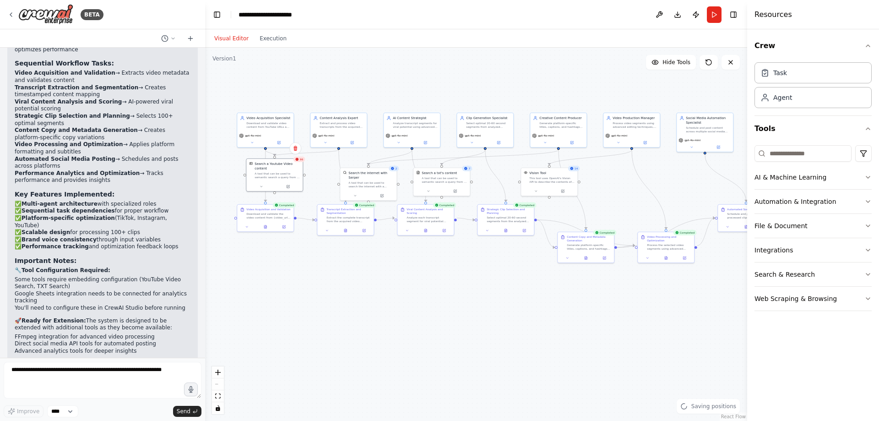
drag, startPoint x: 536, startPoint y: 282, endPoint x: 502, endPoint y: 285, distance: 34.4
click at [502, 285] on div ".deletable-edge-delete-btn { width: 20px; height: 20px; border: 0px solid #ffff…" at bounding box center [476, 234] width 542 height 373
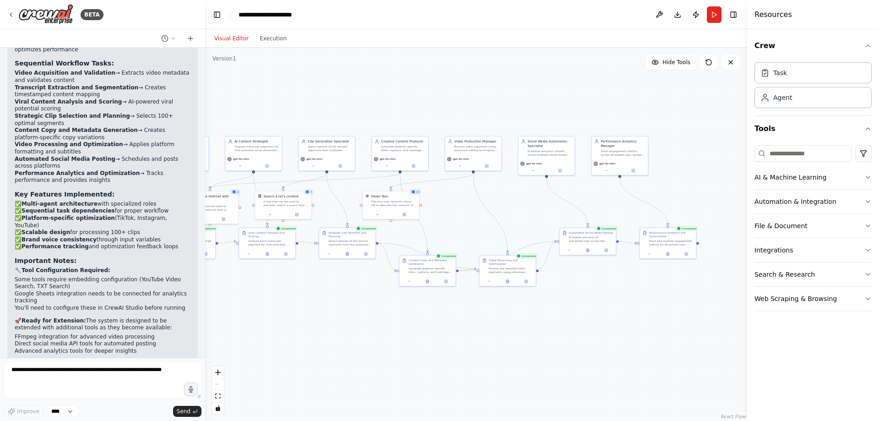
drag, startPoint x: 558, startPoint y: 298, endPoint x: 558, endPoint y: 286, distance: 12.4
click at [559, 290] on div ".deletable-edge-delete-btn { width: 20px; height: 20px; border: 0px solid #ffff…" at bounding box center [476, 234] width 542 height 373
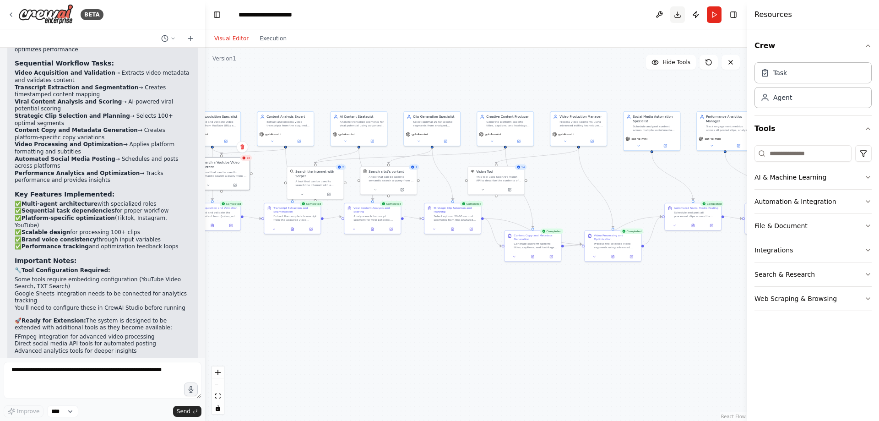
click at [677, 15] on button "Download" at bounding box center [677, 14] width 15 height 16
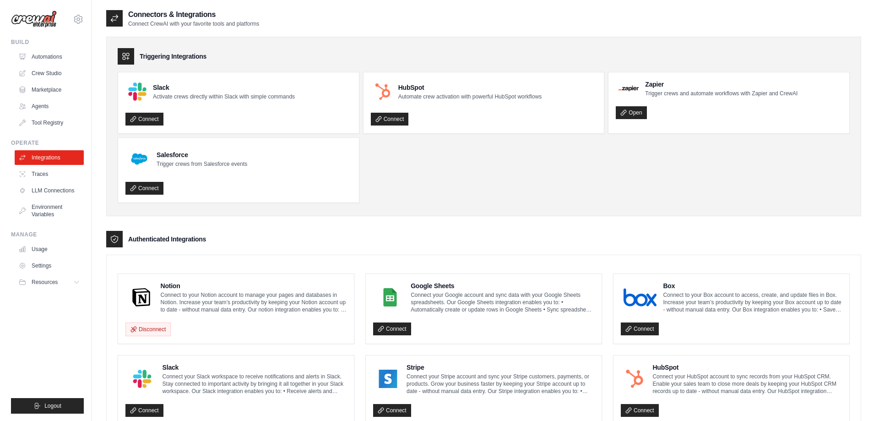
scroll to position [183, 0]
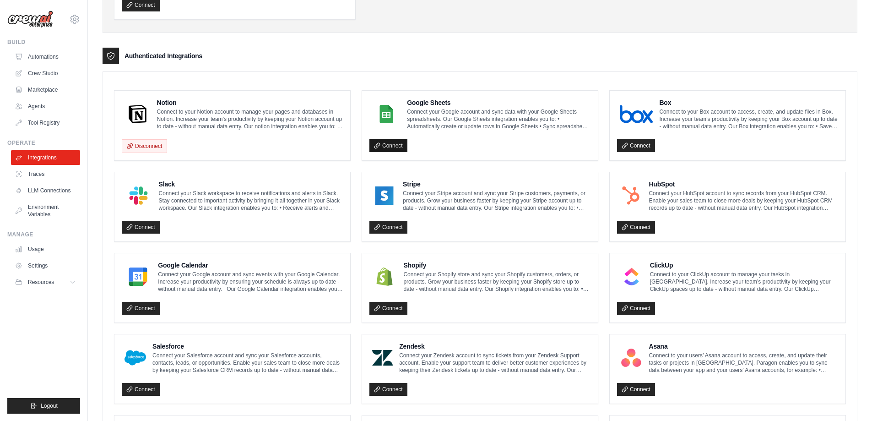
click at [387, 145] on link "Connect" at bounding box center [388, 145] width 38 height 13
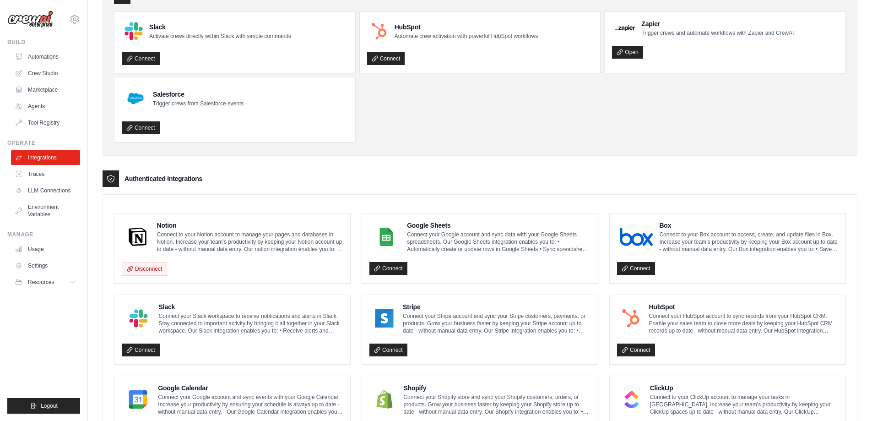
scroll to position [137, 0]
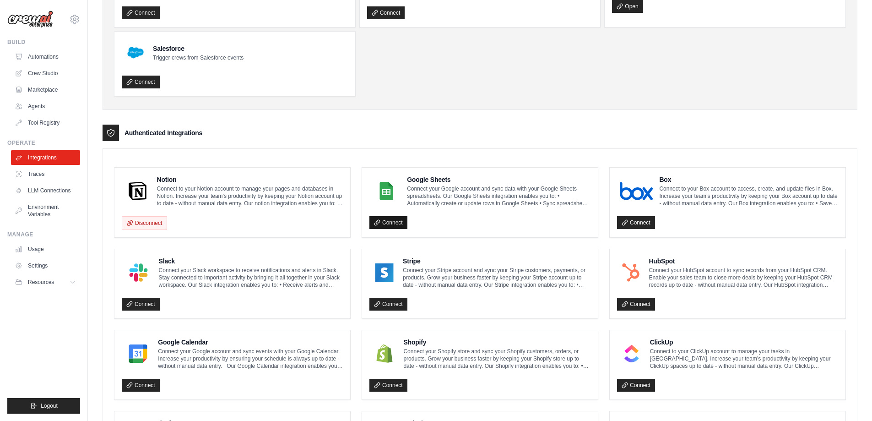
click at [382, 216] on link "Connect" at bounding box center [388, 222] width 38 height 13
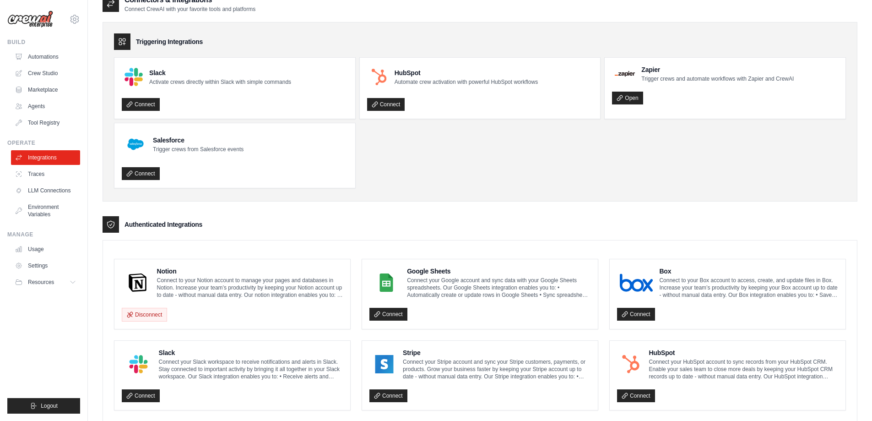
scroll to position [0, 0]
